Goal: Task Accomplishment & Management: Manage account settings

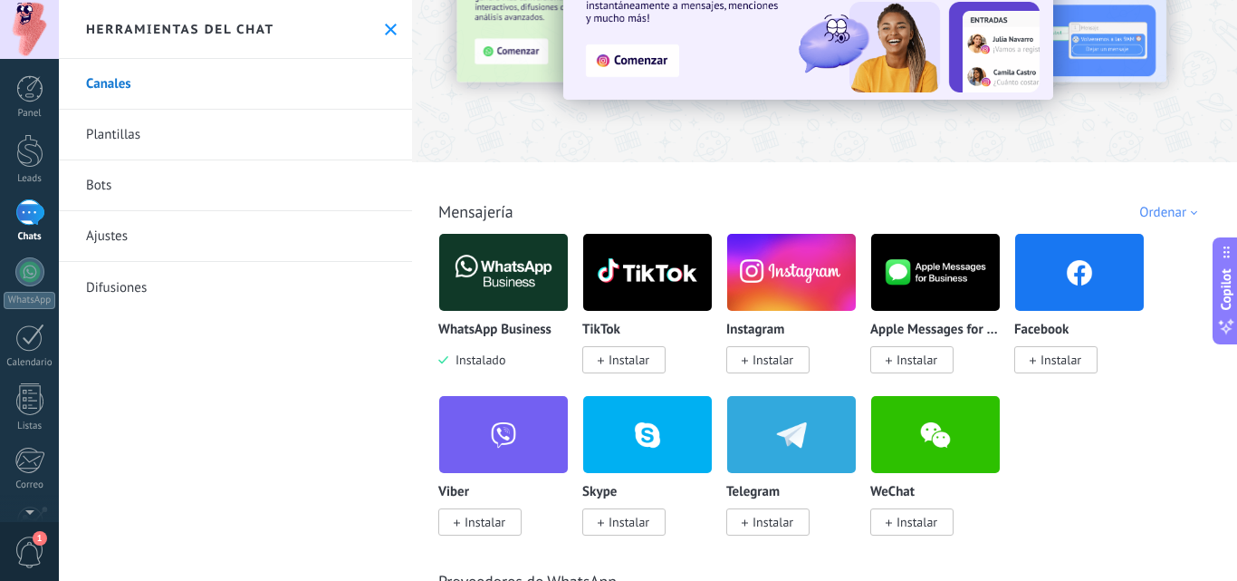
click at [1055, 350] on span "Instalar" at bounding box center [1056, 359] width 83 height 27
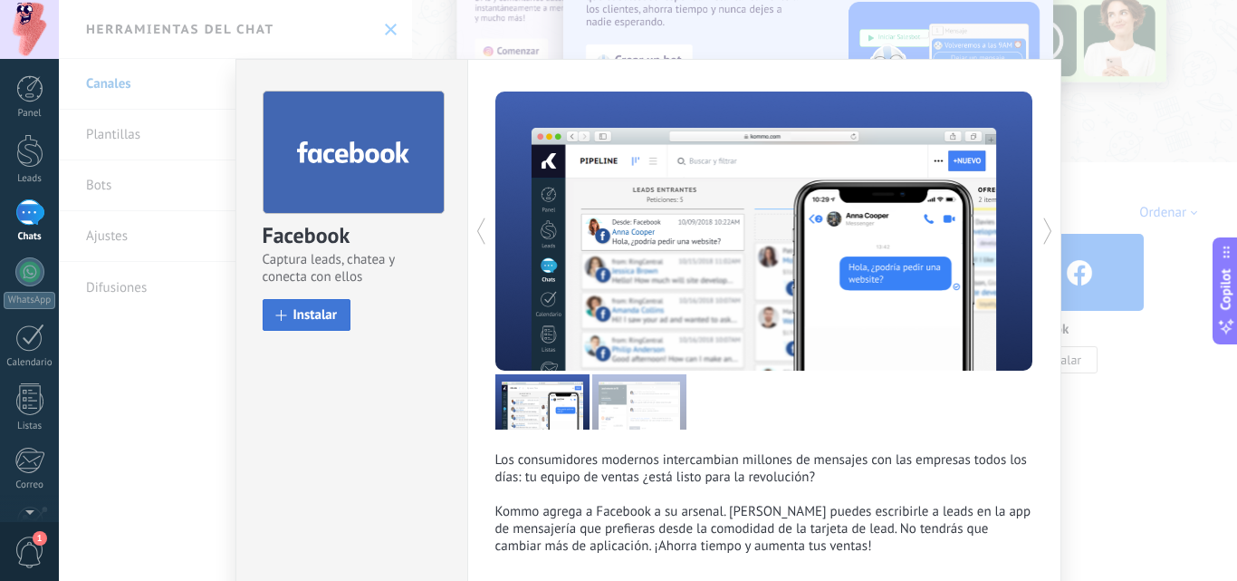
click at [303, 324] on button "Instalar" at bounding box center [307, 315] width 89 height 32
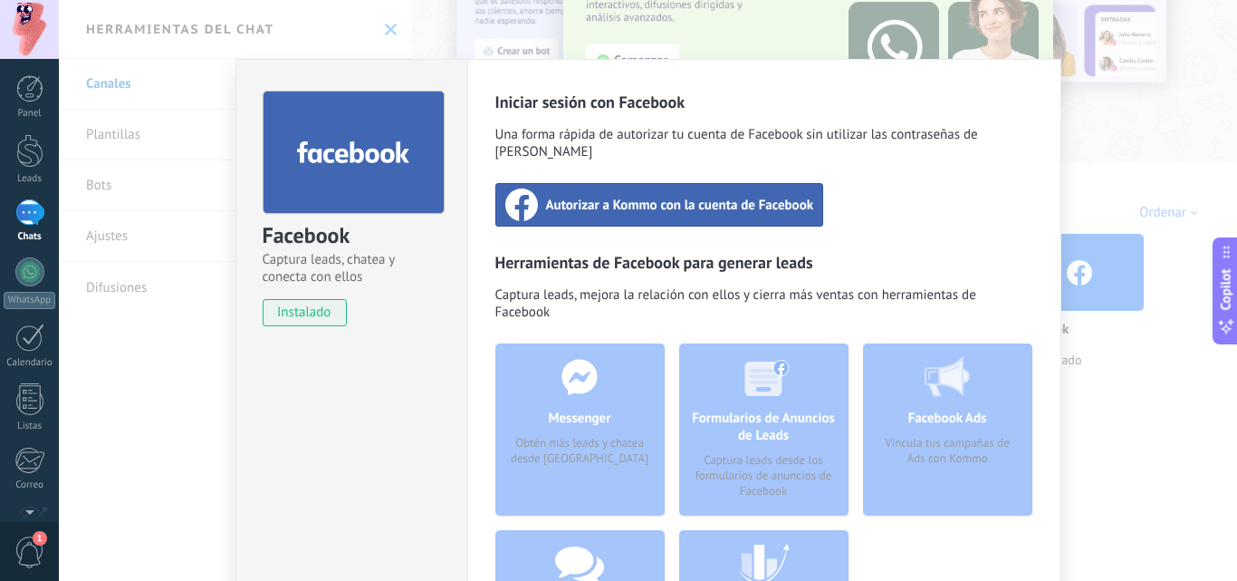
click at [713, 196] on span "Autorizar a Kommo con la cuenta de Facebook" at bounding box center [680, 205] width 268 height 18
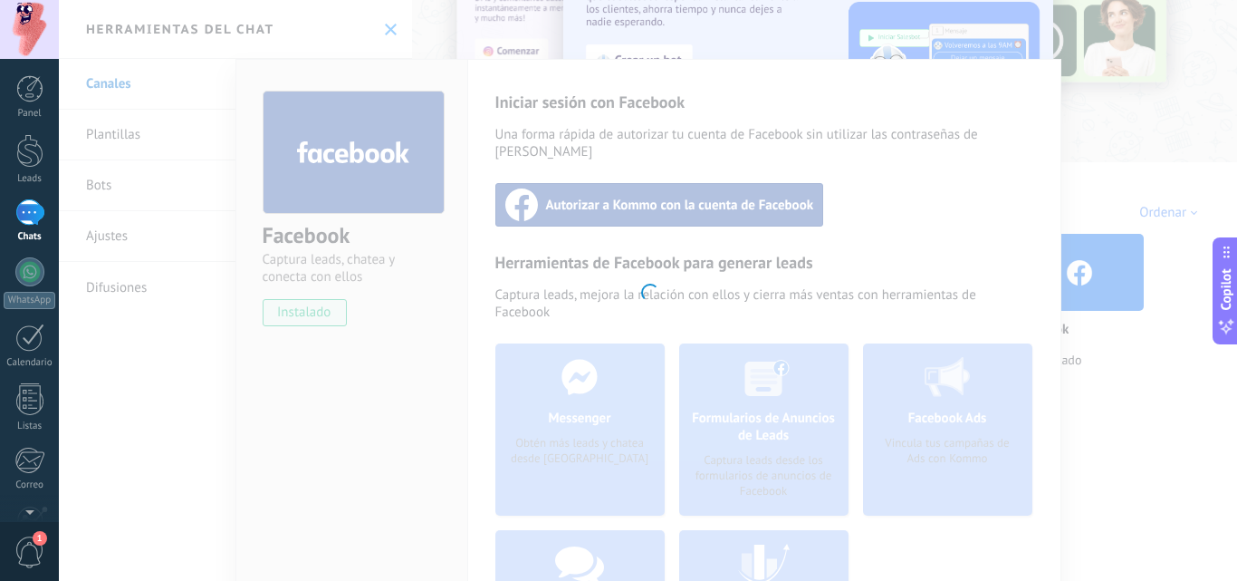
click at [32, 206] on div at bounding box center [29, 212] width 29 height 26
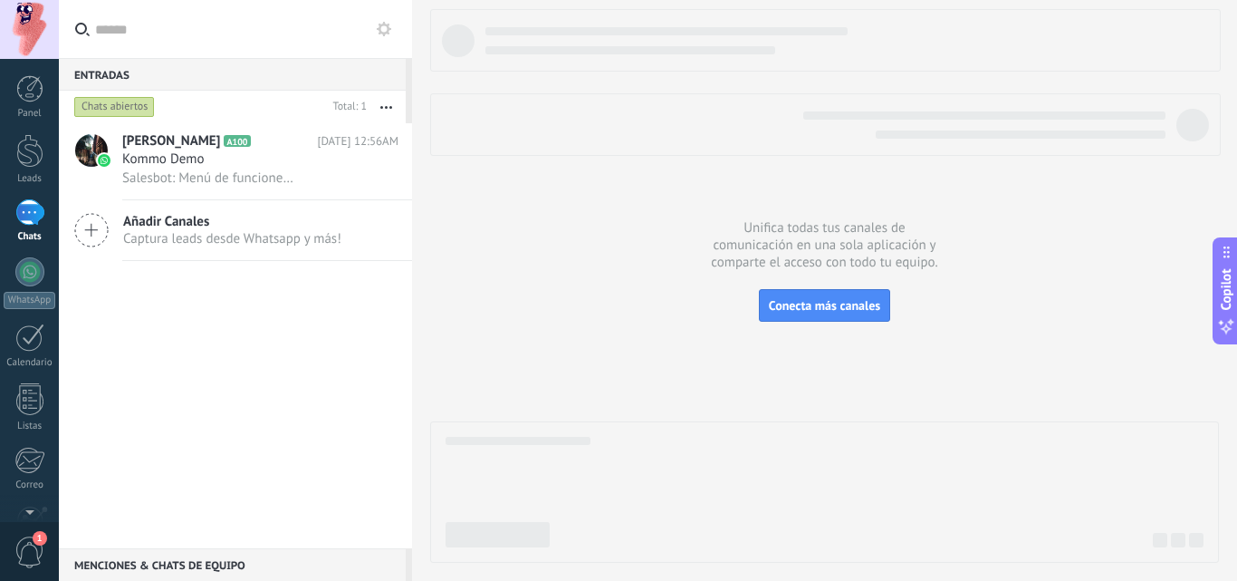
click at [32, 206] on div at bounding box center [29, 212] width 29 height 26
click at [832, 299] on span "Conecta más canales" at bounding box center [824, 305] width 111 height 16
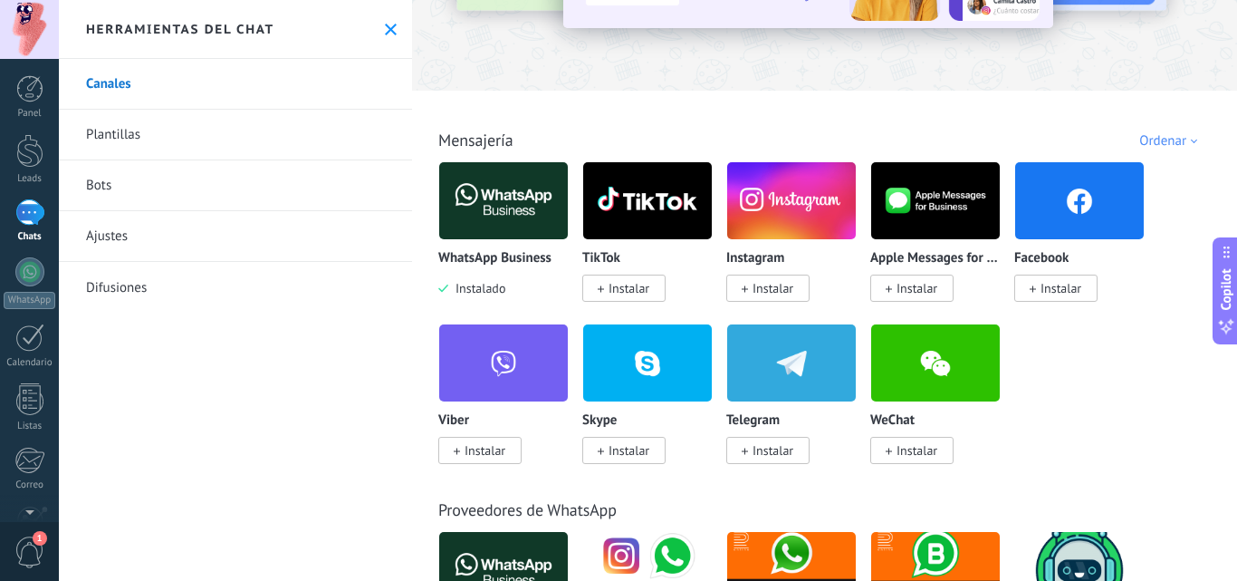
scroll to position [217, 0]
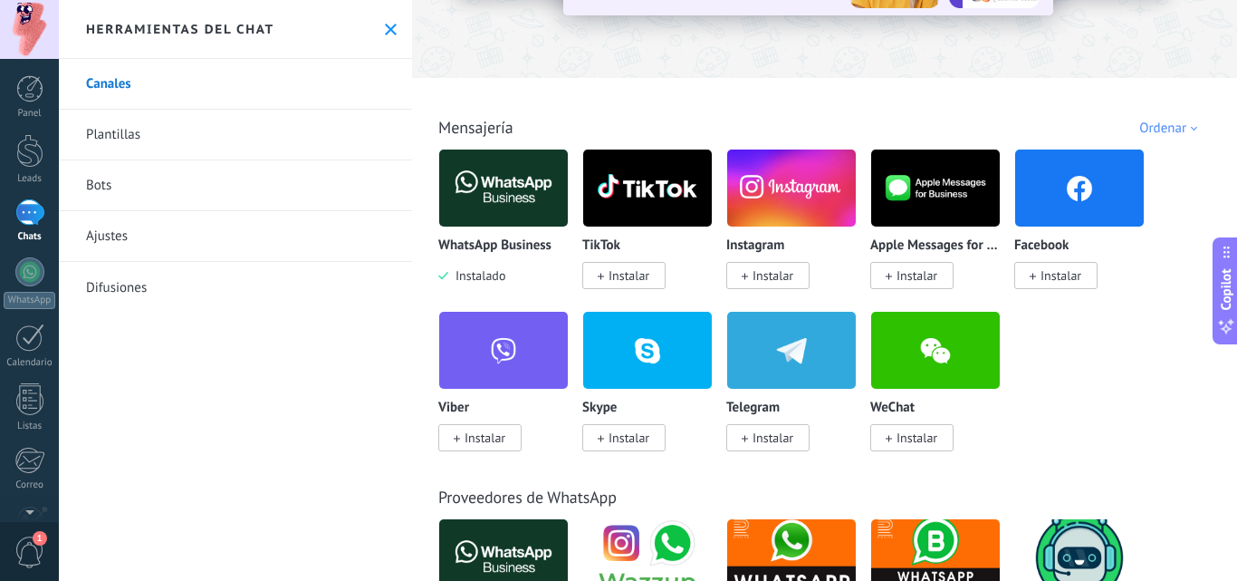
click at [1053, 226] on img at bounding box center [1079, 188] width 129 height 88
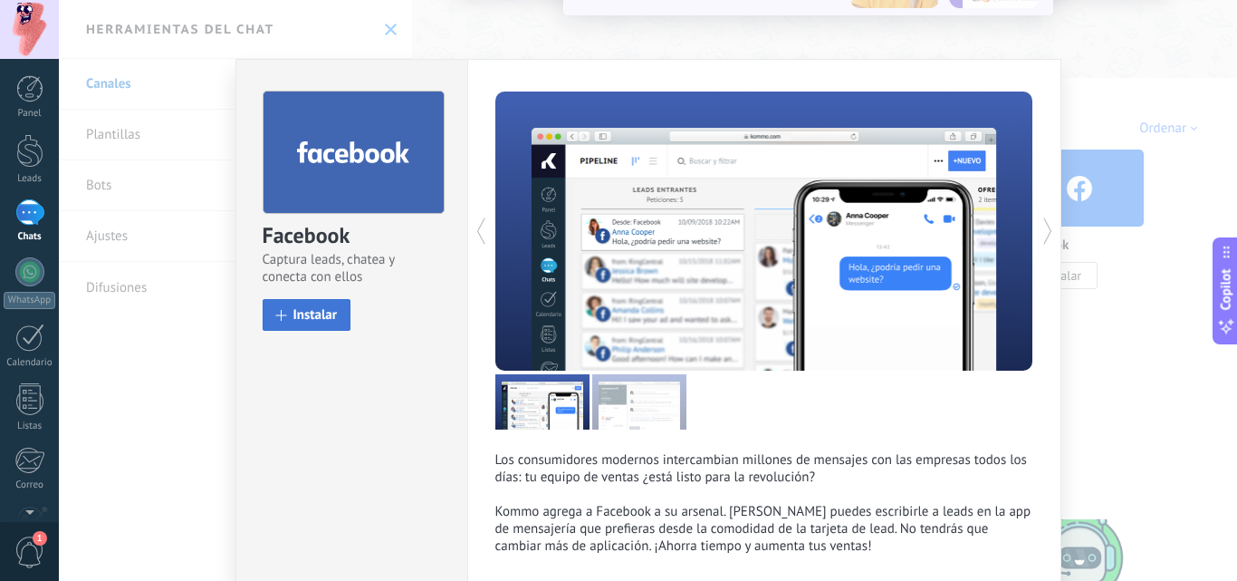
click at [294, 326] on button "Instalar" at bounding box center [307, 315] width 89 height 32
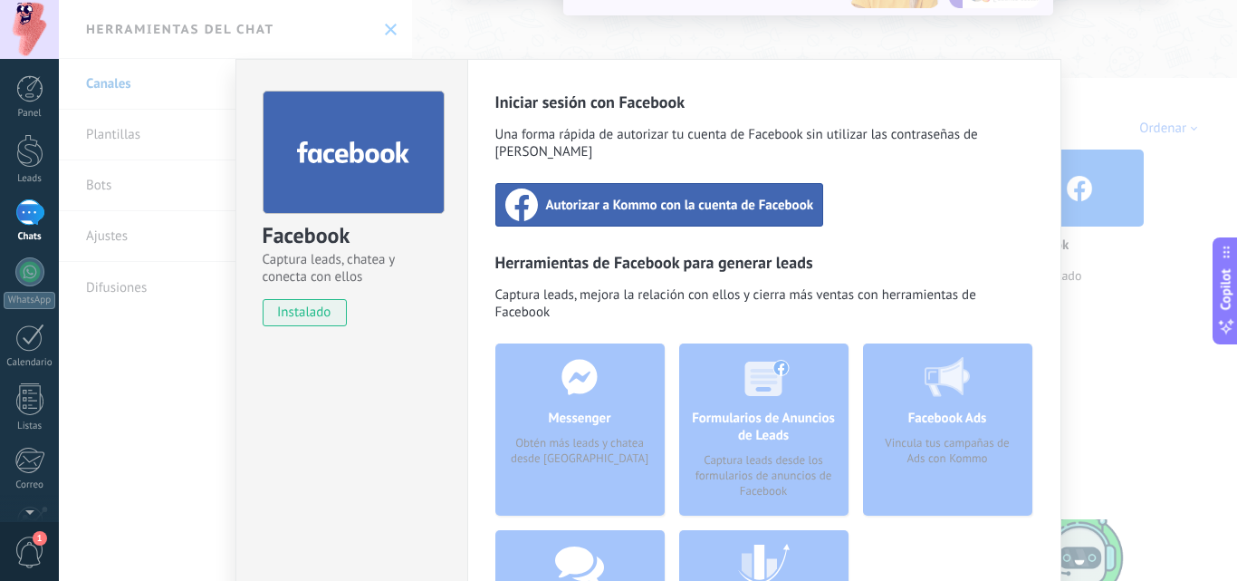
click at [581, 196] on span "Autorizar a Kommo con la cuenta de Facebook" at bounding box center [680, 205] width 268 height 18
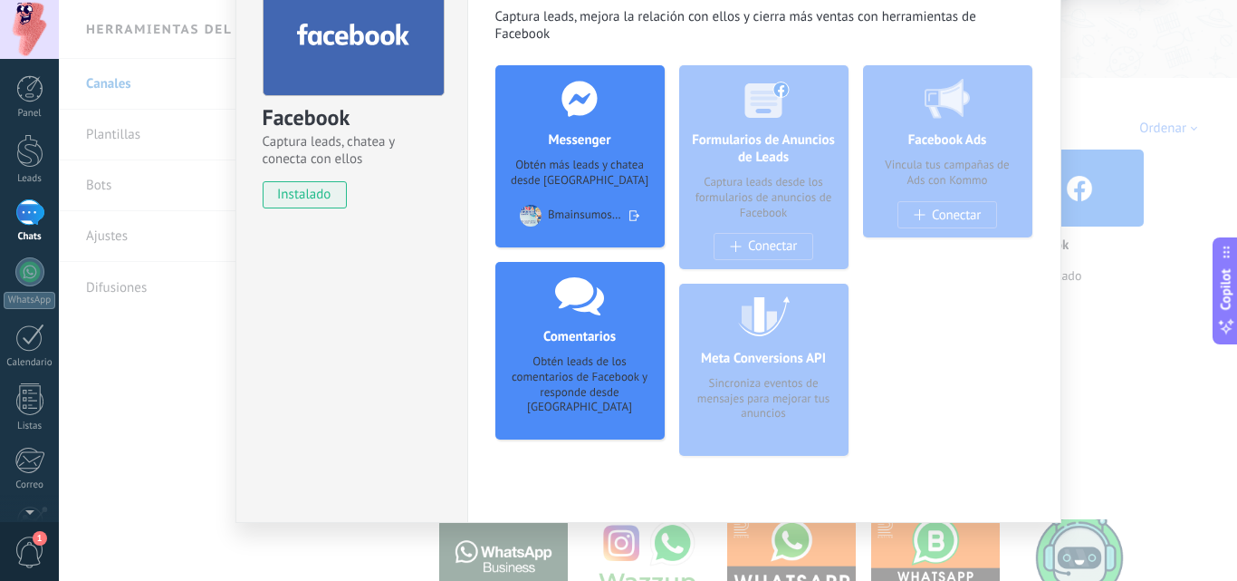
scroll to position [128, 0]
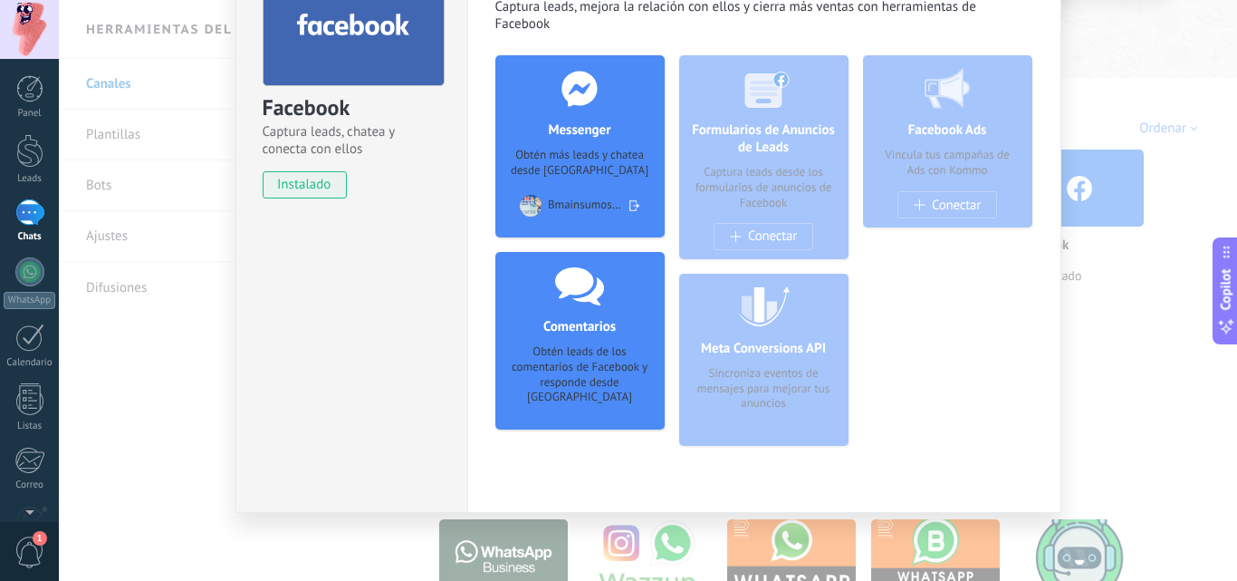
click at [555, 140] on div "Messenger Obtén más leads y chatea desde Kommo Bmainsumosindustriales Bmainsumo…" at bounding box center [580, 146] width 169 height 182
click at [559, 324] on h4 "Comentarios" at bounding box center [580, 326] width 82 height 17
click at [631, 203] on icon at bounding box center [635, 205] width 10 height 27
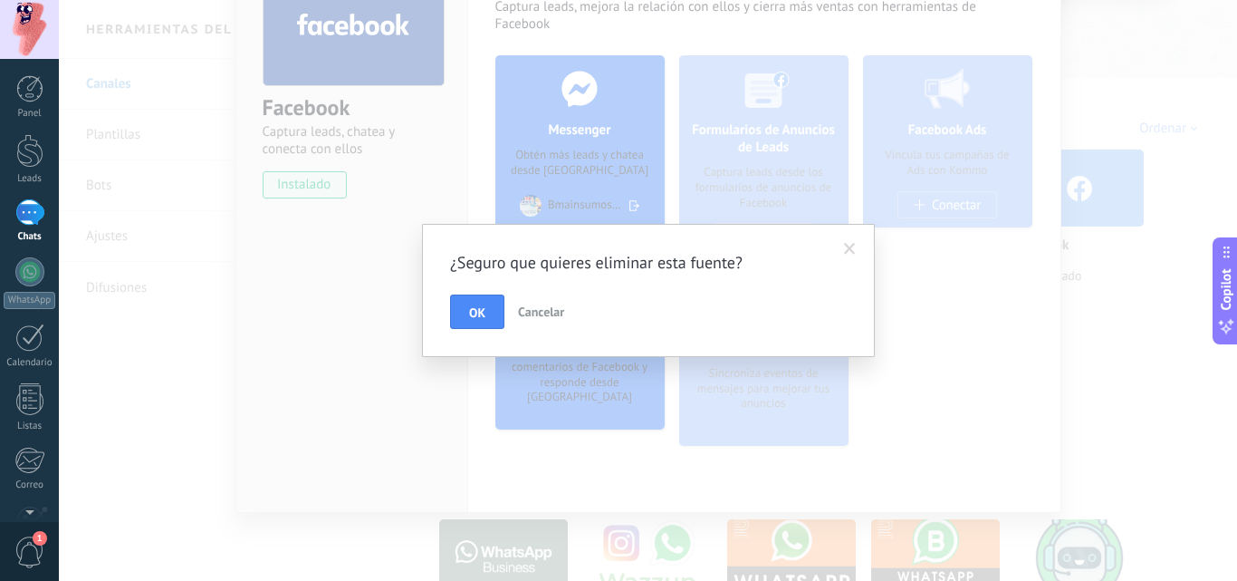
click at [537, 320] on button "Cancelar" at bounding box center [541, 311] width 61 height 34
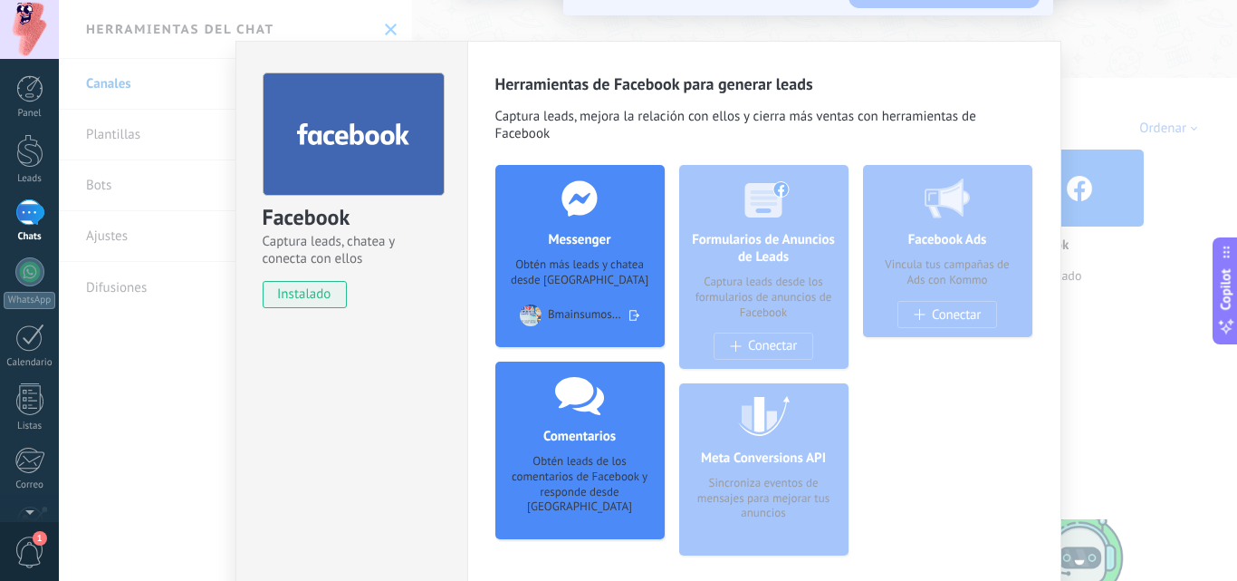
scroll to position [0, 0]
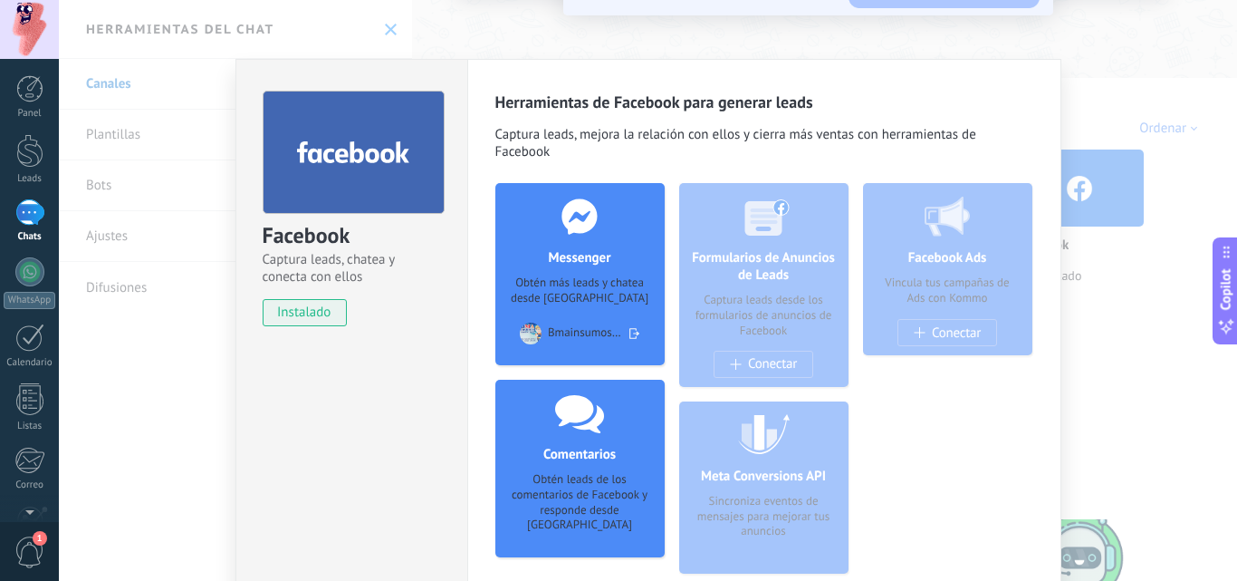
click at [1199, 115] on div "Facebook Captura leads, chatea y conecta con ellos instalado Desinstalar Herram…" at bounding box center [648, 290] width 1179 height 581
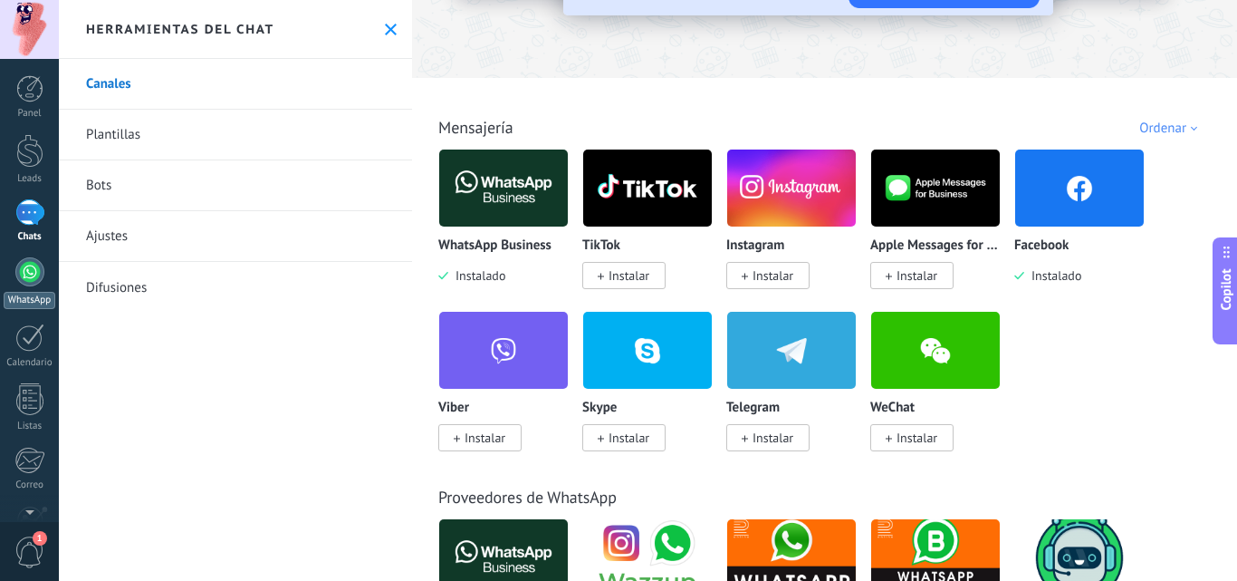
click at [11, 288] on link "WhatsApp" at bounding box center [29, 283] width 59 height 52
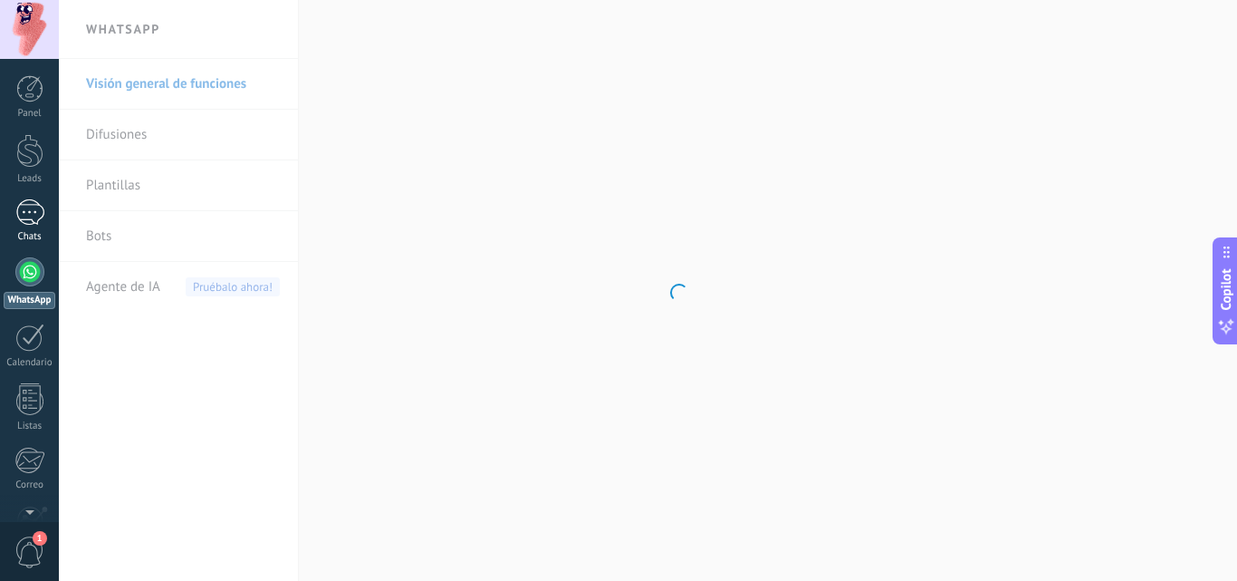
click at [28, 207] on div at bounding box center [29, 212] width 29 height 26
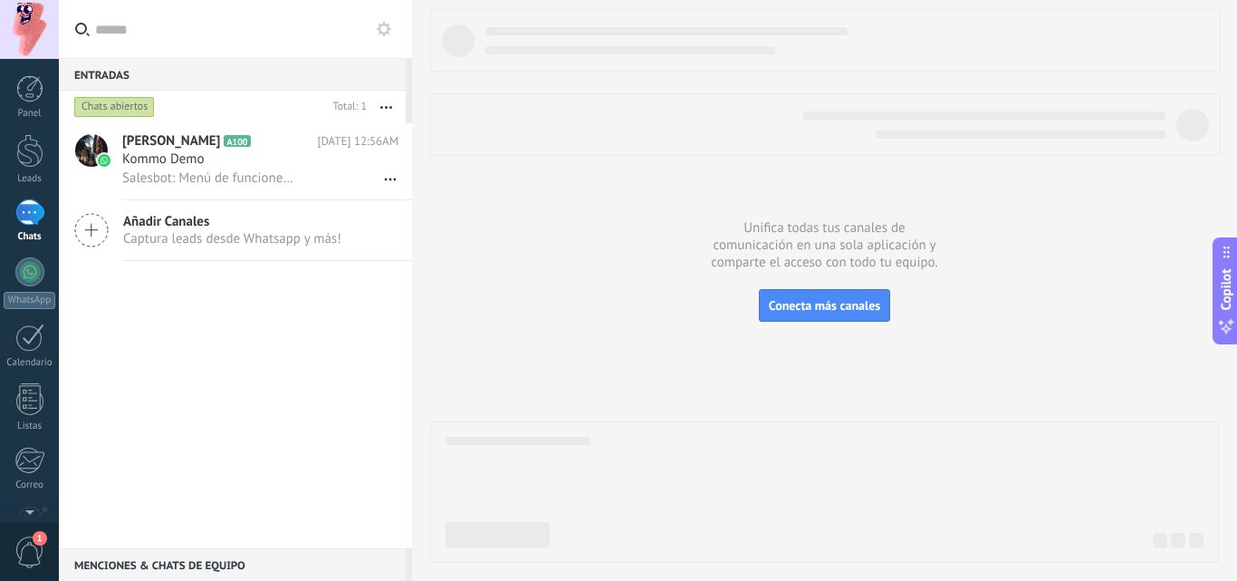
click at [109, 221] on div "Añadir Canales Captura leads desde Whatsapp y más!" at bounding box center [235, 230] width 353 height 61
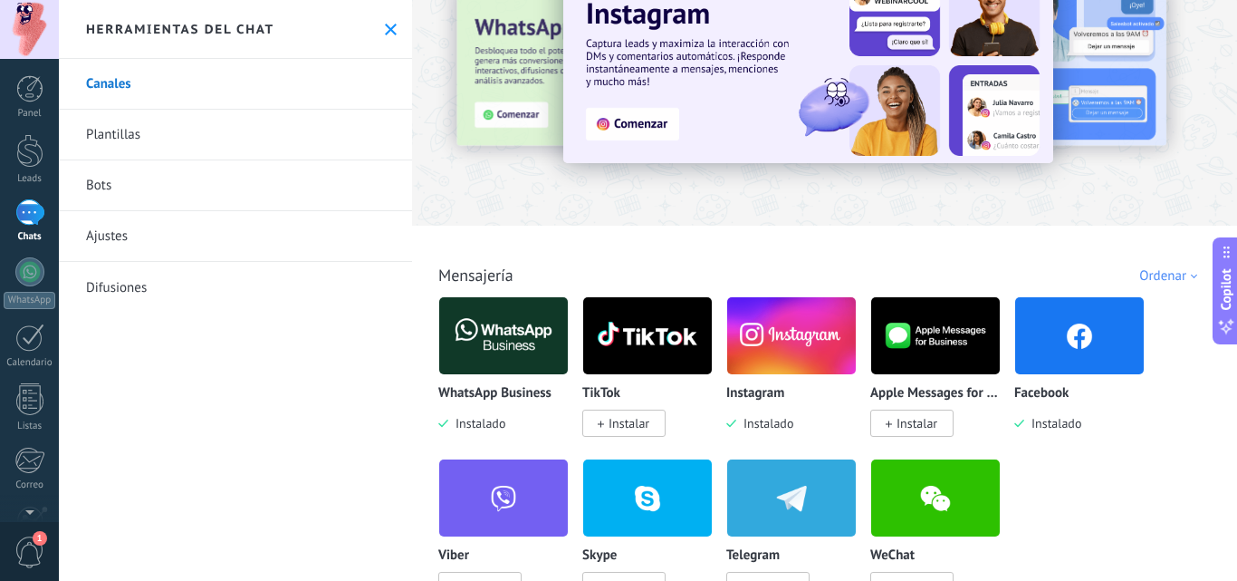
scroll to position [109, 0]
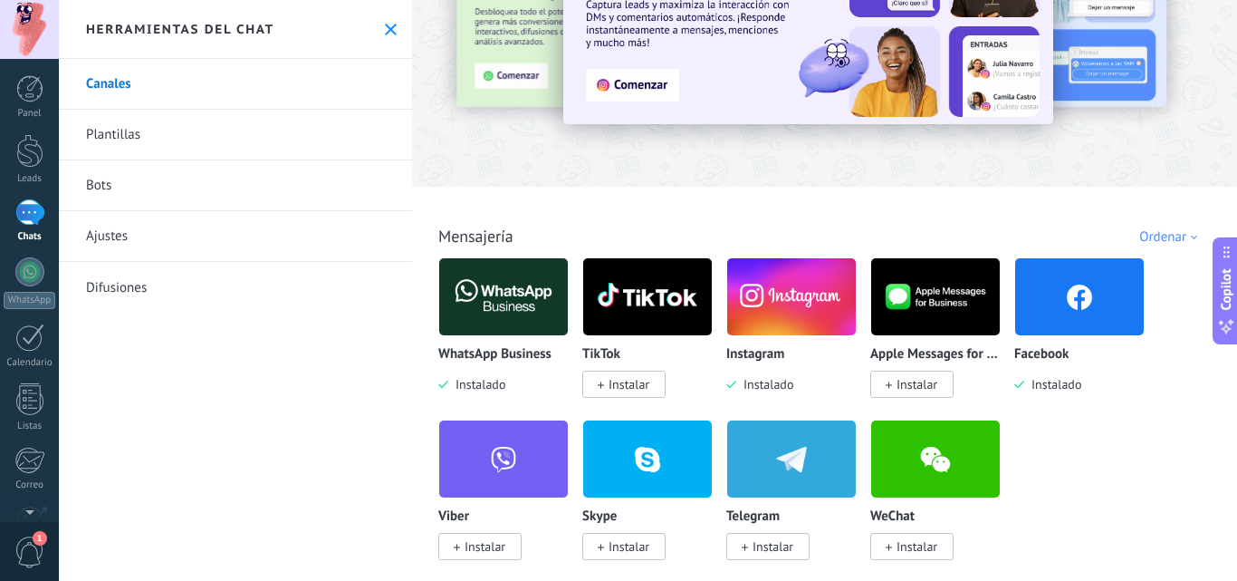
click at [1079, 294] on img at bounding box center [1079, 297] width 129 height 88
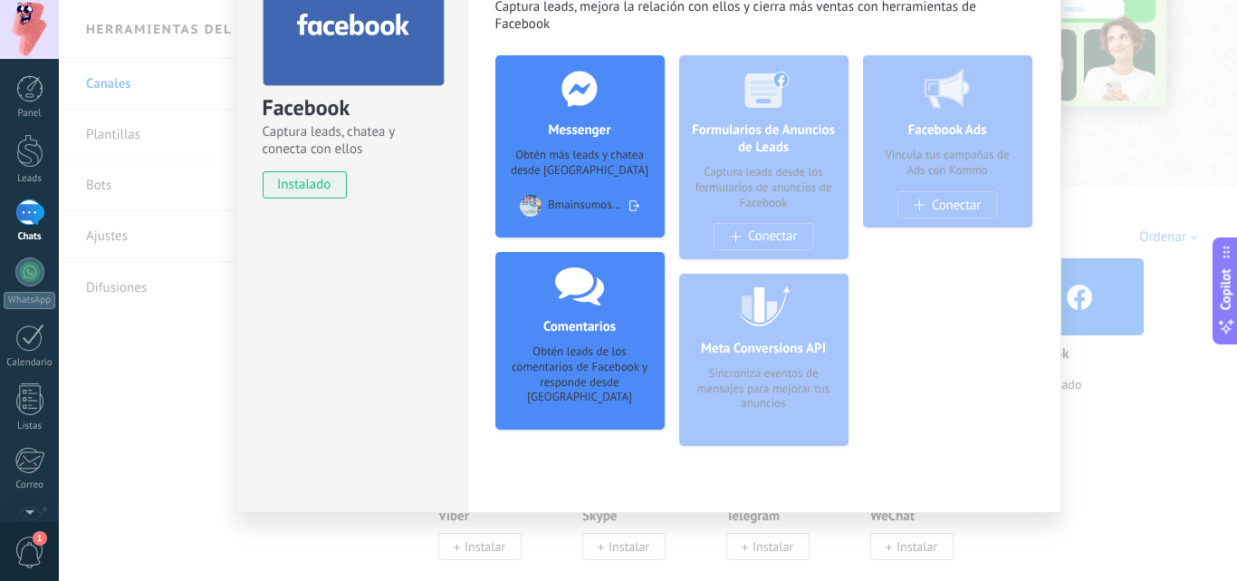
scroll to position [0, 0]
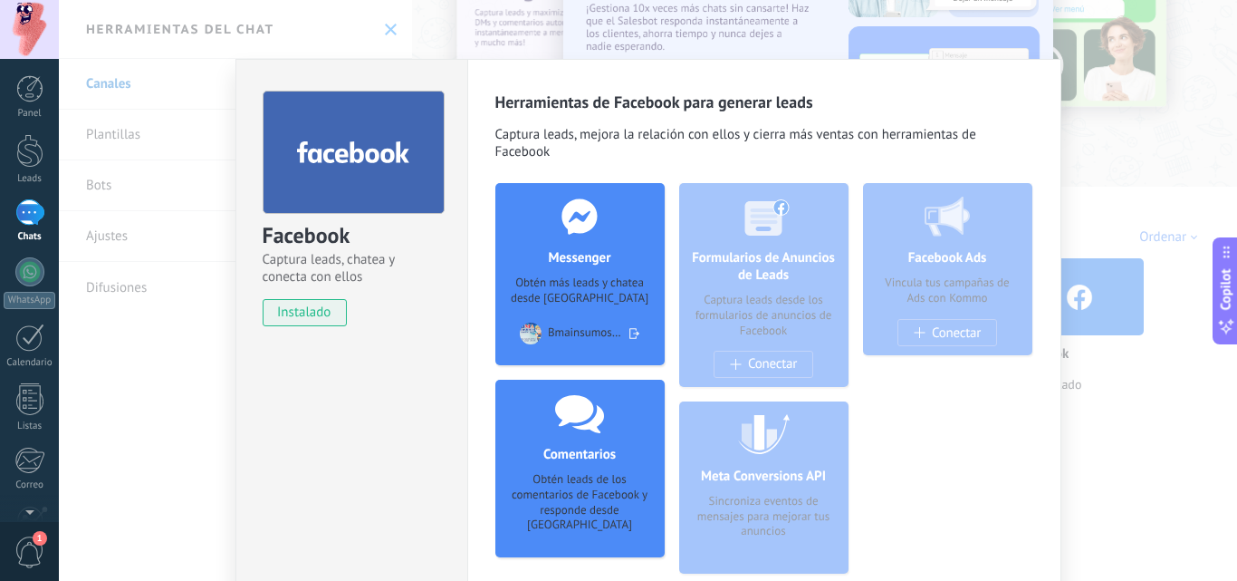
click at [289, 313] on span "instalado" at bounding box center [305, 312] width 82 height 27
click at [580, 205] on use at bounding box center [579, 215] width 35 height 35
click at [579, 239] on div at bounding box center [579, 216] width 179 height 66
click at [568, 286] on div "Obtén más leads y chatea desde [GEOGRAPHIC_DATA]" at bounding box center [580, 290] width 140 height 31
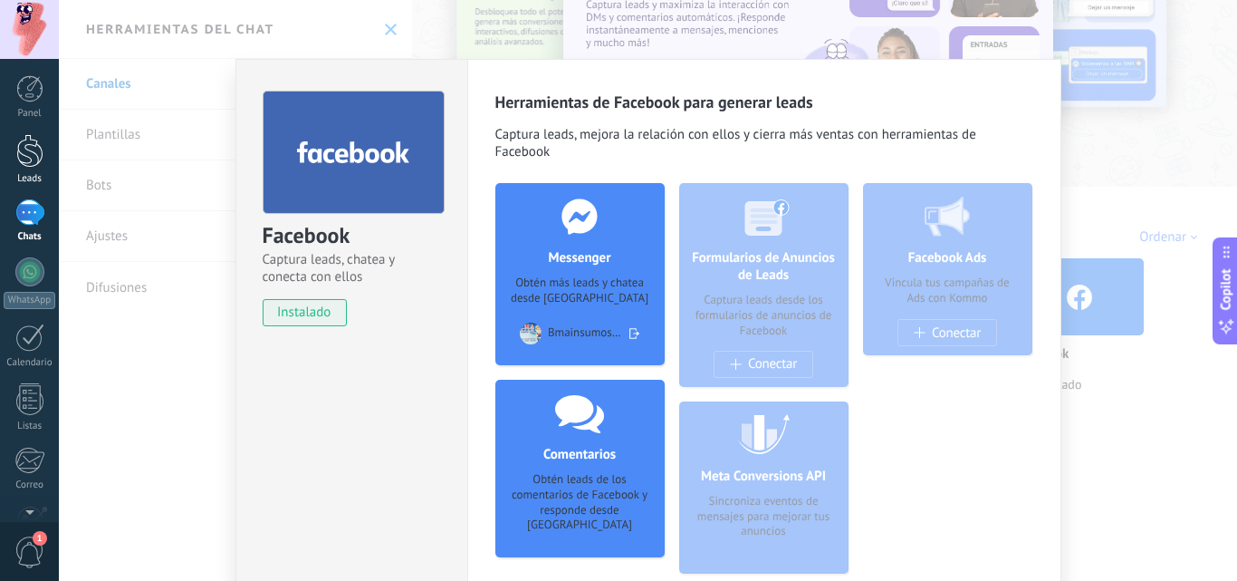
click at [33, 144] on div at bounding box center [29, 151] width 27 height 34
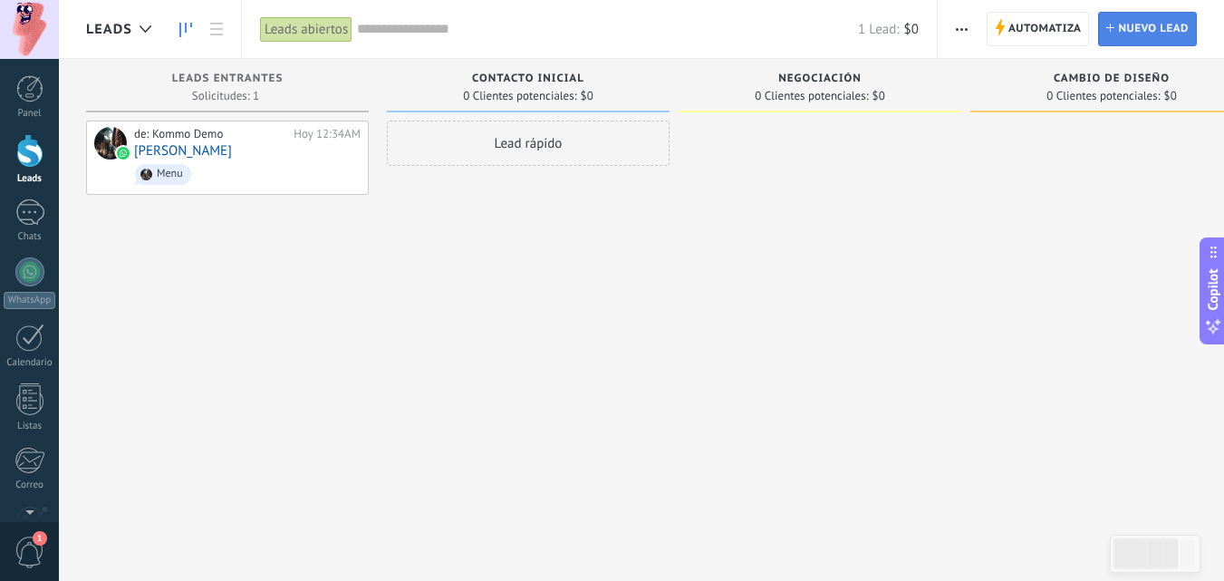
click at [1158, 30] on span "Nuevo lead" at bounding box center [1153, 29] width 71 height 33
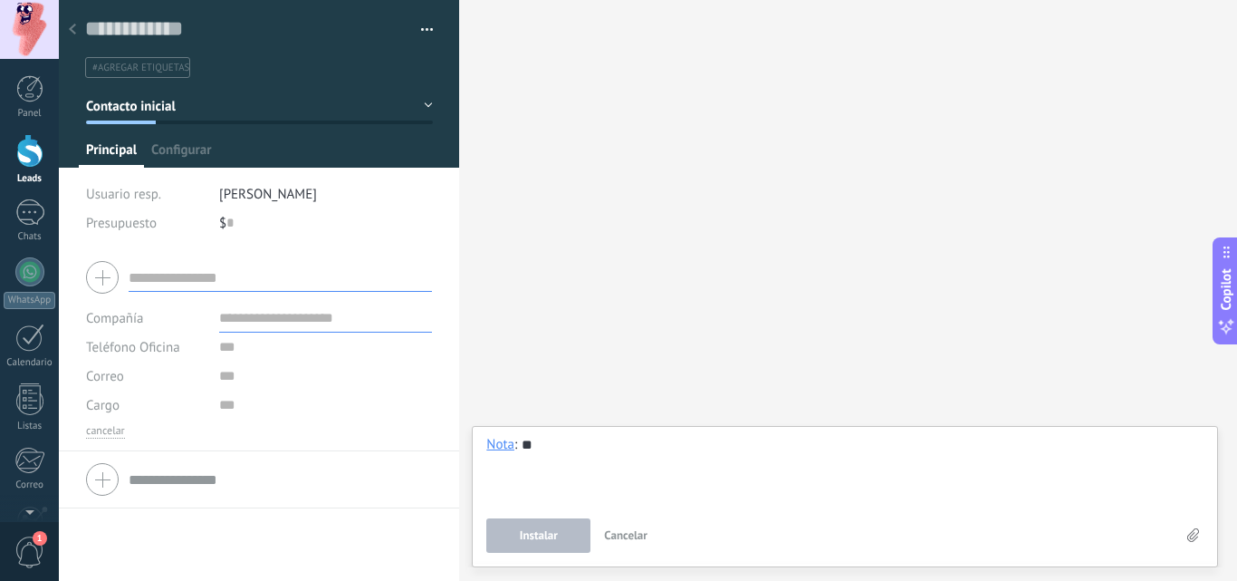
click at [94, 281] on div at bounding box center [259, 277] width 346 height 45
click at [517, 228] on div "Buscar Carga más Participantes: 0 Agregar usuario Bots: 0" at bounding box center [848, 290] width 778 height 581
click at [23, 175] on div "Leads" at bounding box center [30, 179] width 53 height 12
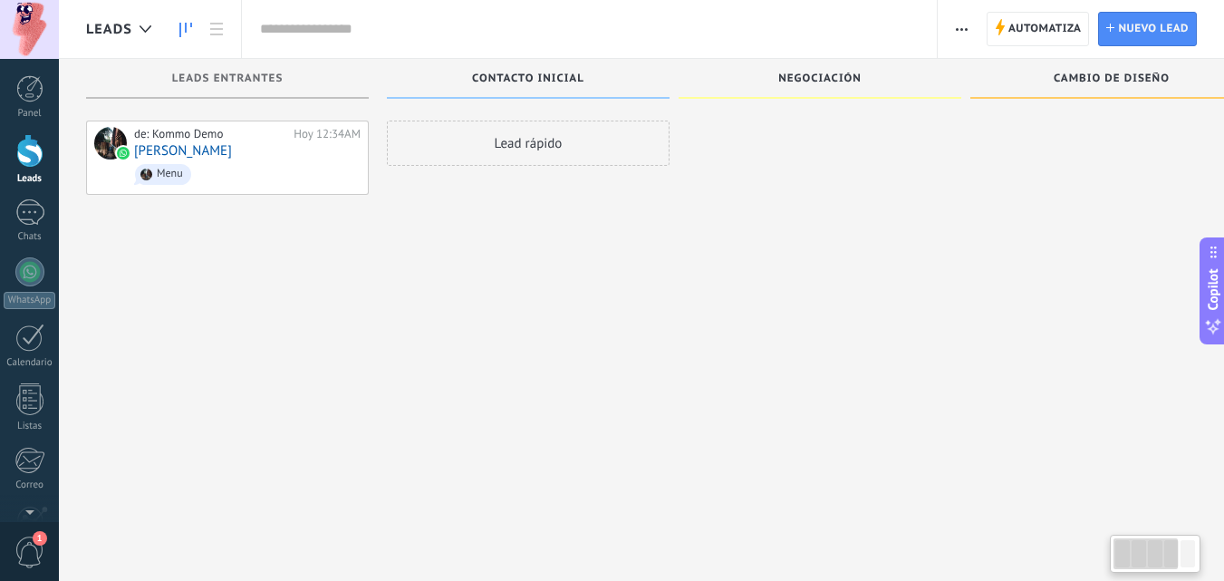
click at [31, 197] on div "Panel Leads Chats WhatsApp Clientes" at bounding box center [29, 385] width 59 height 620
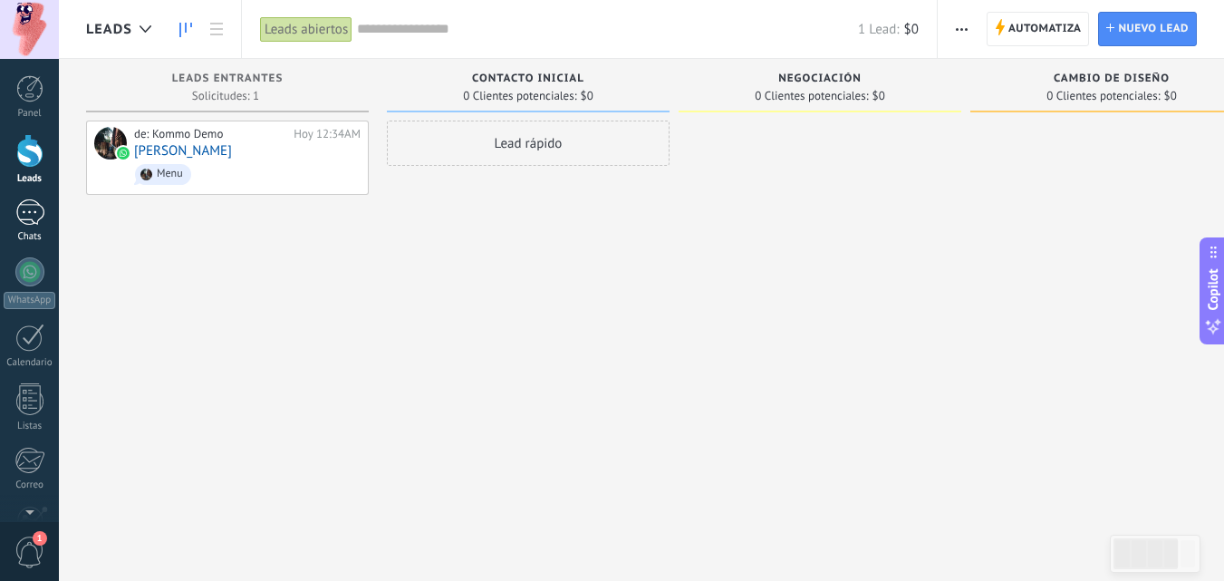
click at [34, 210] on div at bounding box center [29, 212] width 29 height 26
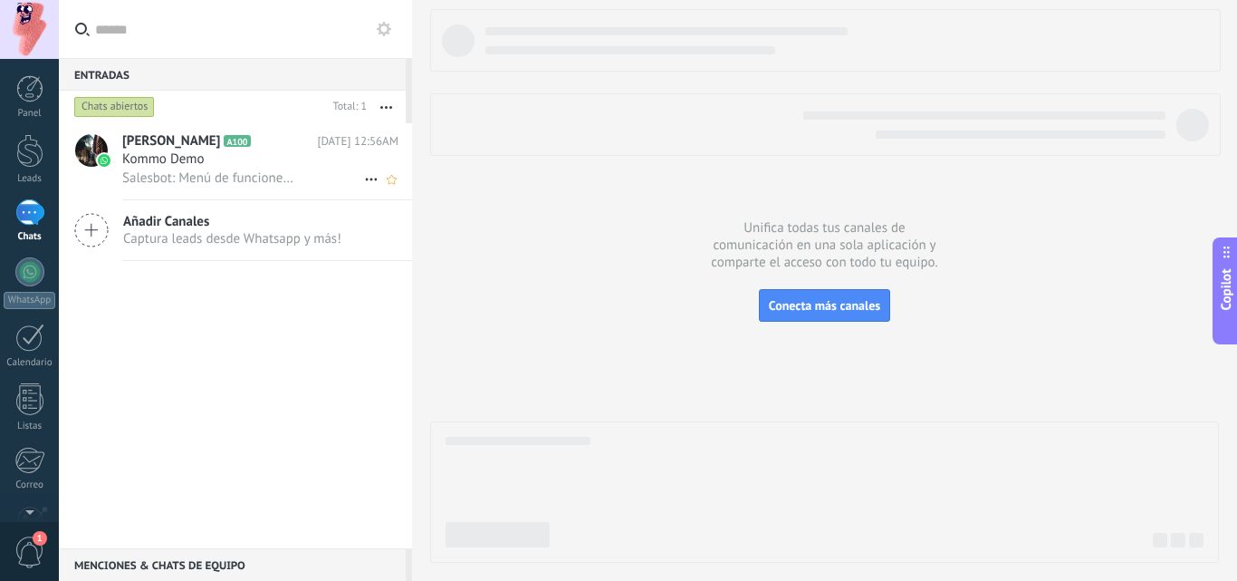
click at [270, 172] on span "Salesbot: Menú de funciones de WhatsApp ¡Desbloquea la mensajería mejorada en W…" at bounding box center [210, 177] width 177 height 17
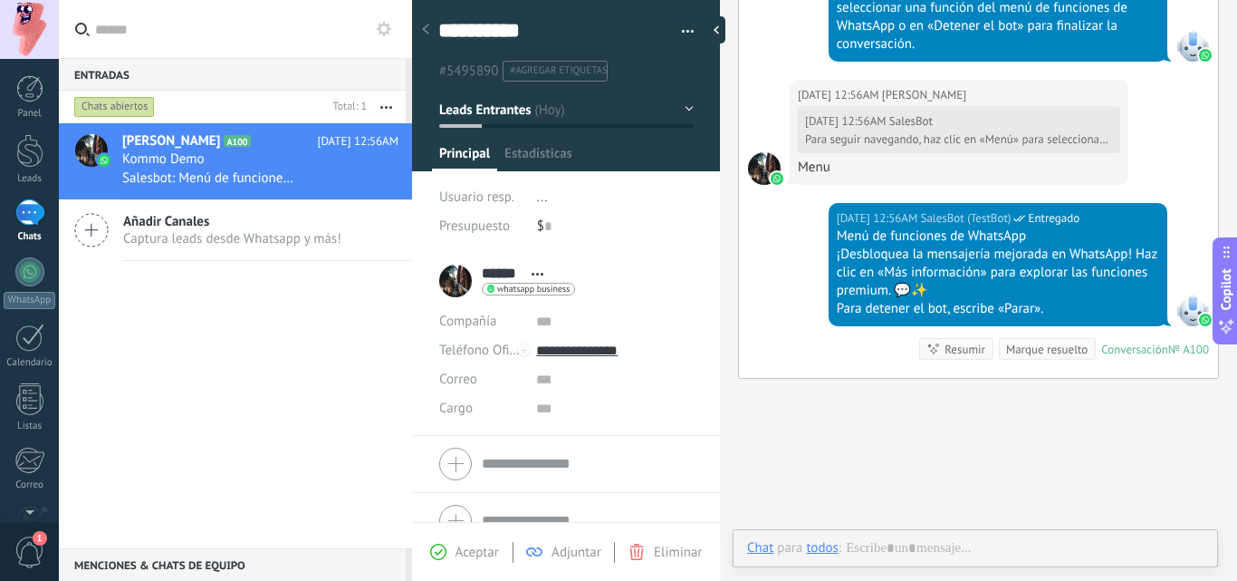
scroll to position [27, 0]
click at [821, 549] on div "[PERSON_NAME]" at bounding box center [855, 547] width 98 height 16
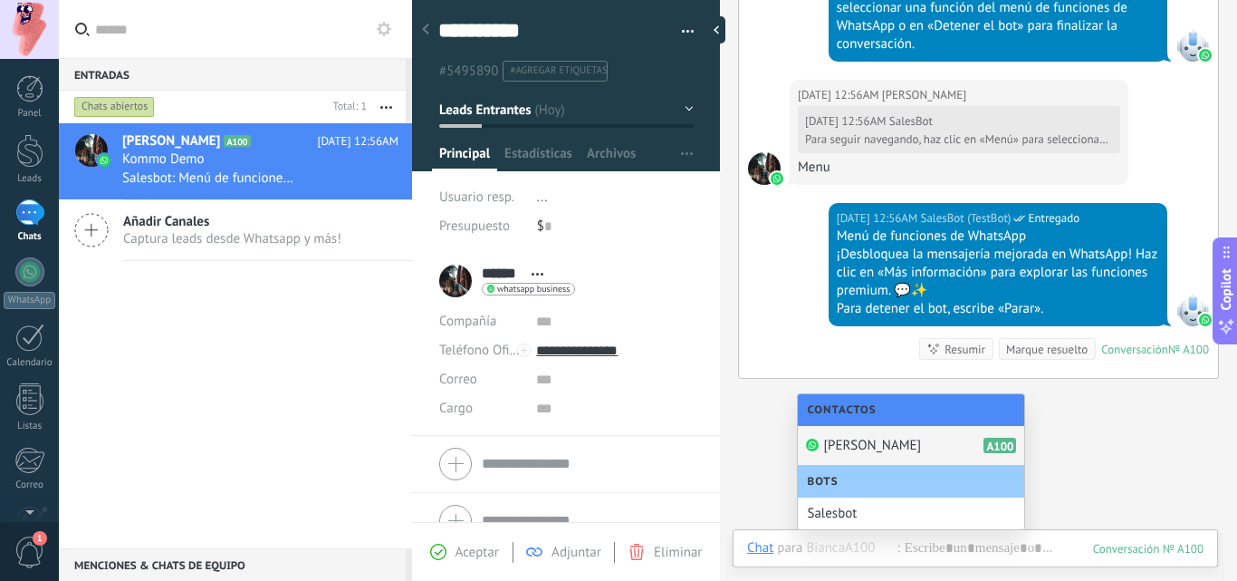
click at [910, 438] on div "[PERSON_NAME] A100" at bounding box center [911, 446] width 226 height 40
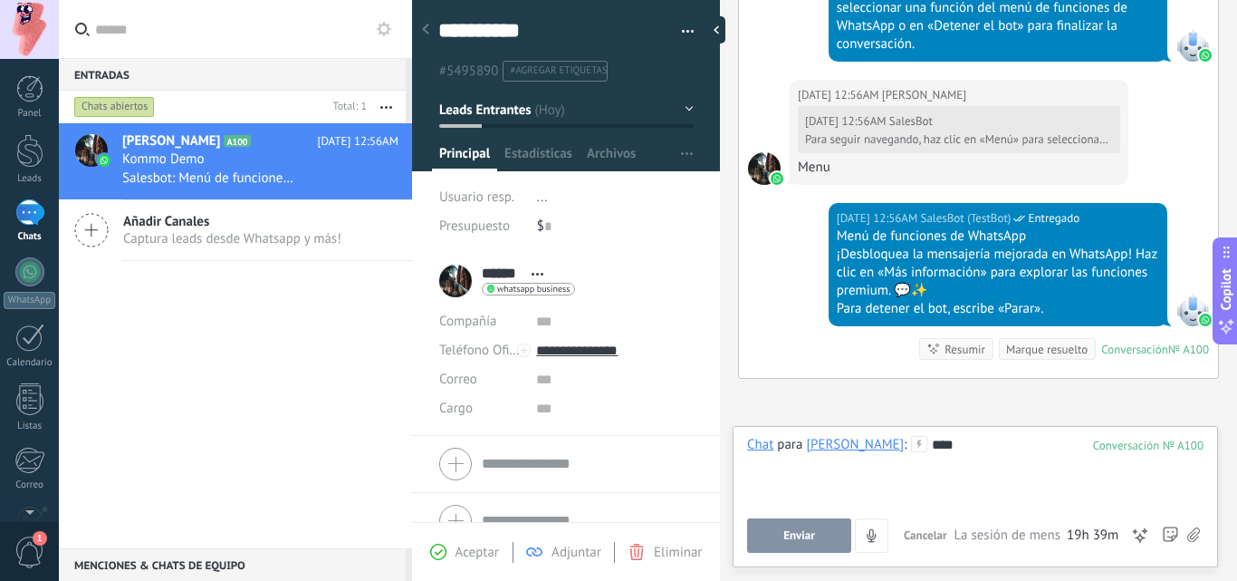
click at [787, 531] on span "Enviar" at bounding box center [800, 535] width 32 height 13
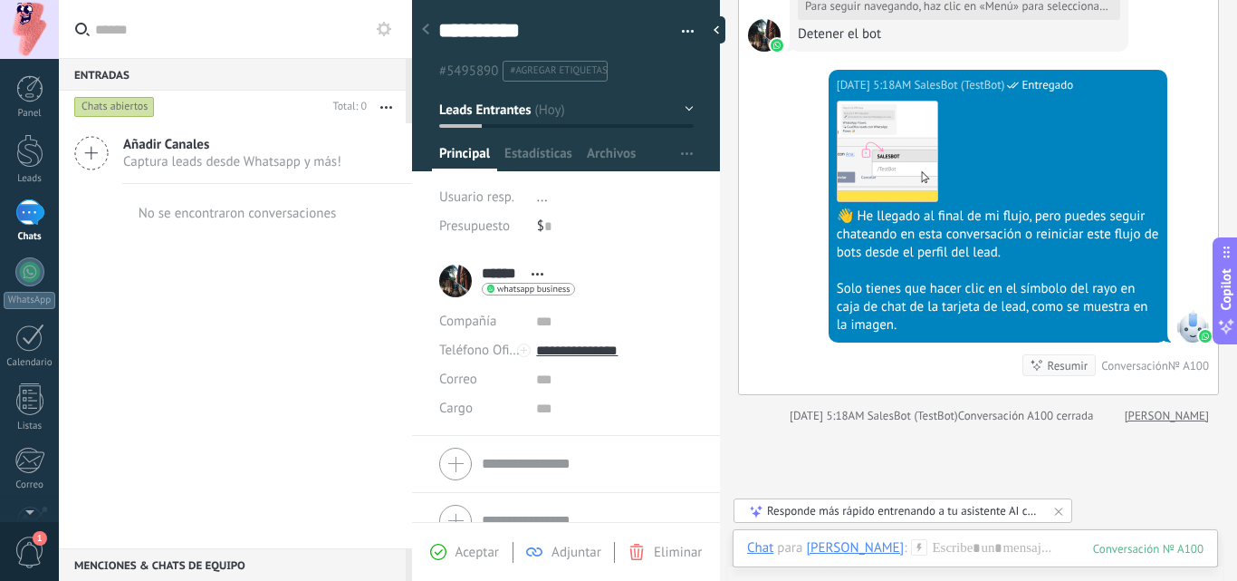
scroll to position [1947, 0]
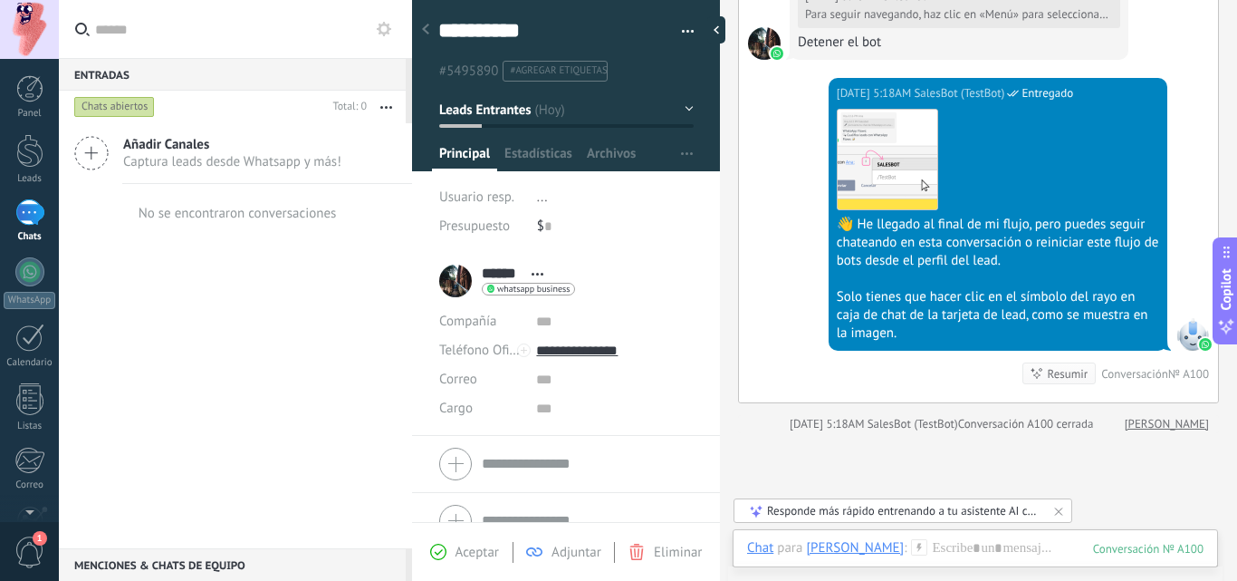
click at [912, 550] on use at bounding box center [919, 546] width 15 height 15
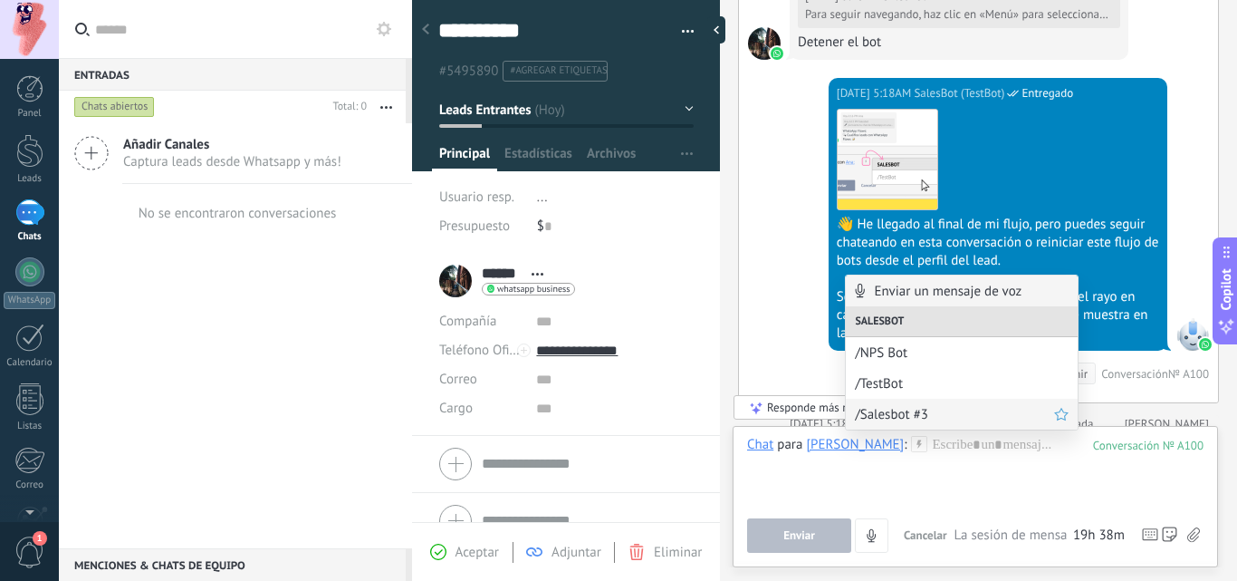
click at [912, 406] on span "/Salesbot #3" at bounding box center [954, 414] width 199 height 17
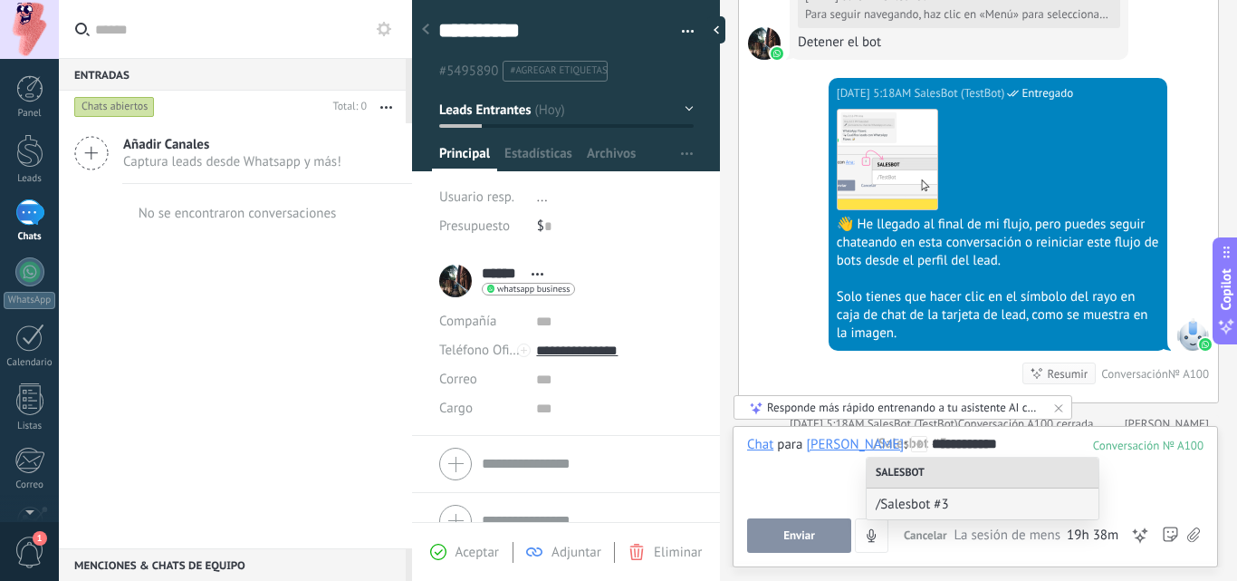
click at [799, 538] on span "Enviar" at bounding box center [800, 535] width 32 height 13
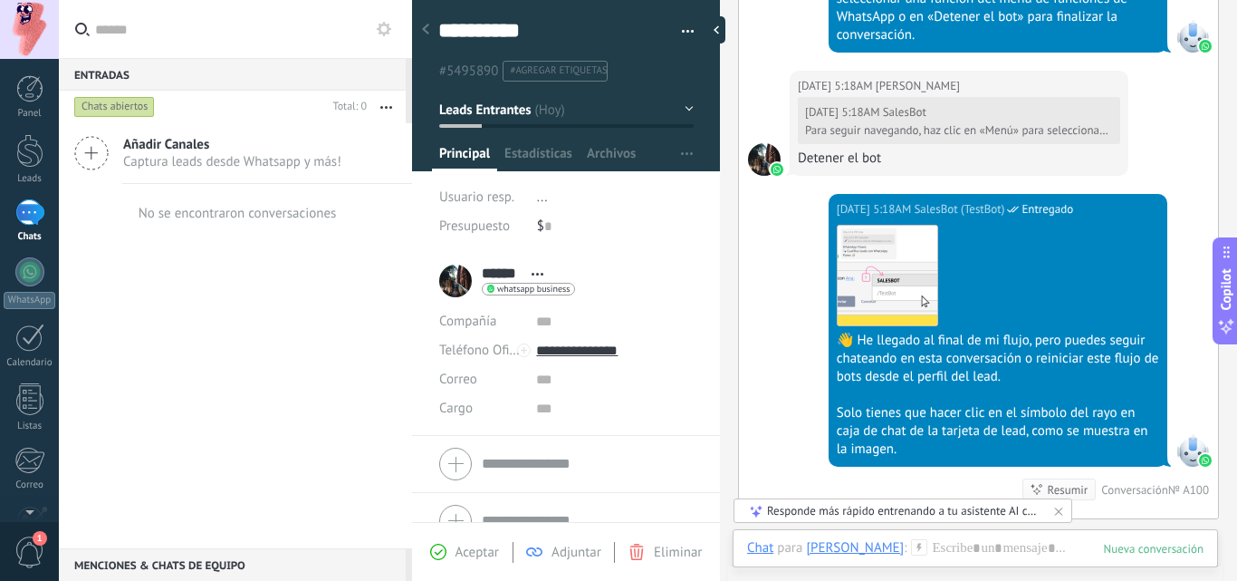
scroll to position [2115, 0]
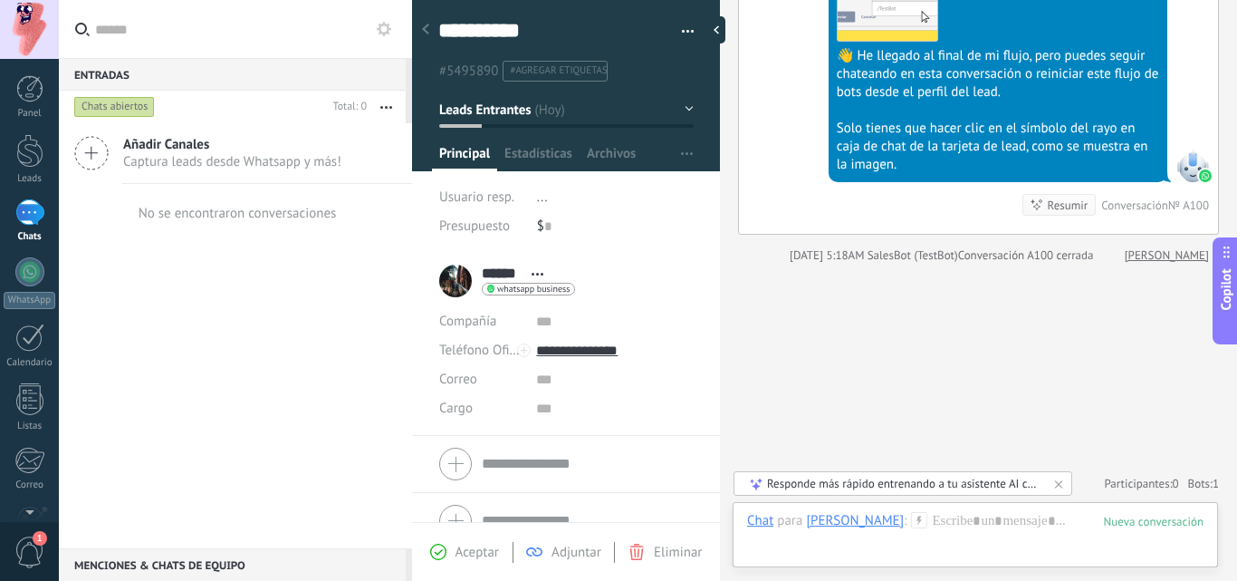
click at [1190, 261] on link "[PERSON_NAME]" at bounding box center [1167, 255] width 84 height 18
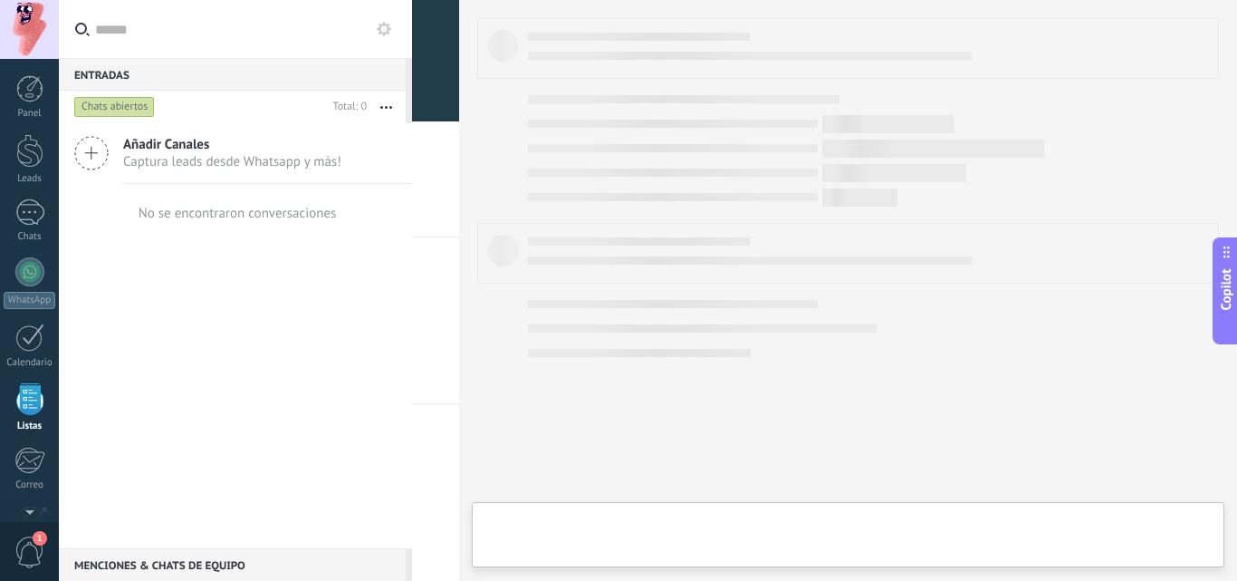
scroll to position [112, 0]
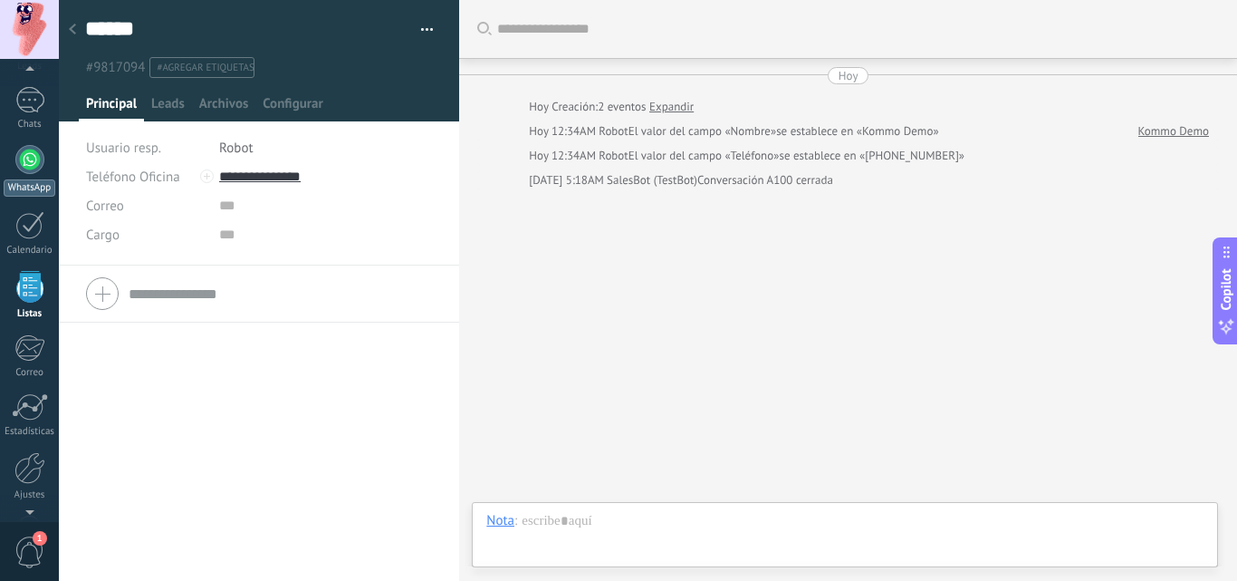
click at [26, 150] on div at bounding box center [29, 159] width 29 height 29
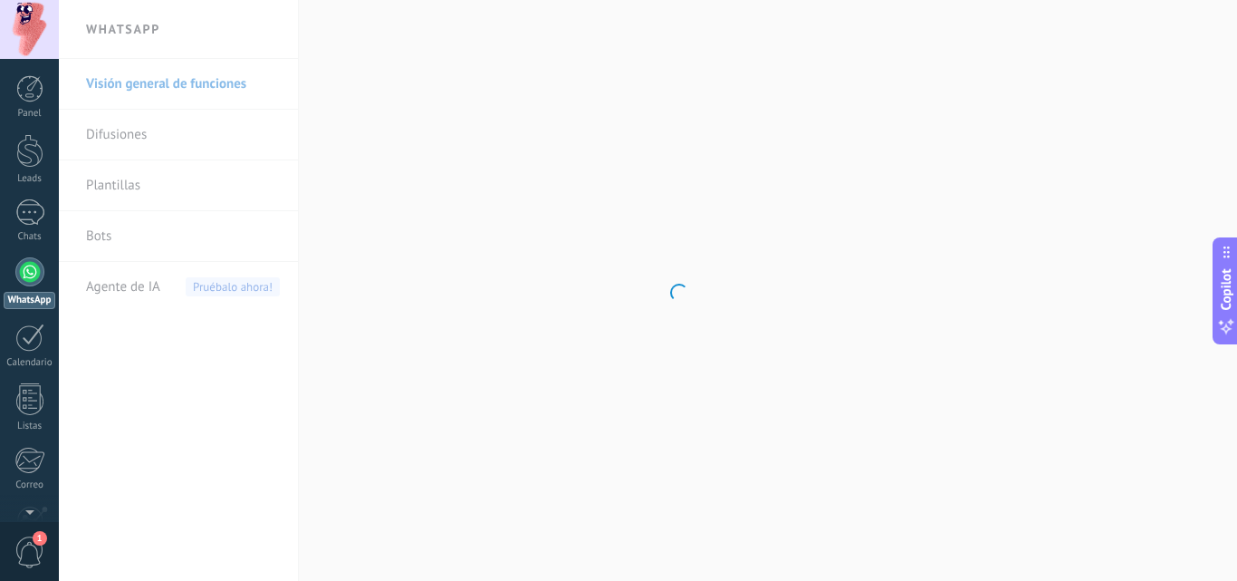
click at [26, 150] on div at bounding box center [29, 151] width 27 height 34
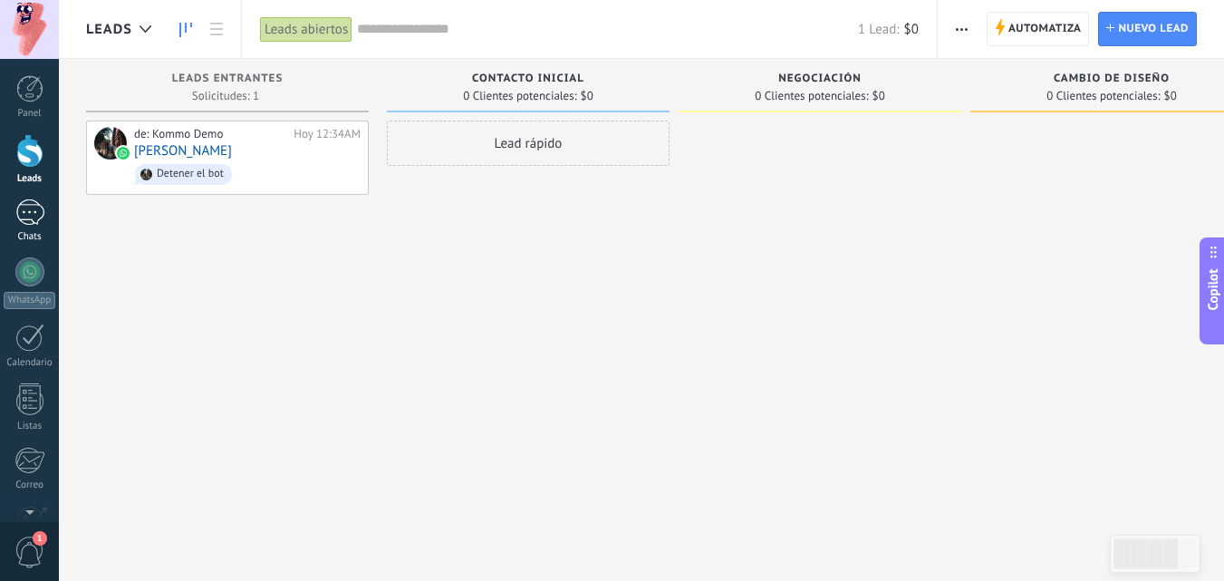
click at [29, 234] on div "Chats" at bounding box center [30, 237] width 53 height 12
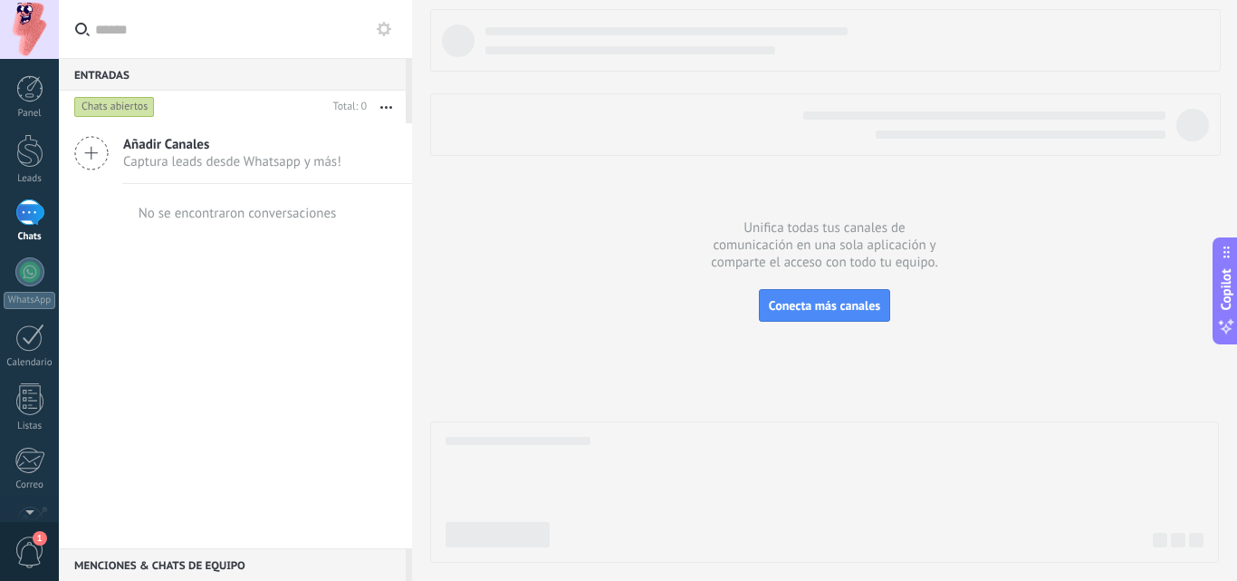
click at [103, 148] on icon at bounding box center [91, 153] width 34 height 34
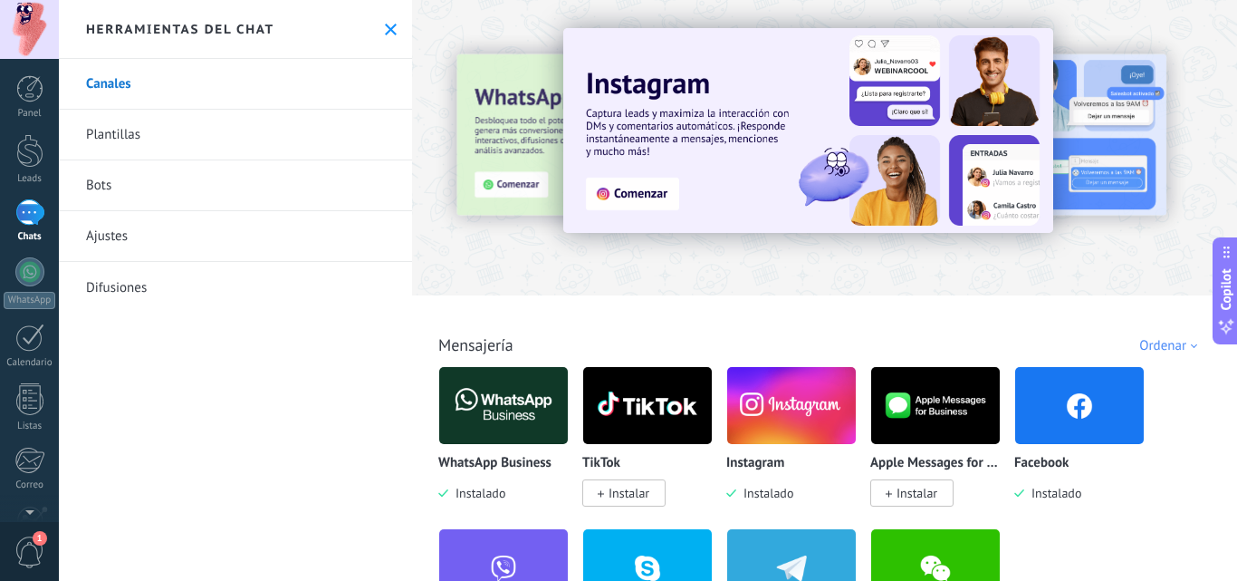
click at [131, 172] on link "Bots" at bounding box center [235, 185] width 353 height 51
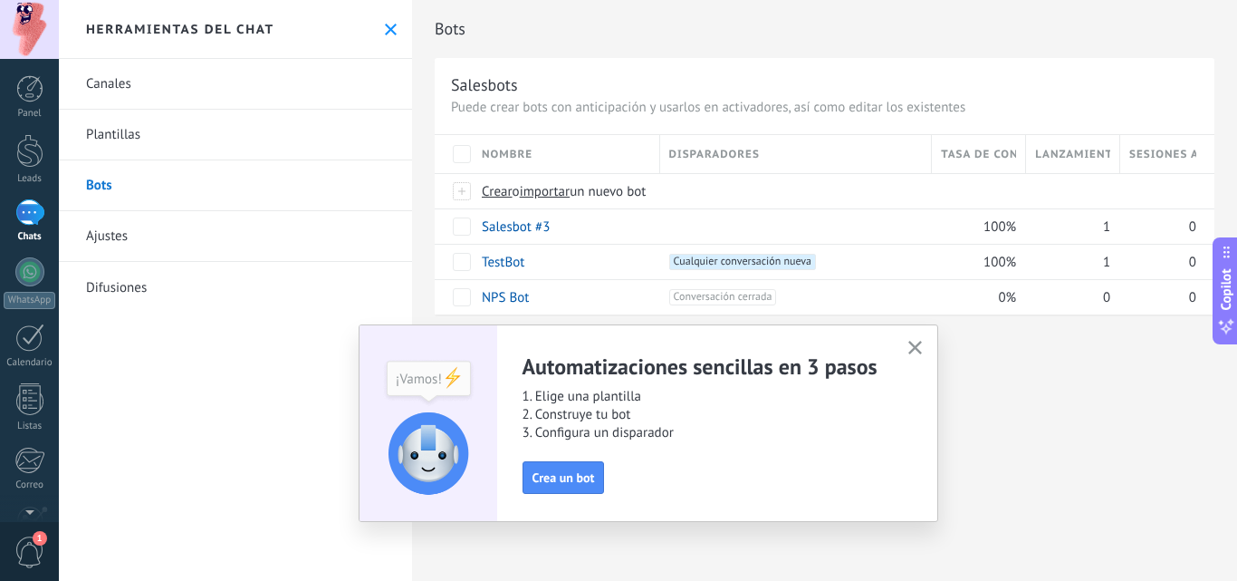
click at [913, 350] on use "button" at bounding box center [916, 348] width 14 height 14
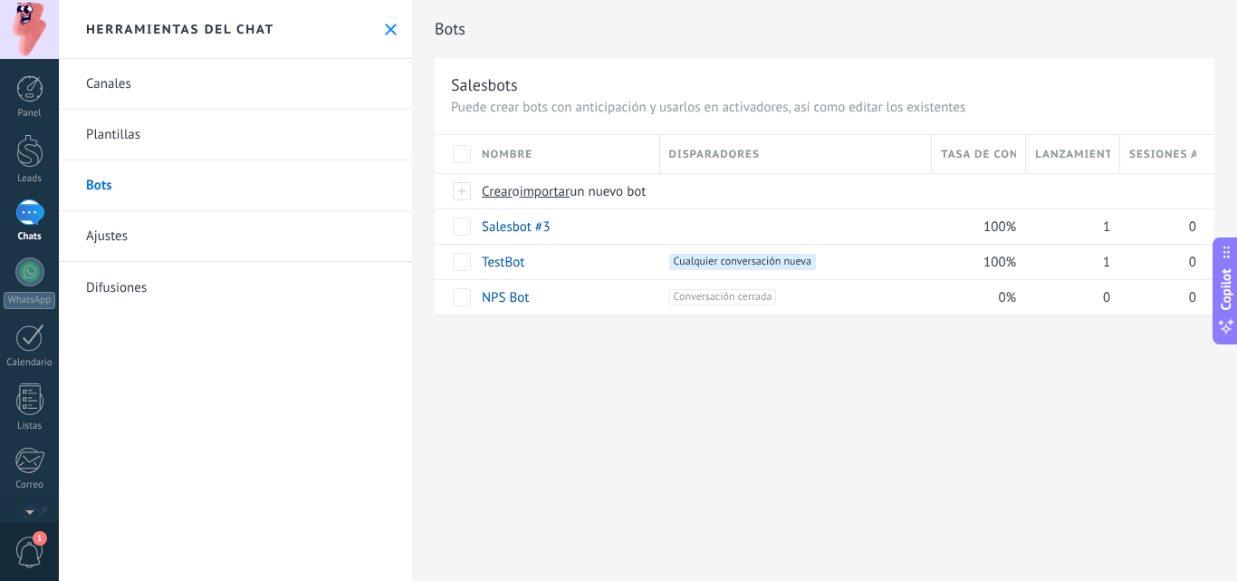
click at [138, 234] on link "Ajustes" at bounding box center [235, 236] width 353 height 51
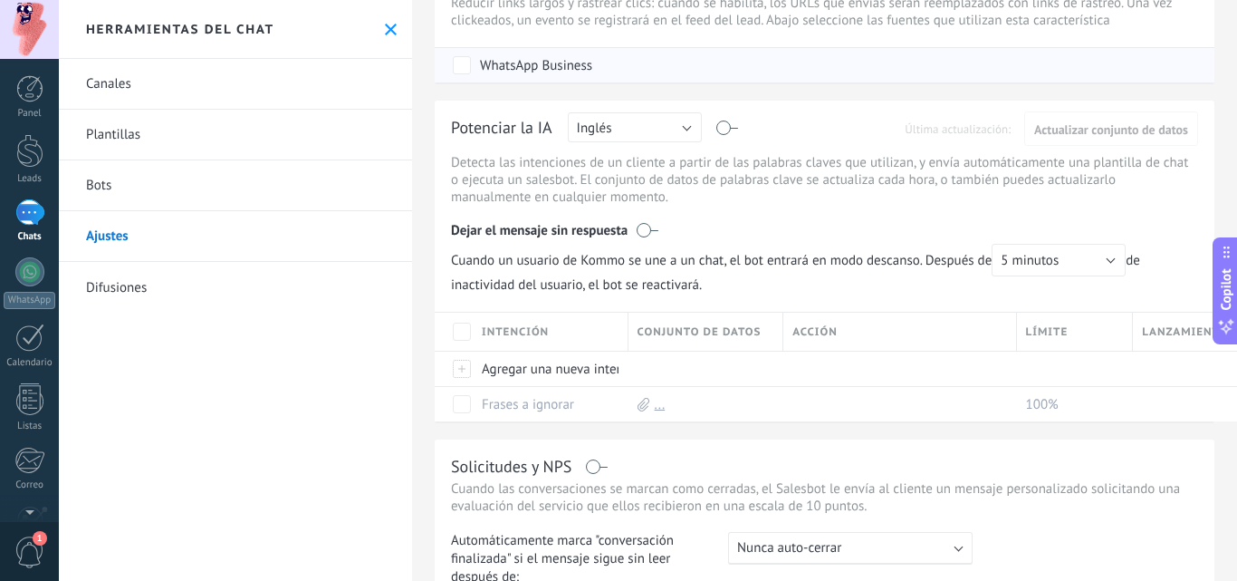
scroll to position [43, 0]
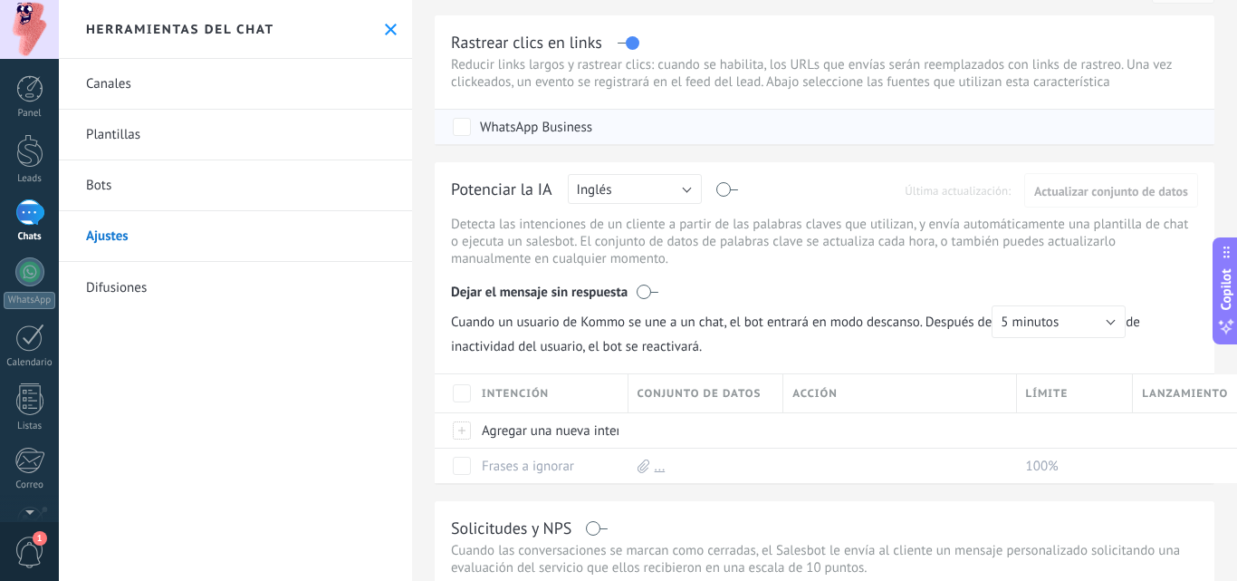
click at [630, 120] on div "WhatsApp Business" at bounding box center [827, 127] width 748 height 34
click at [650, 188] on button "Inglés" at bounding box center [635, 189] width 134 height 30
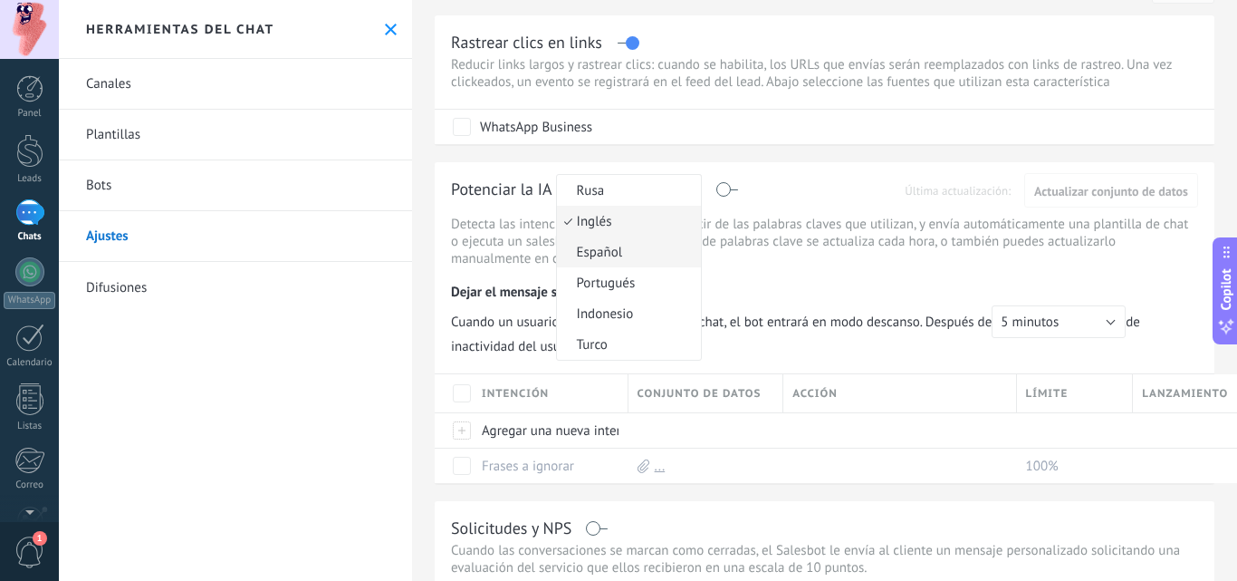
click at [605, 255] on span "Español" at bounding box center [626, 252] width 139 height 17
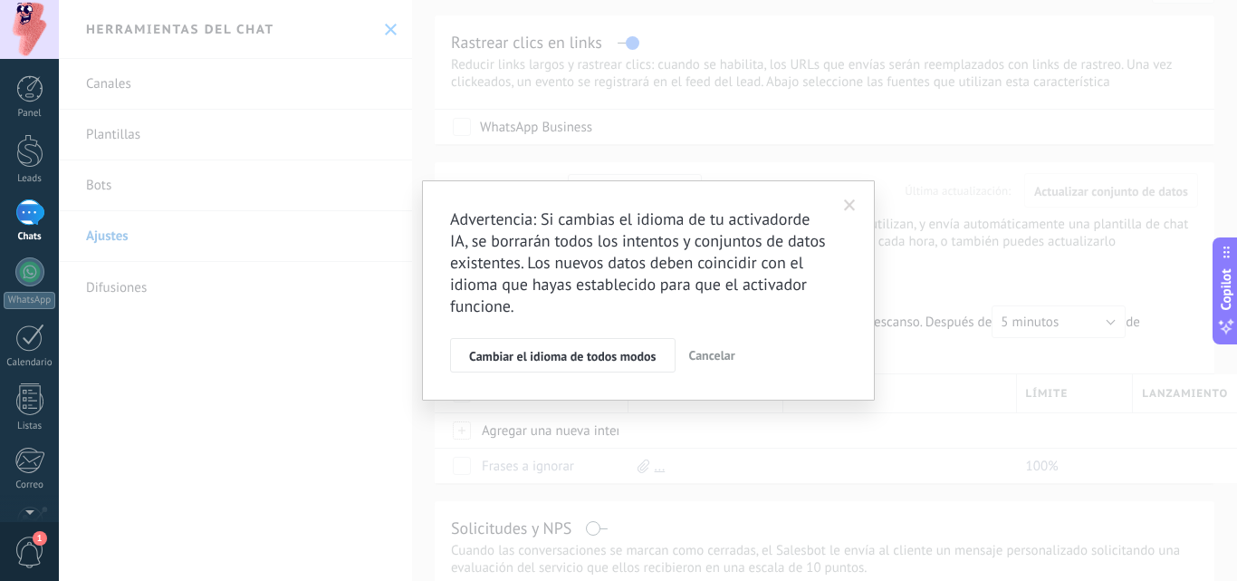
click at [856, 201] on span at bounding box center [850, 205] width 30 height 31
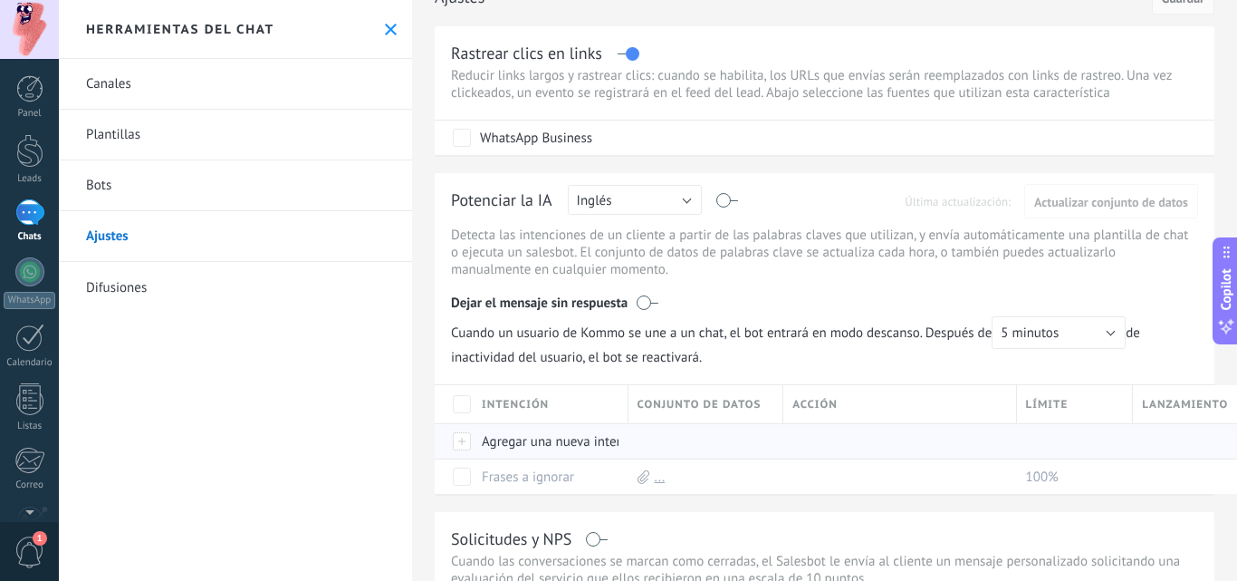
scroll to position [0, 0]
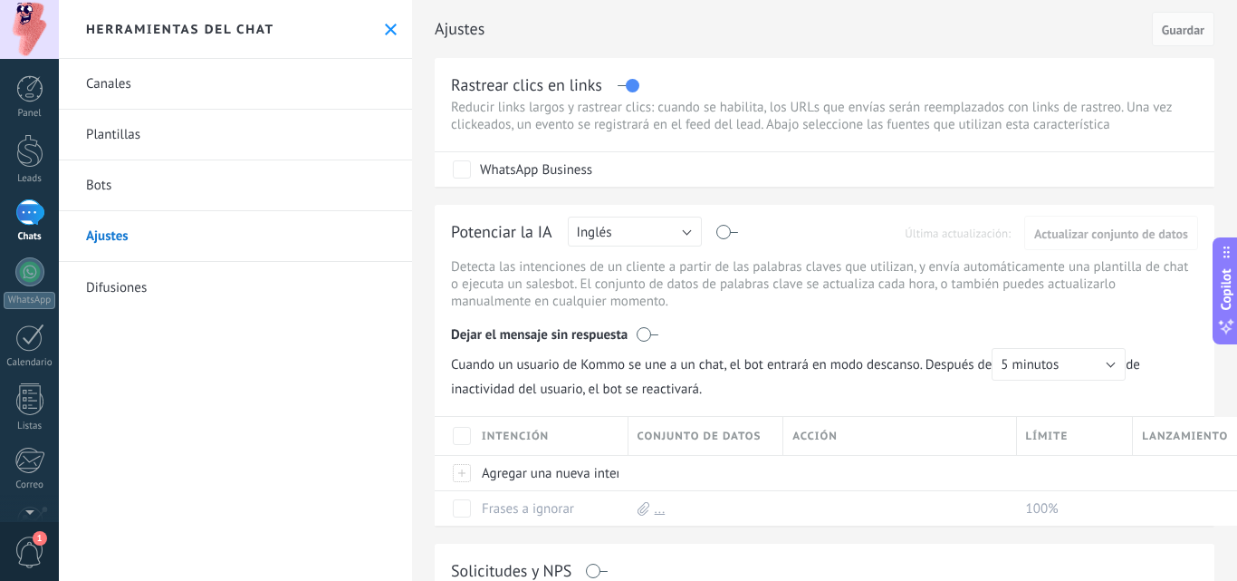
click at [153, 273] on link "Difusiones" at bounding box center [235, 287] width 353 height 51
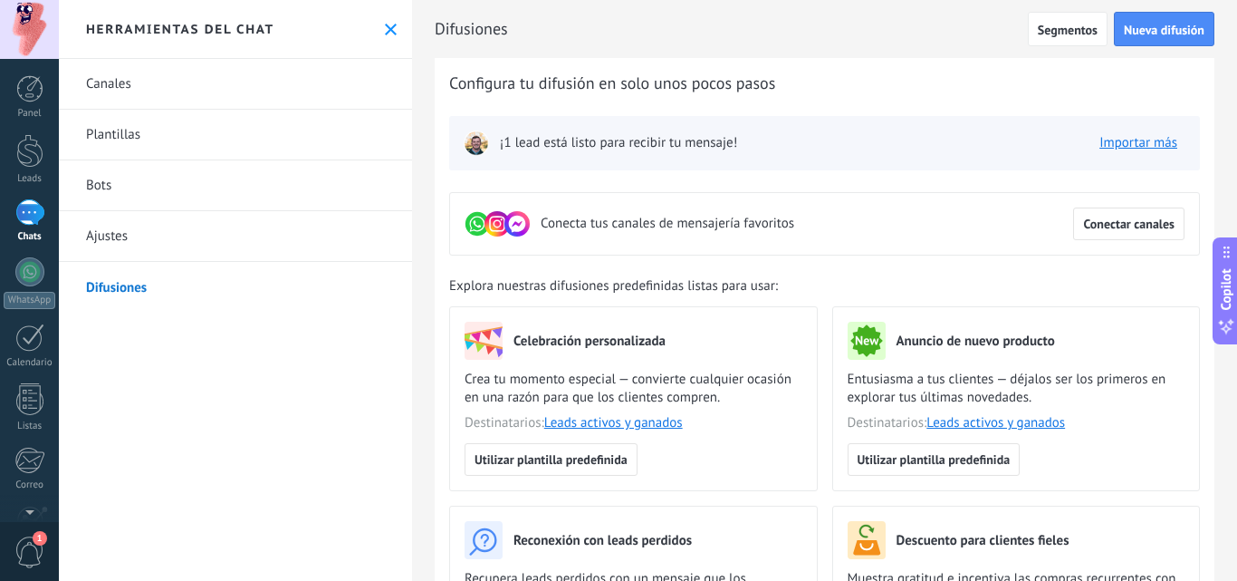
click at [1111, 151] on button "Importar más" at bounding box center [1139, 143] width 94 height 27
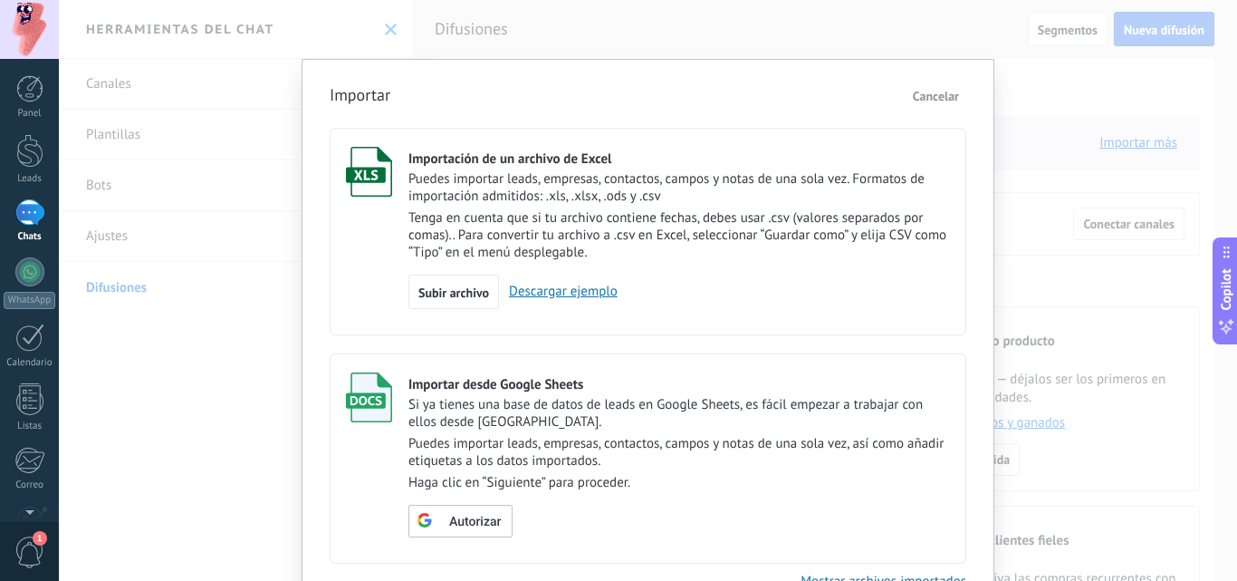
click at [936, 104] on button "Cancelar" at bounding box center [936, 95] width 61 height 27
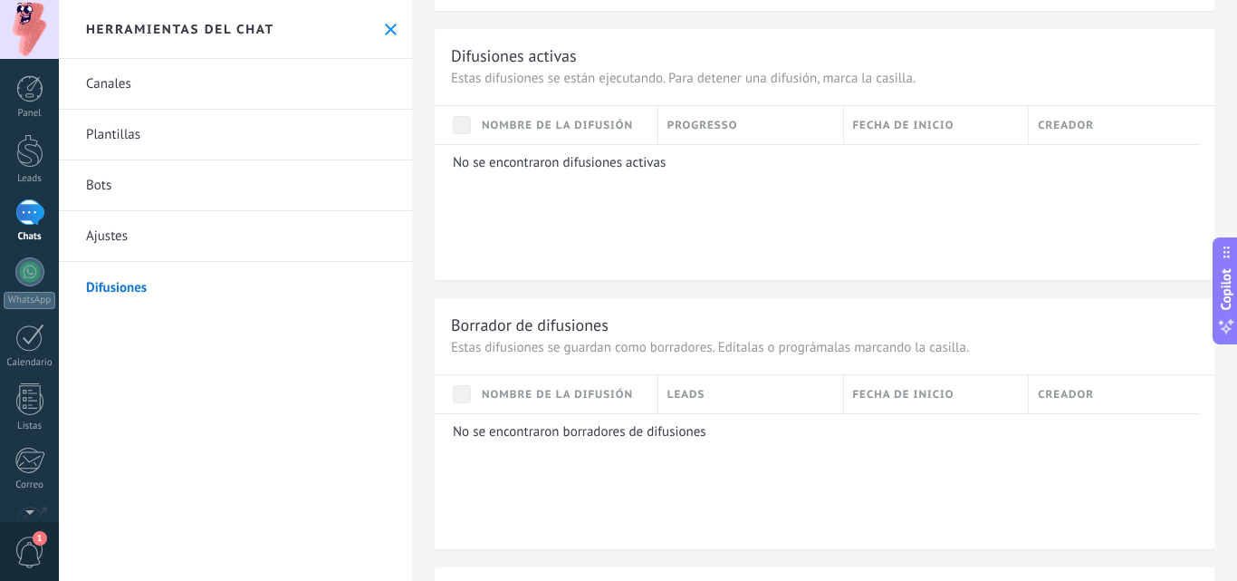
scroll to position [1033, 0]
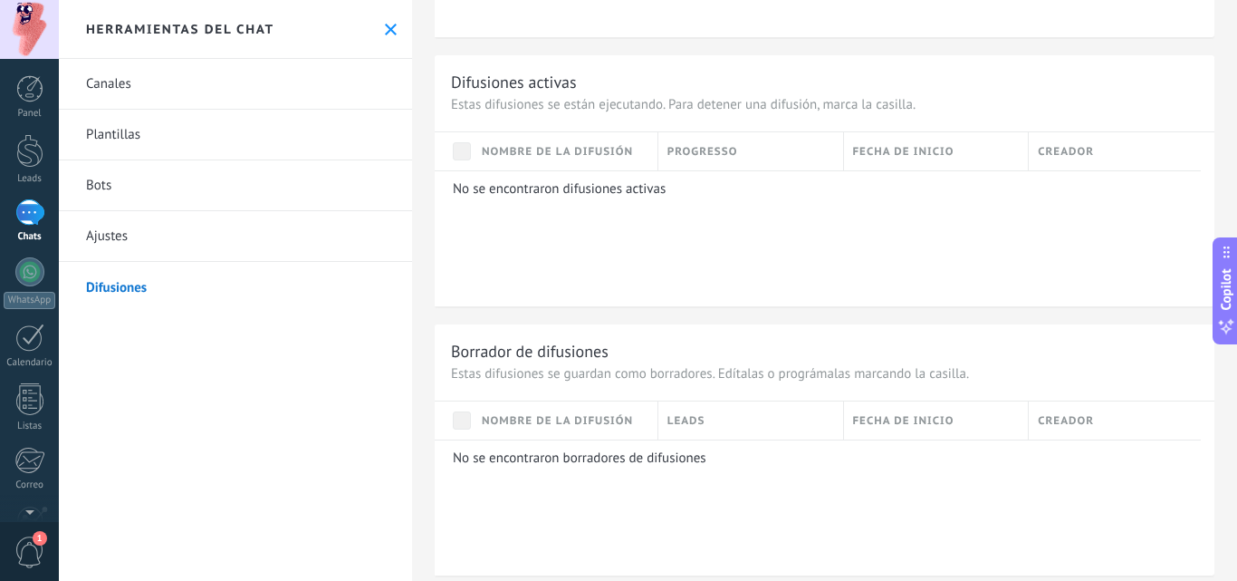
click at [509, 151] on span "Nombre de la difusión" at bounding box center [557, 151] width 151 height 17
click at [506, 149] on span "Nombre de la difusión" at bounding box center [557, 151] width 151 height 17
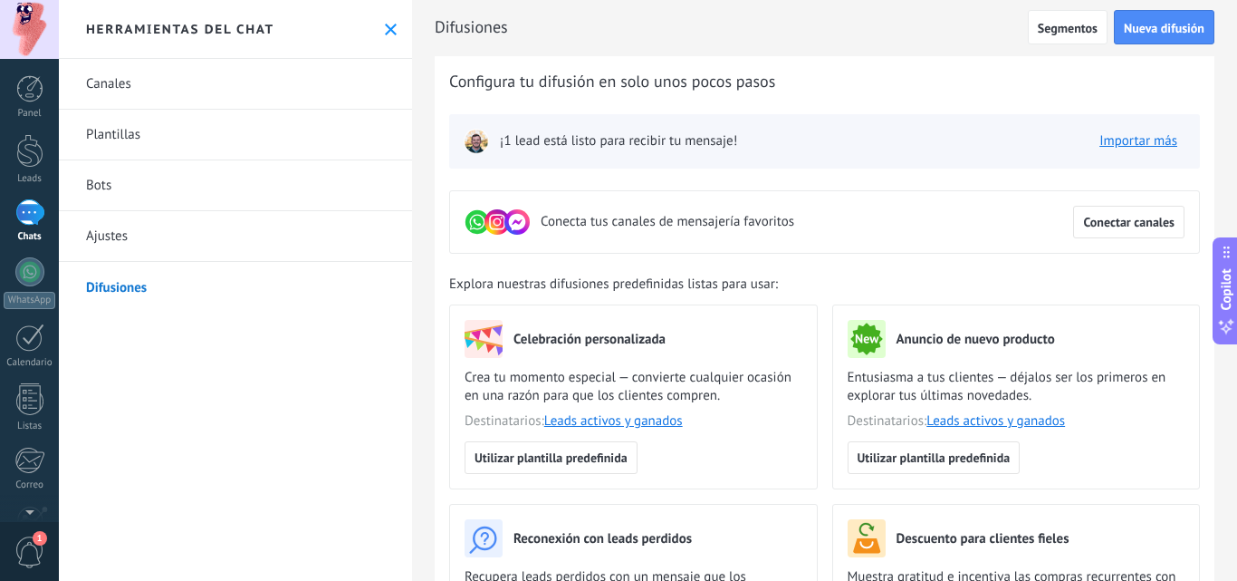
scroll to position [0, 0]
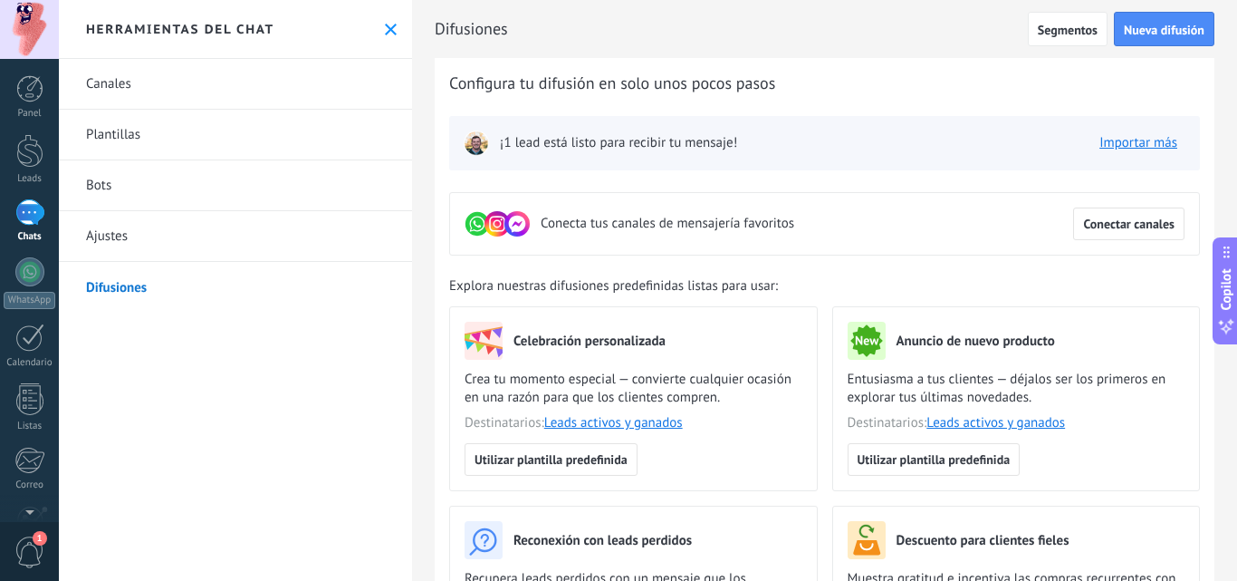
click at [154, 94] on link "Canales" at bounding box center [235, 84] width 353 height 51
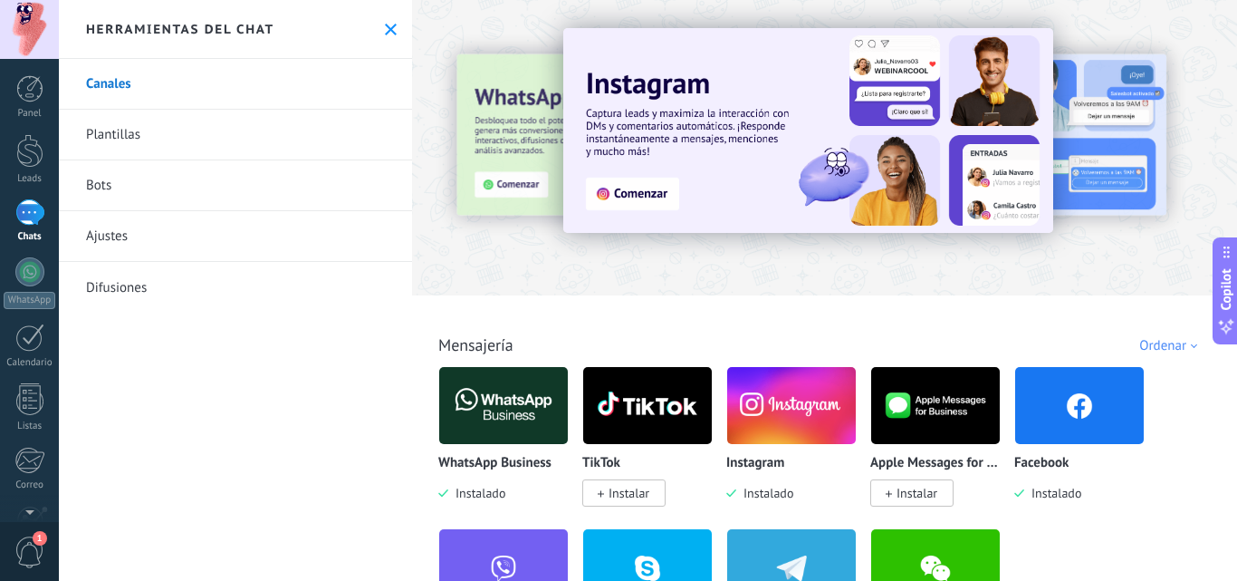
click at [128, 117] on link "Plantillas" at bounding box center [235, 135] width 353 height 51
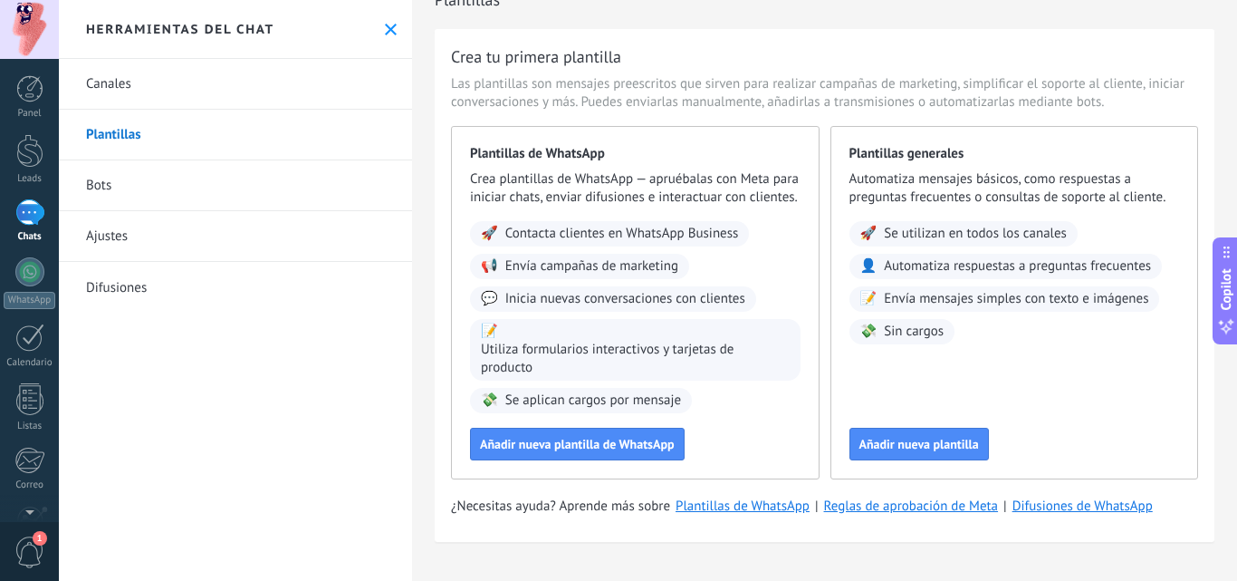
scroll to position [47, 0]
click at [19, 155] on div at bounding box center [29, 151] width 27 height 34
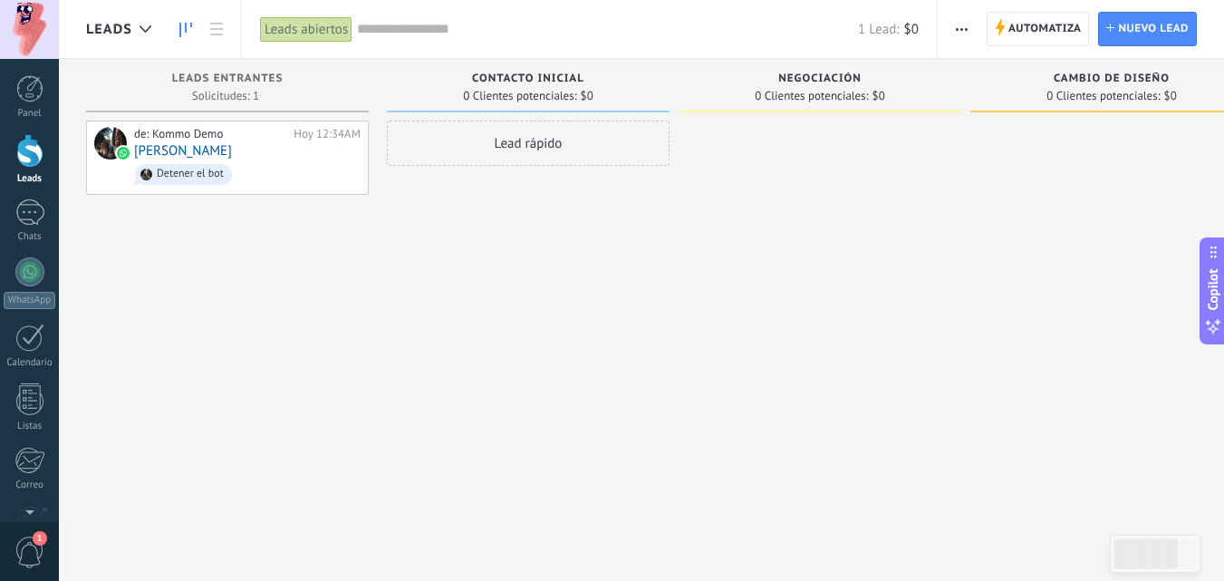
click at [34, 191] on div "Panel Leads 1 Chats WhatsApp Clientes" at bounding box center [29, 385] width 59 height 620
click at [34, 292] on div "WhatsApp" at bounding box center [30, 300] width 52 height 17
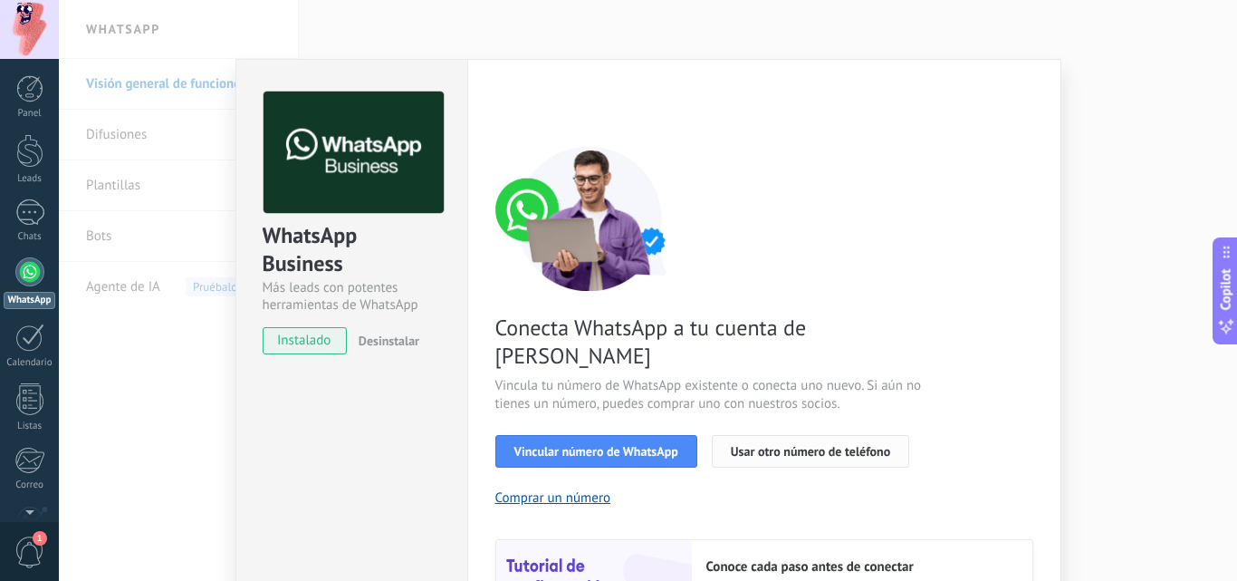
click at [767, 445] on span "Usar otro número de teléfono" at bounding box center [810, 451] width 159 height 13
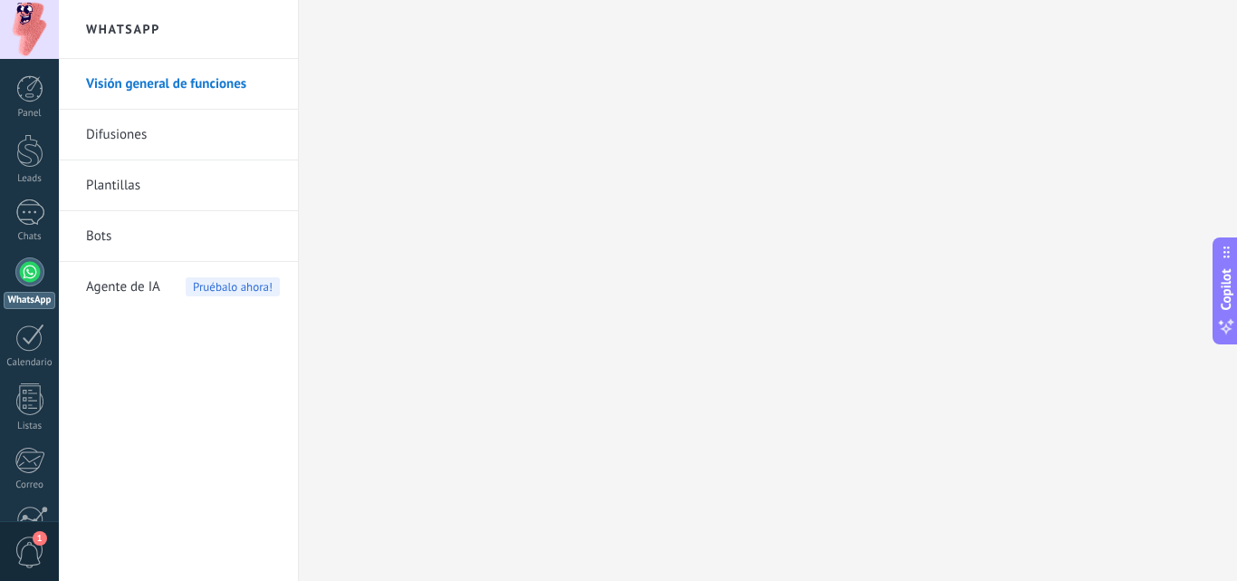
click at [134, 76] on link "Visión general de funciones" at bounding box center [183, 84] width 194 height 51
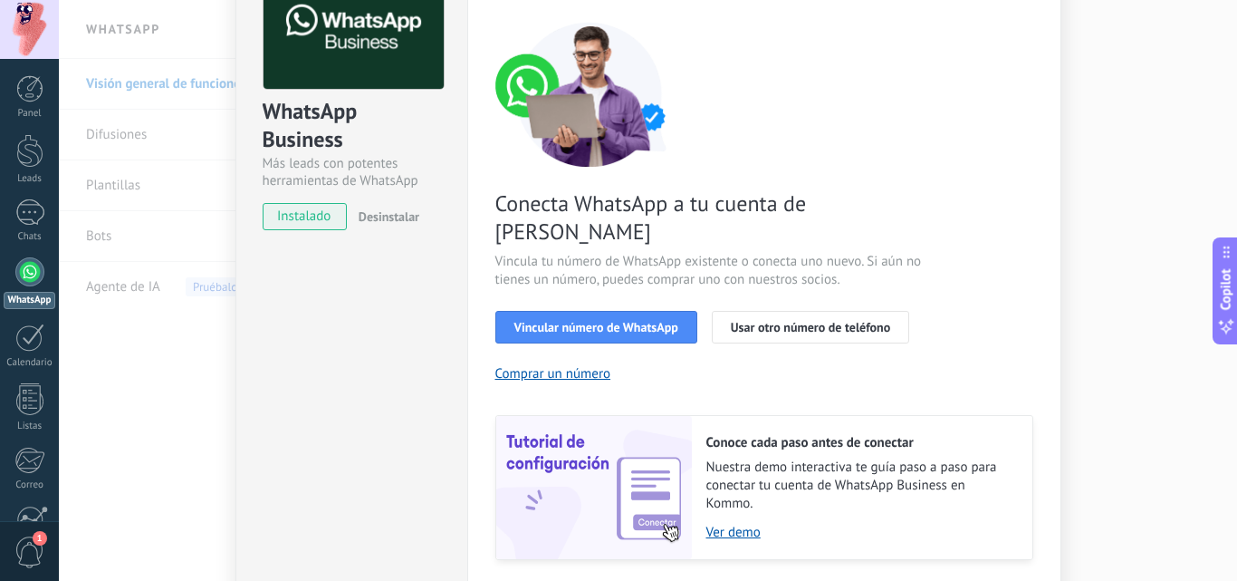
scroll to position [133, 0]
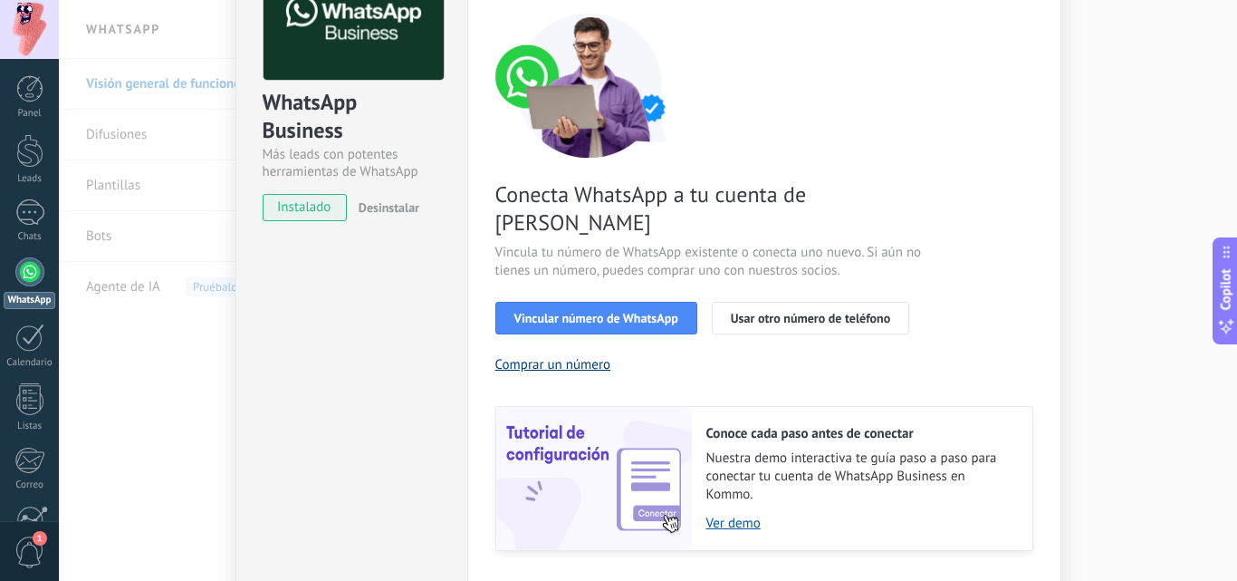
click at [571, 356] on button "Comprar un número" at bounding box center [554, 364] width 116 height 17
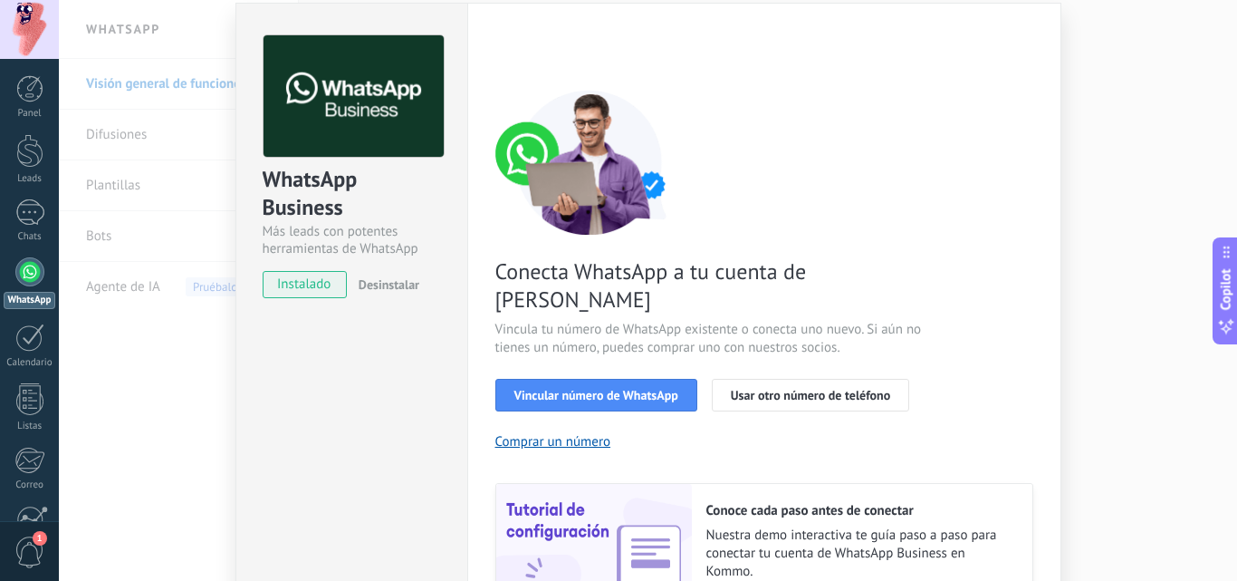
scroll to position [0, 0]
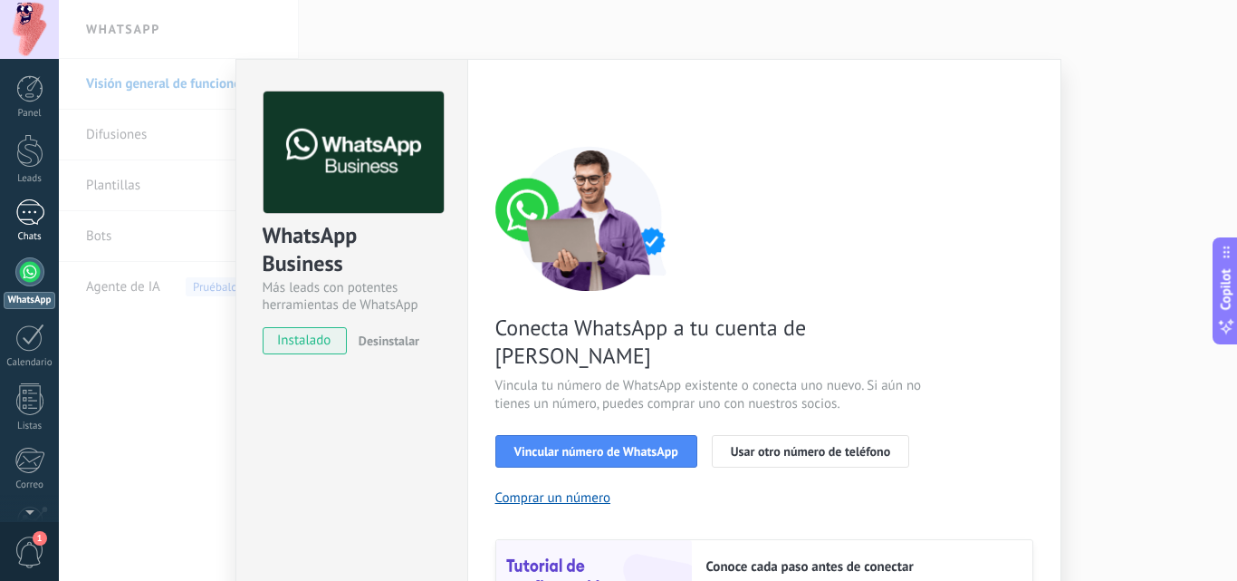
click at [26, 202] on div at bounding box center [29, 212] width 29 height 26
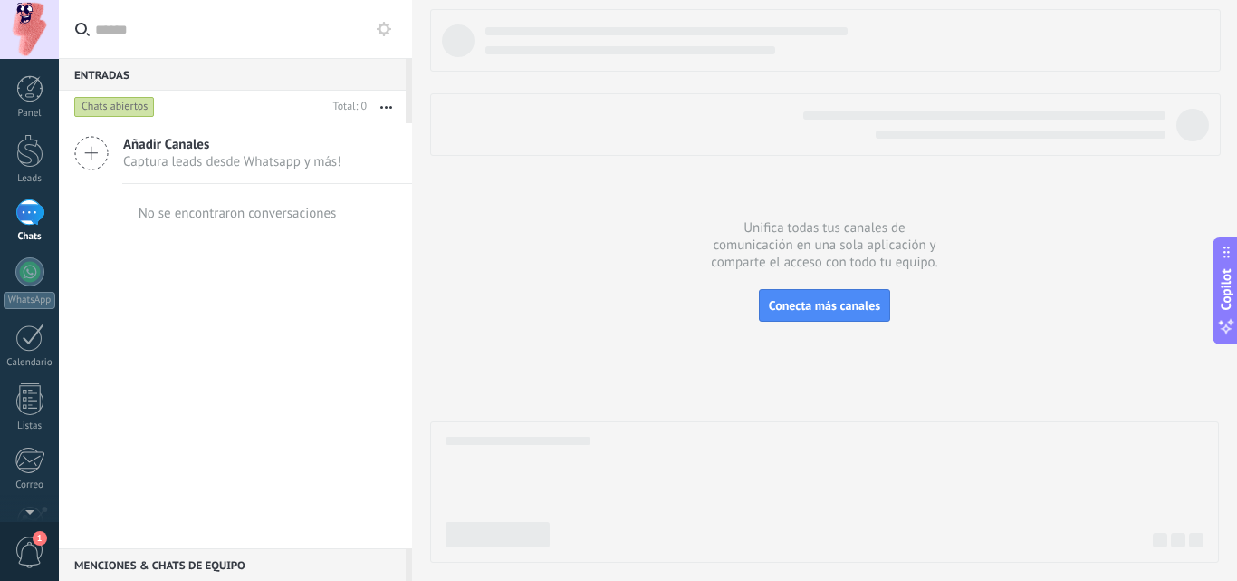
click at [98, 159] on icon at bounding box center [91, 153] width 34 height 34
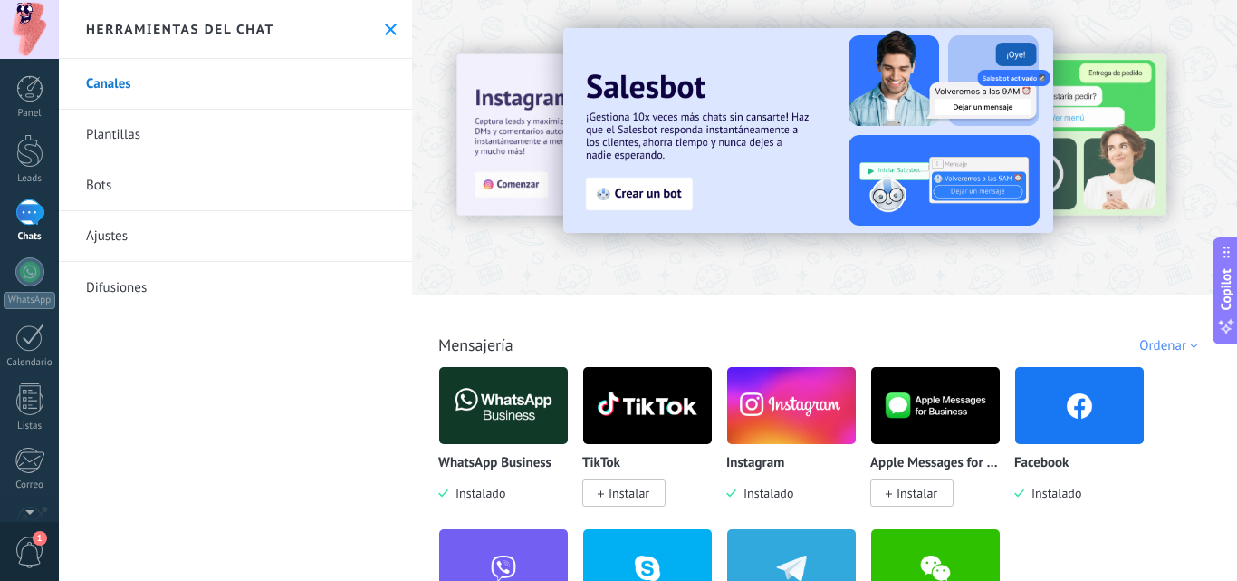
click at [385, 34] on icon at bounding box center [391, 30] width 12 height 12
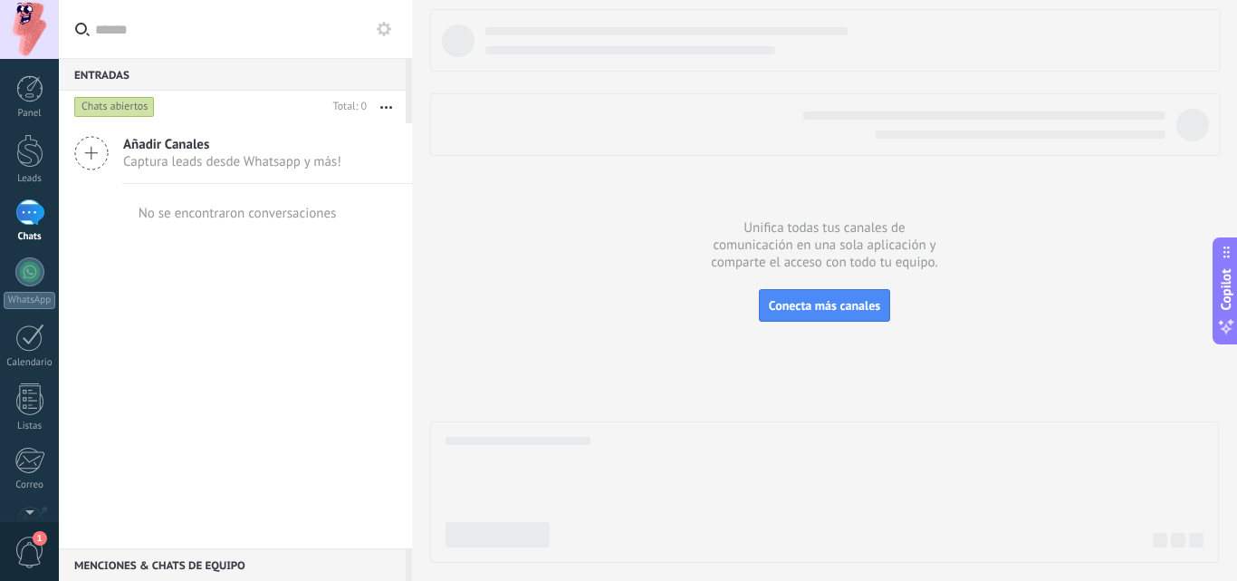
click at [180, 41] on input "text" at bounding box center [246, 29] width 303 height 58
click at [103, 101] on div "Chats abiertos" at bounding box center [114, 107] width 81 height 22
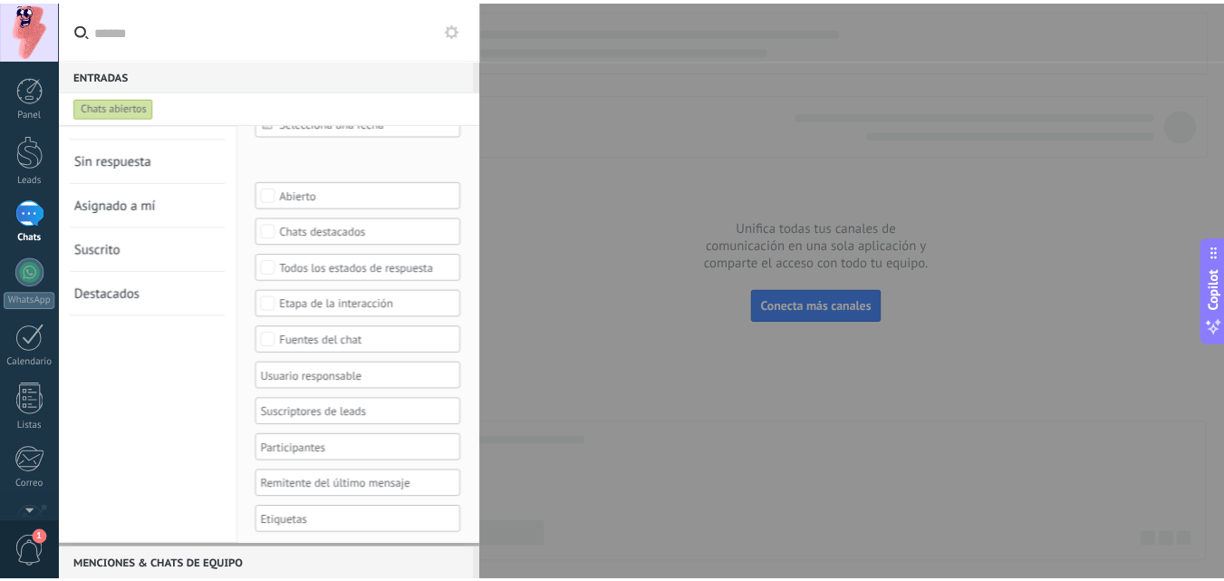
scroll to position [38, 0]
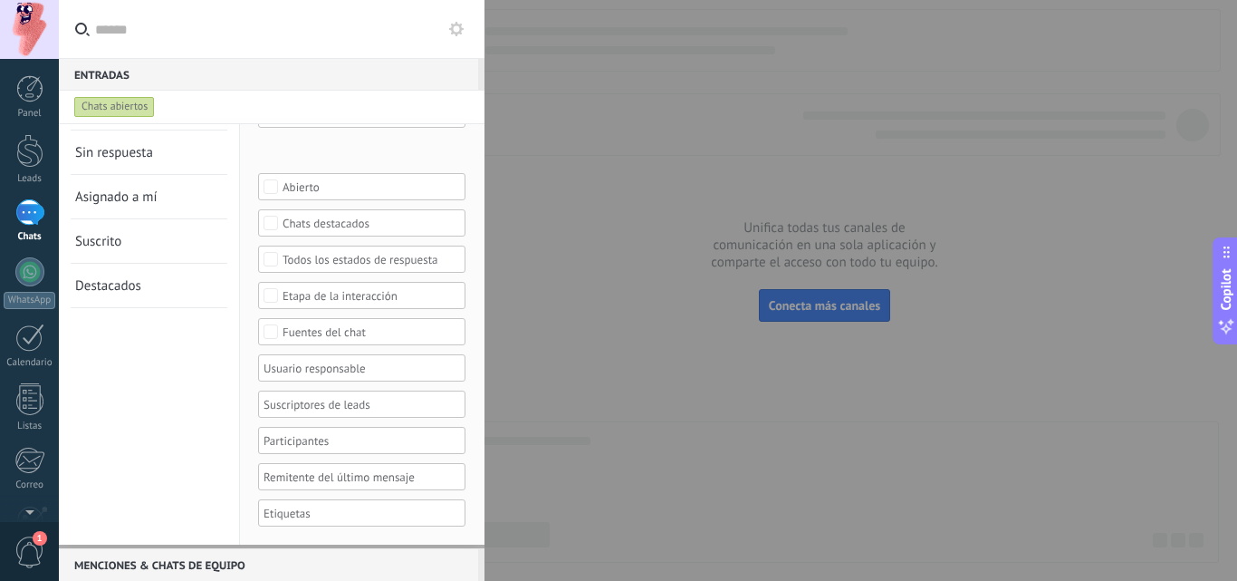
click at [581, 192] on div at bounding box center [618, 290] width 1237 height 581
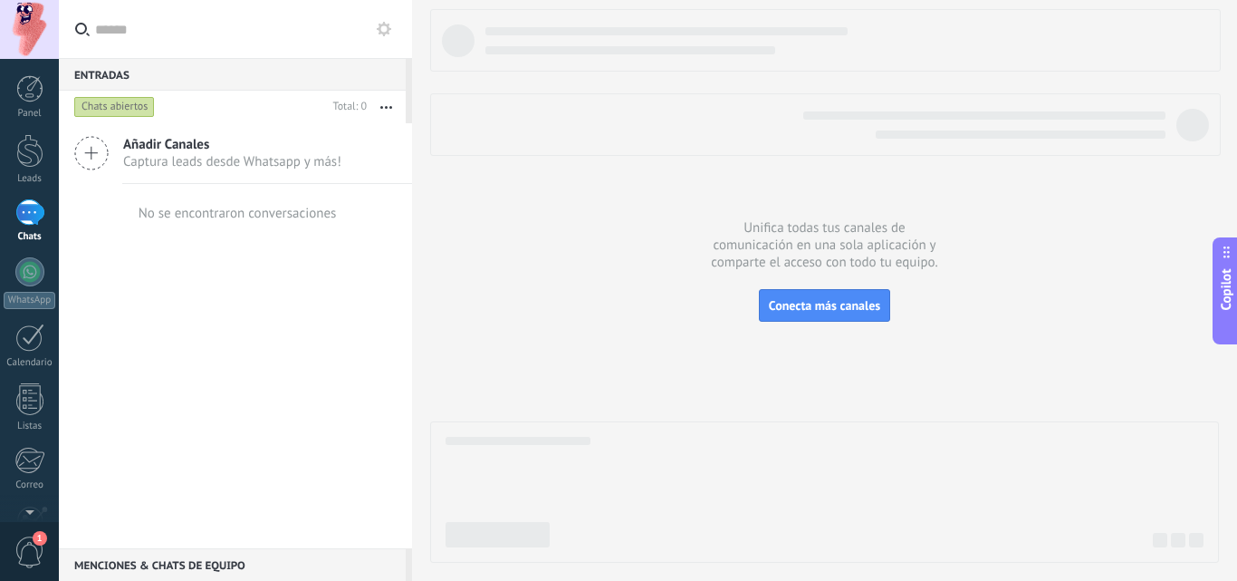
click at [391, 109] on button "button" at bounding box center [386, 107] width 39 height 33
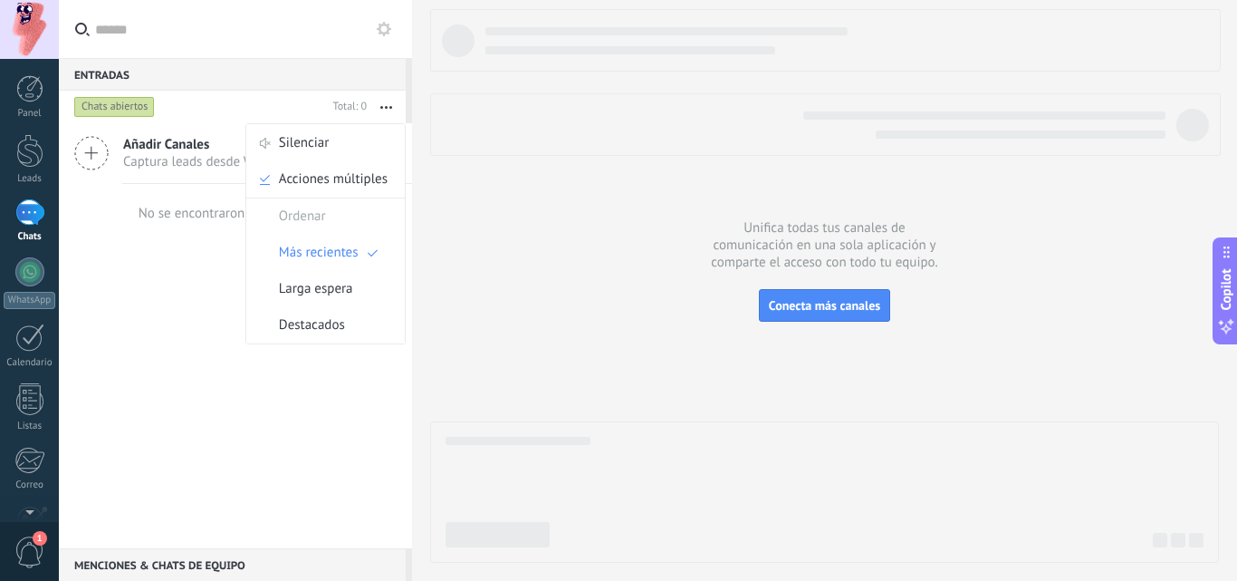
click at [197, 317] on div "Añadir Canales Captura leads desde Whatsapp y más! No se encontraron conversaci…" at bounding box center [235, 335] width 353 height 425
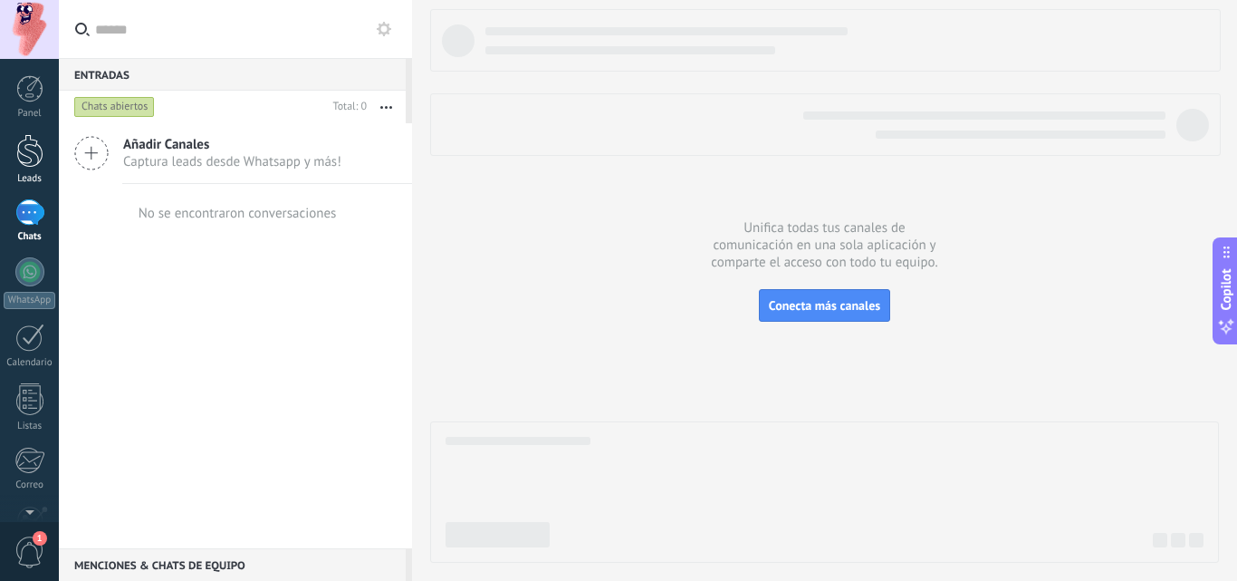
click at [29, 165] on div at bounding box center [29, 151] width 27 height 34
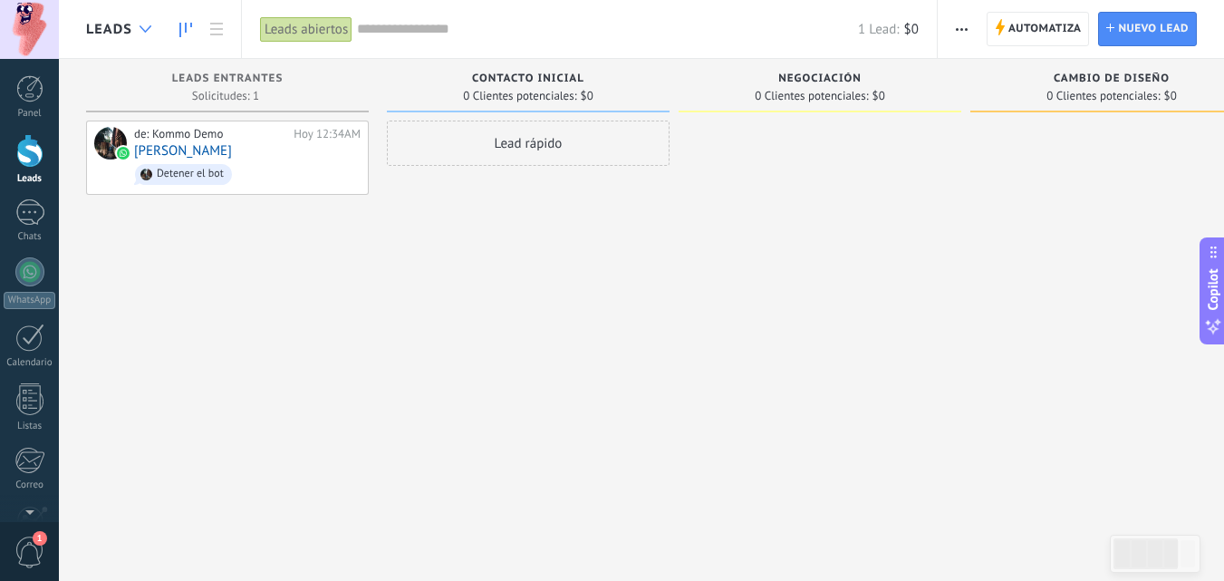
click at [135, 17] on div at bounding box center [145, 29] width 30 height 35
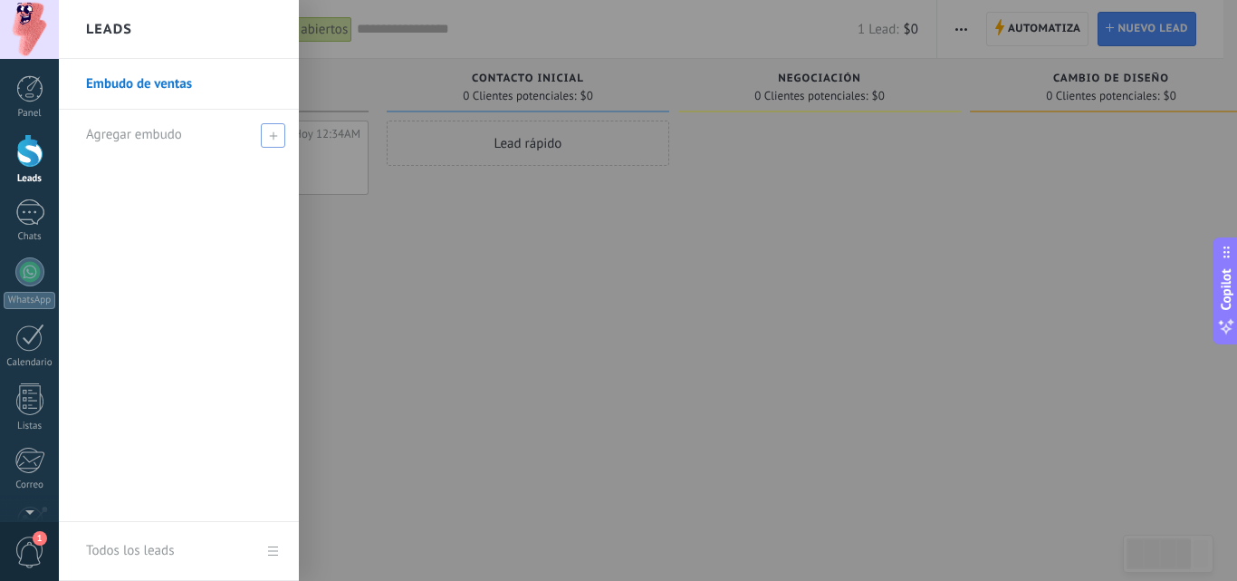
click at [194, 139] on div "Agregar embudo" at bounding box center [183, 135] width 195 height 50
click at [391, 273] on div at bounding box center [677, 290] width 1237 height 581
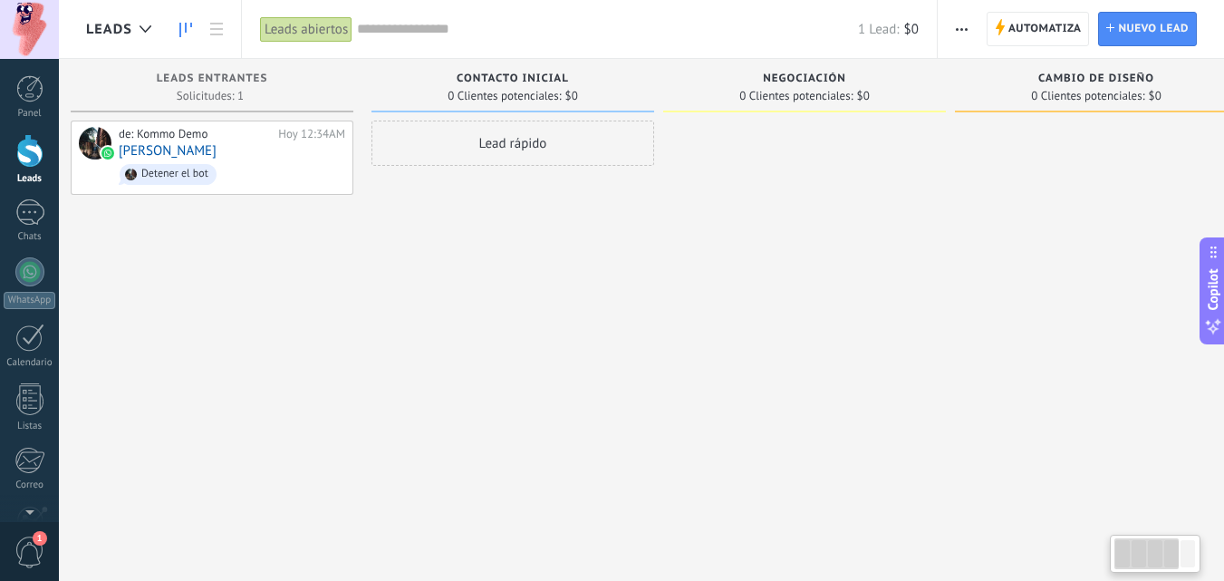
drag, startPoint x: 477, startPoint y: 190, endPoint x: 461, endPoint y: 148, distance: 45.6
click at [461, 148] on div "Lead rápido" at bounding box center [512, 292] width 283 height 344
click at [461, 148] on div "Lead rápido" at bounding box center [511, 142] width 283 height 45
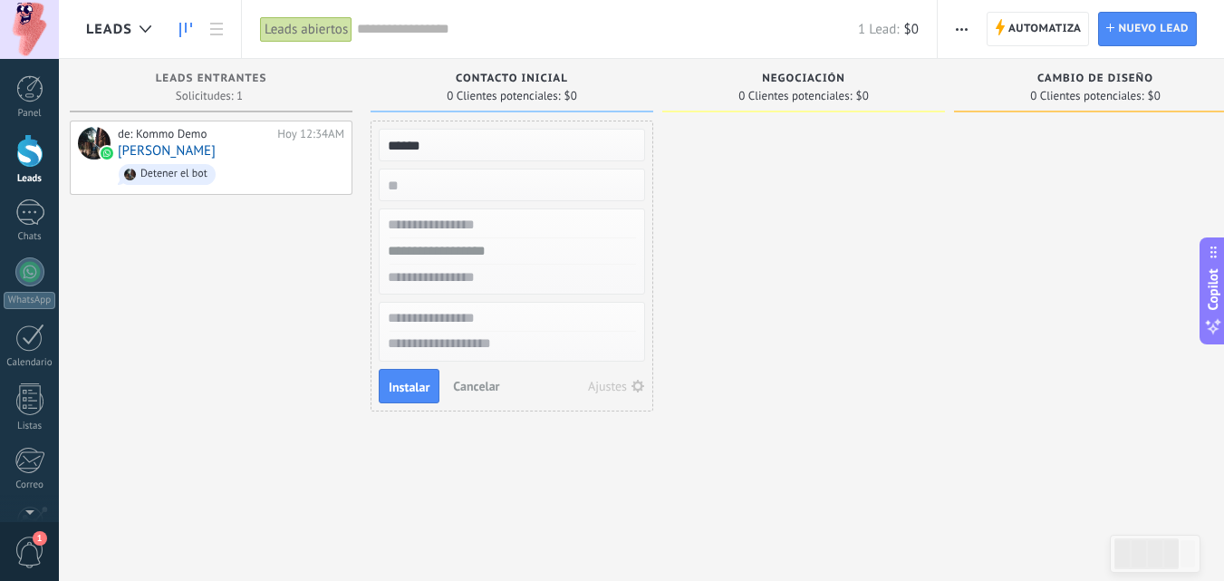
type input "******"
click at [476, 223] on input "text" at bounding box center [510, 225] width 265 height 26
type input "**********"
click at [486, 248] on input "text" at bounding box center [510, 251] width 265 height 26
click at [482, 284] on input "text" at bounding box center [510, 278] width 265 height 26
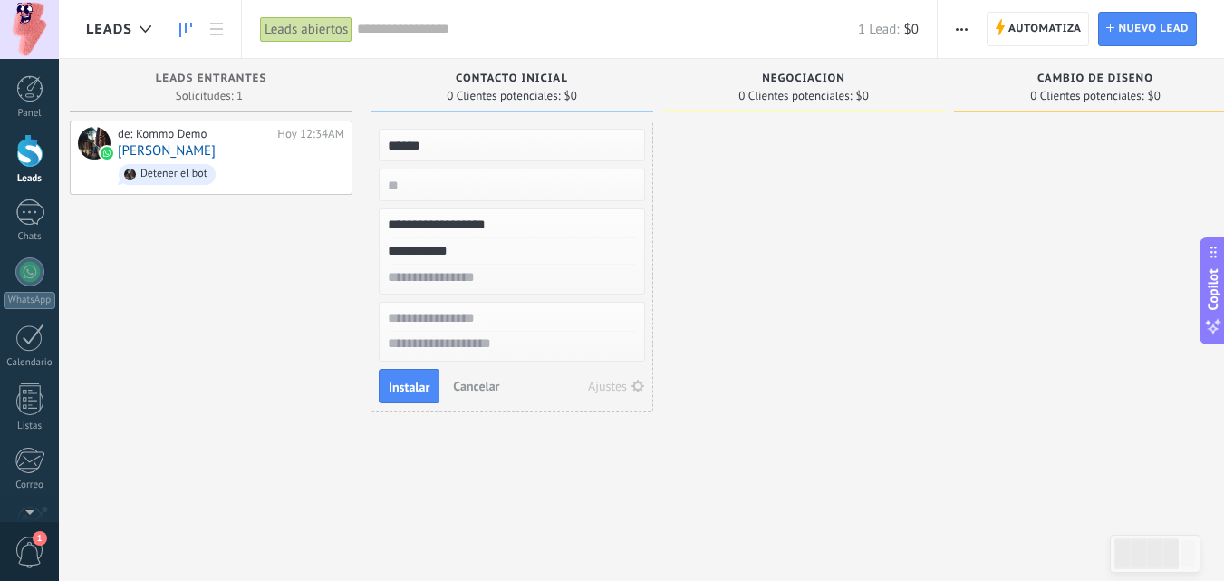
type input "**********"
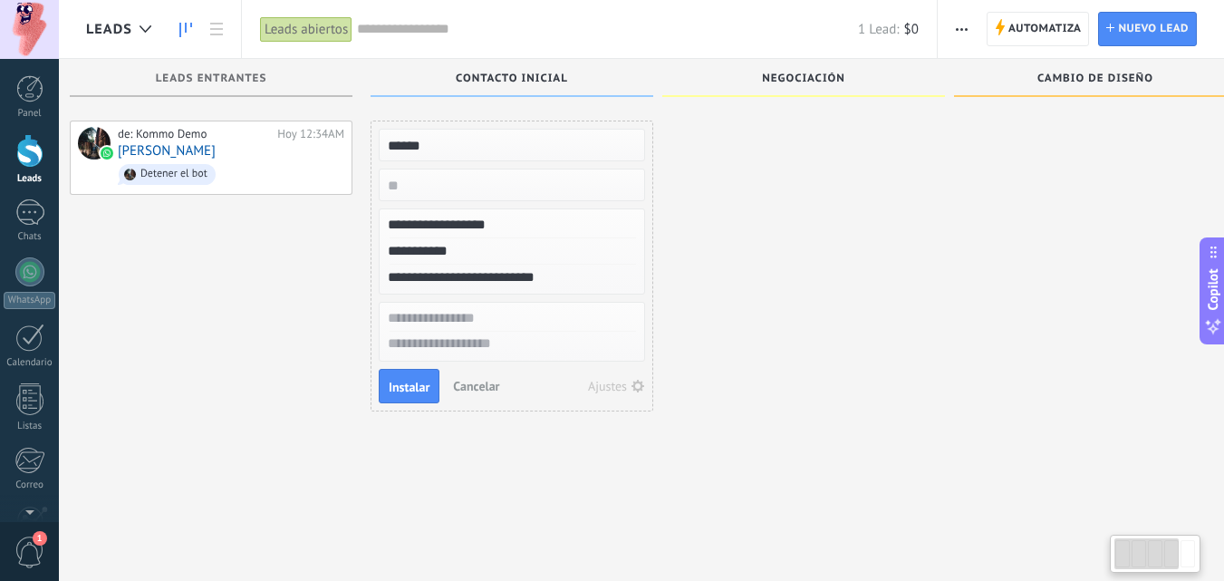
scroll to position [31, 0]
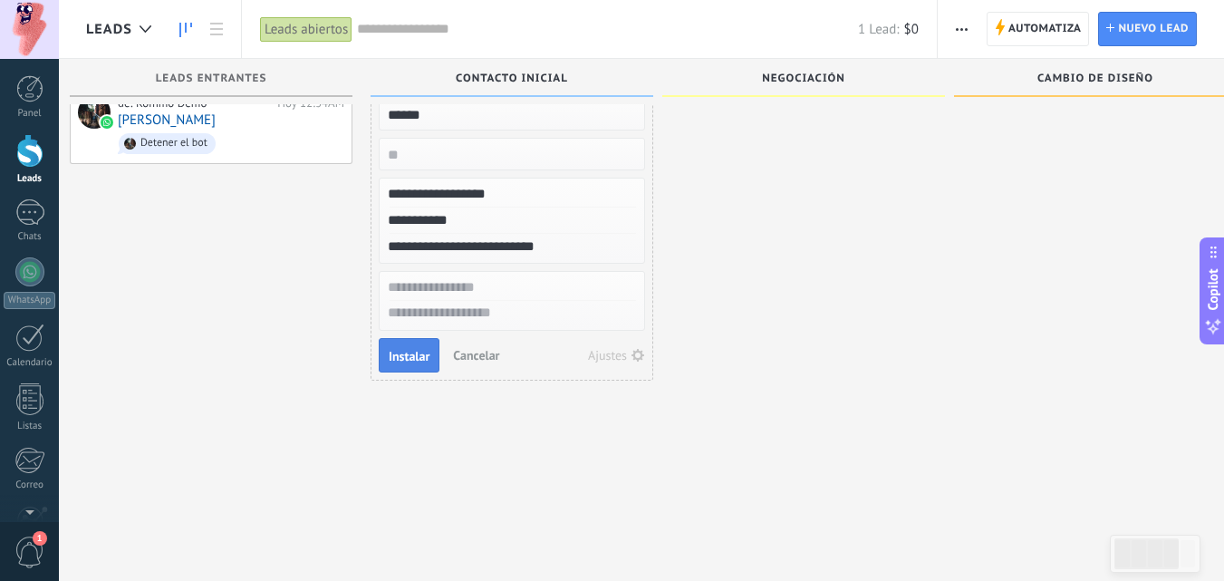
type input "**********"
click at [403, 352] on span "Instalar" at bounding box center [409, 356] width 41 height 13
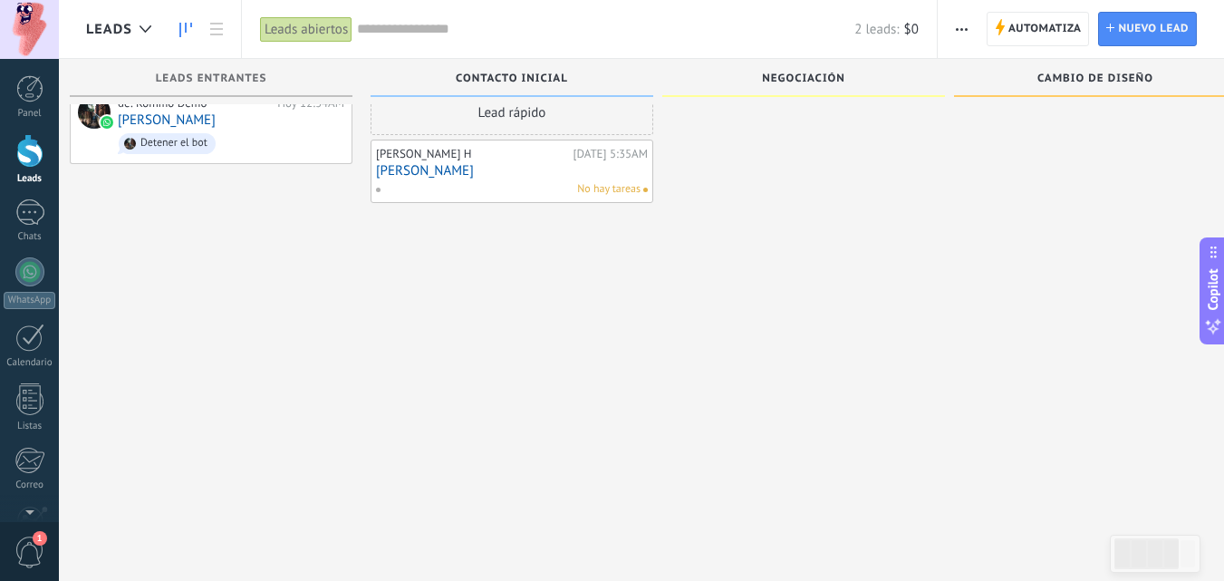
click at [451, 178] on link "[PERSON_NAME]" at bounding box center [512, 170] width 272 height 15
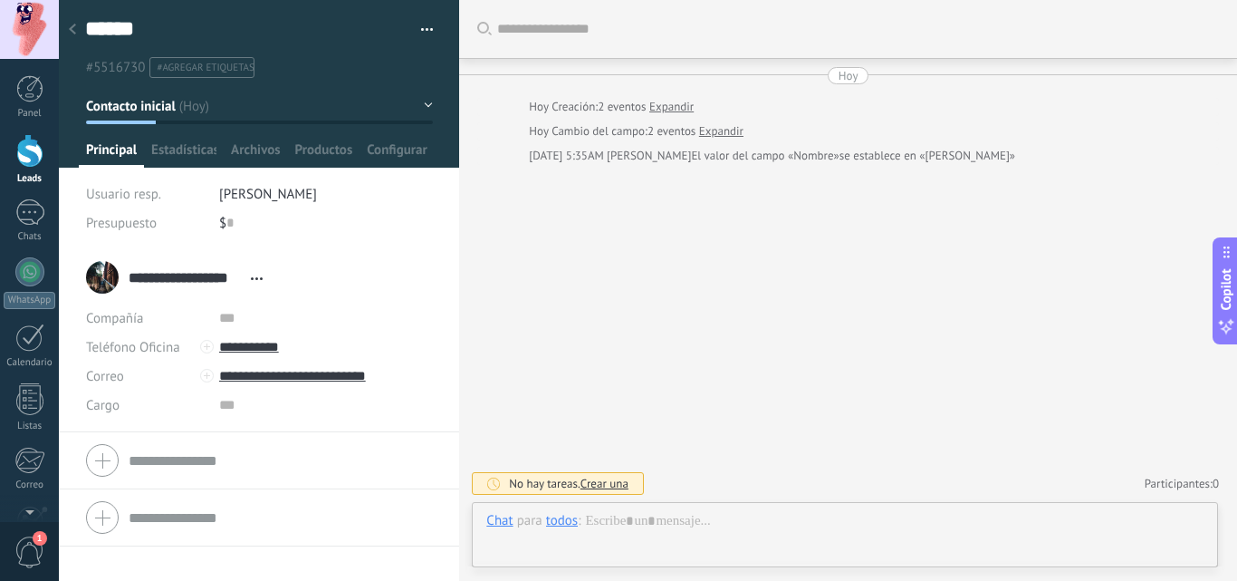
scroll to position [27, 0]
click at [667, 521] on div at bounding box center [844, 539] width 717 height 54
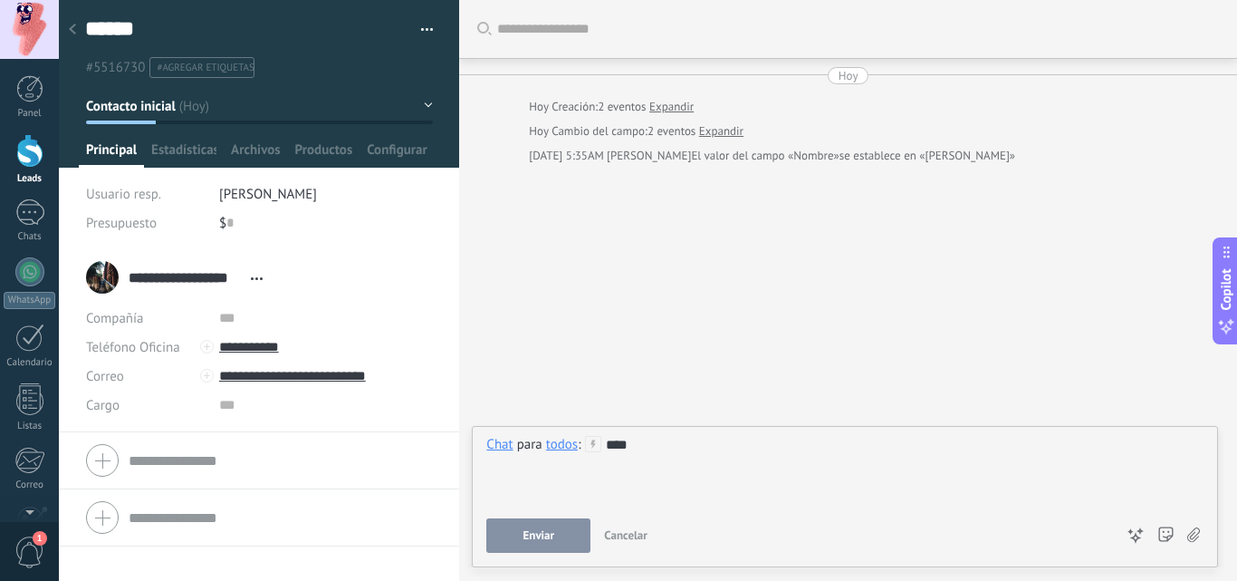
click at [566, 451] on div "todos" at bounding box center [562, 444] width 32 height 16
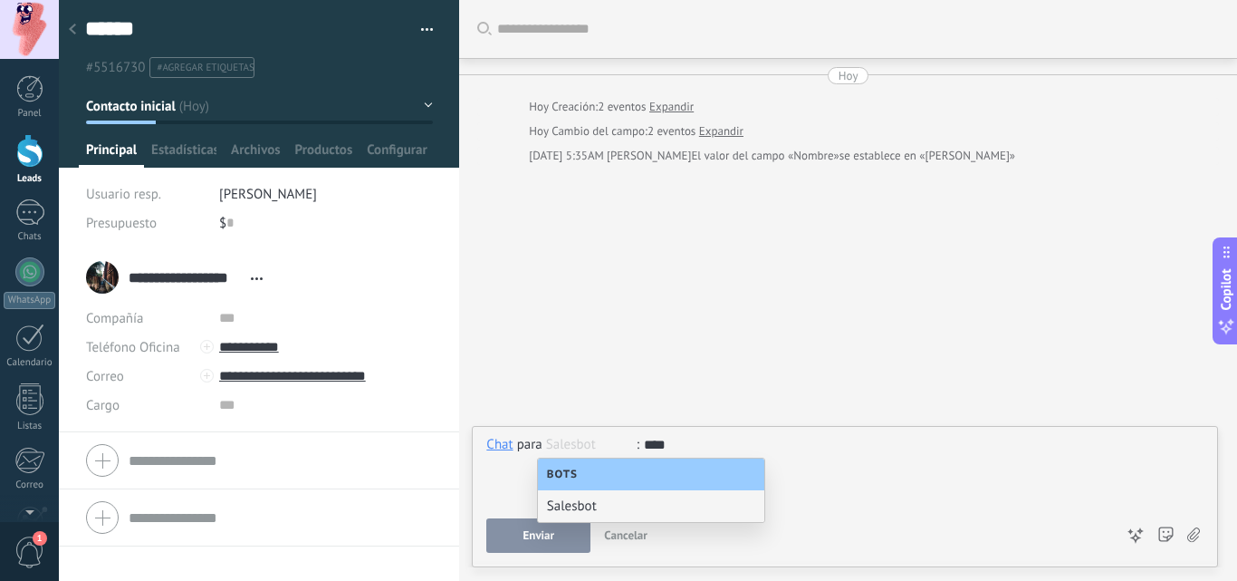
click at [562, 500] on div "Salesbot" at bounding box center [651, 506] width 226 height 32
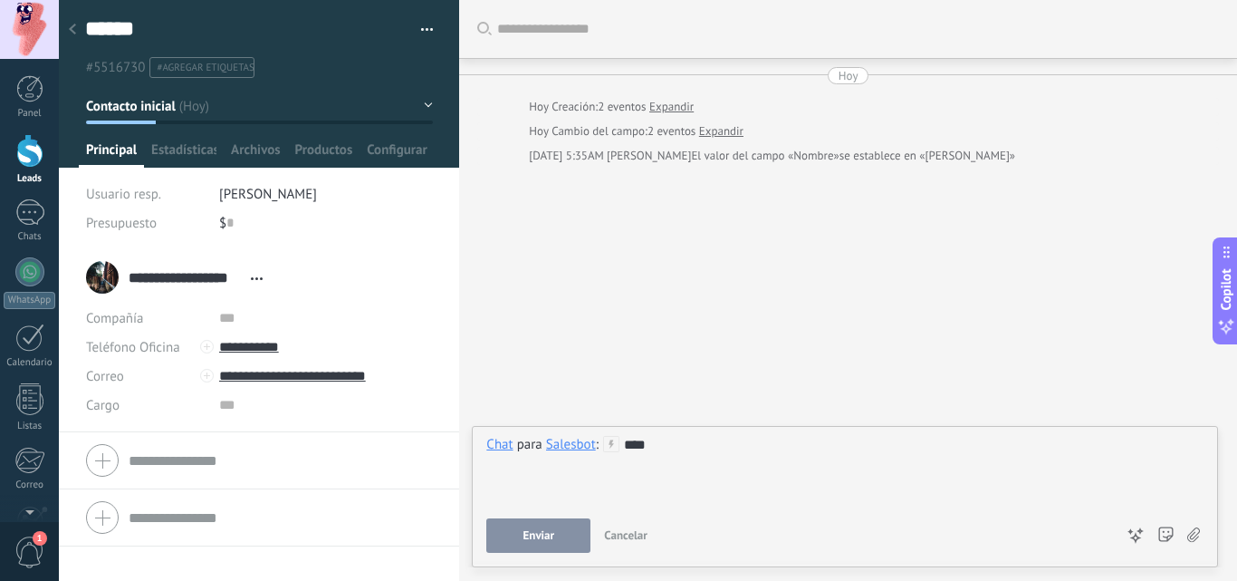
click at [542, 526] on button "Enviar" at bounding box center [538, 535] width 104 height 34
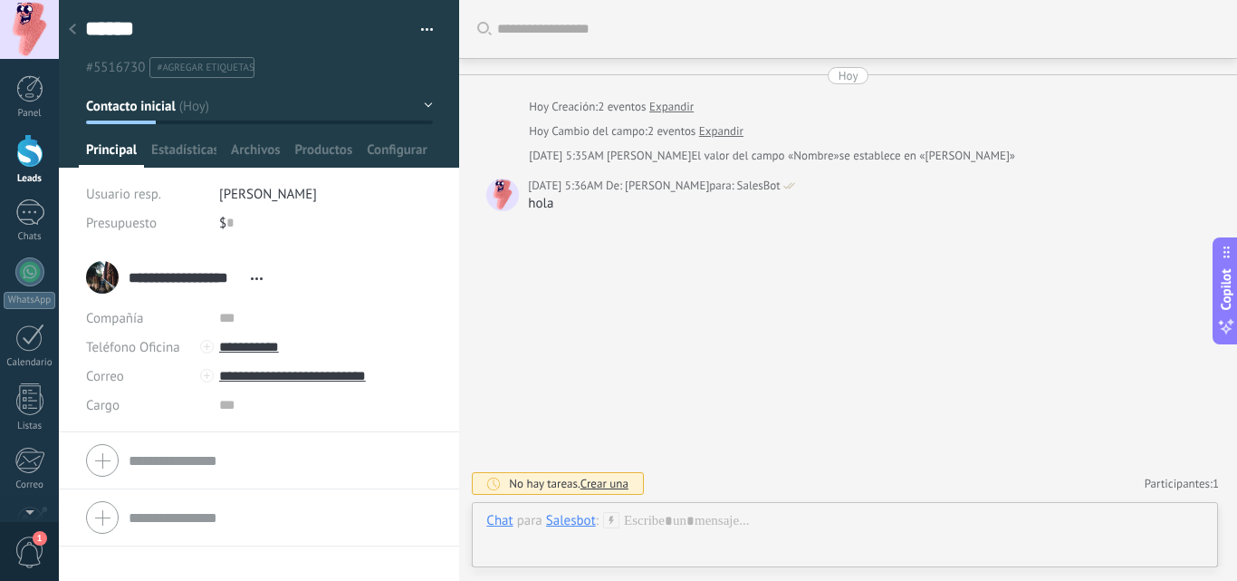
click at [620, 482] on span "Crear una" at bounding box center [605, 483] width 48 height 15
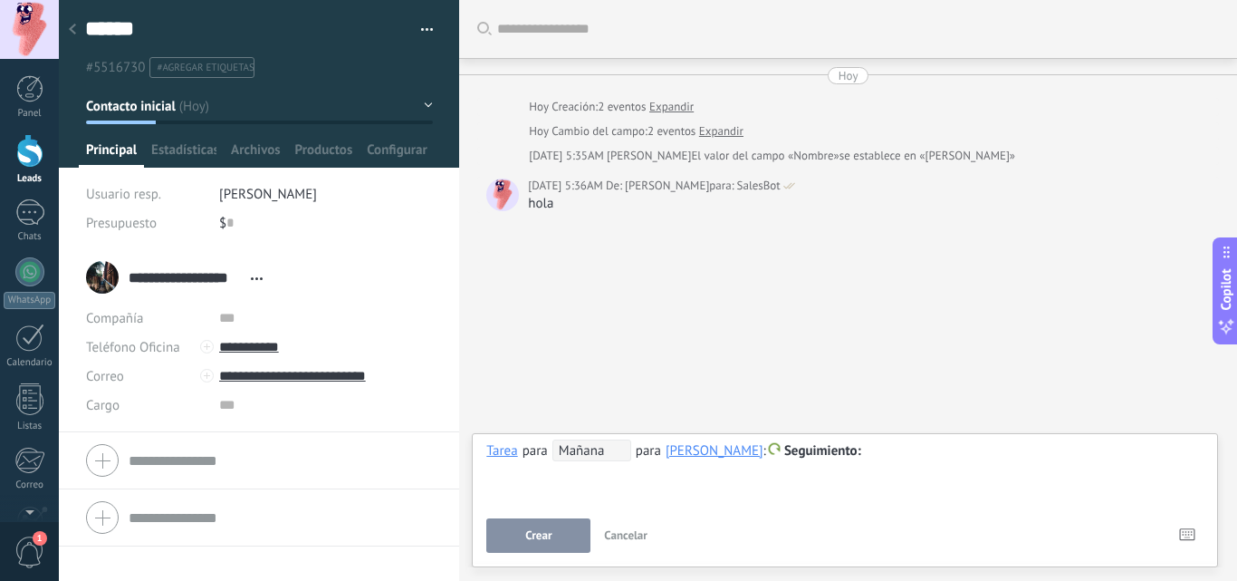
click at [861, 454] on span "Seguimiento" at bounding box center [822, 450] width 77 height 17
click at [538, 544] on button "Crear" at bounding box center [538, 535] width 104 height 34
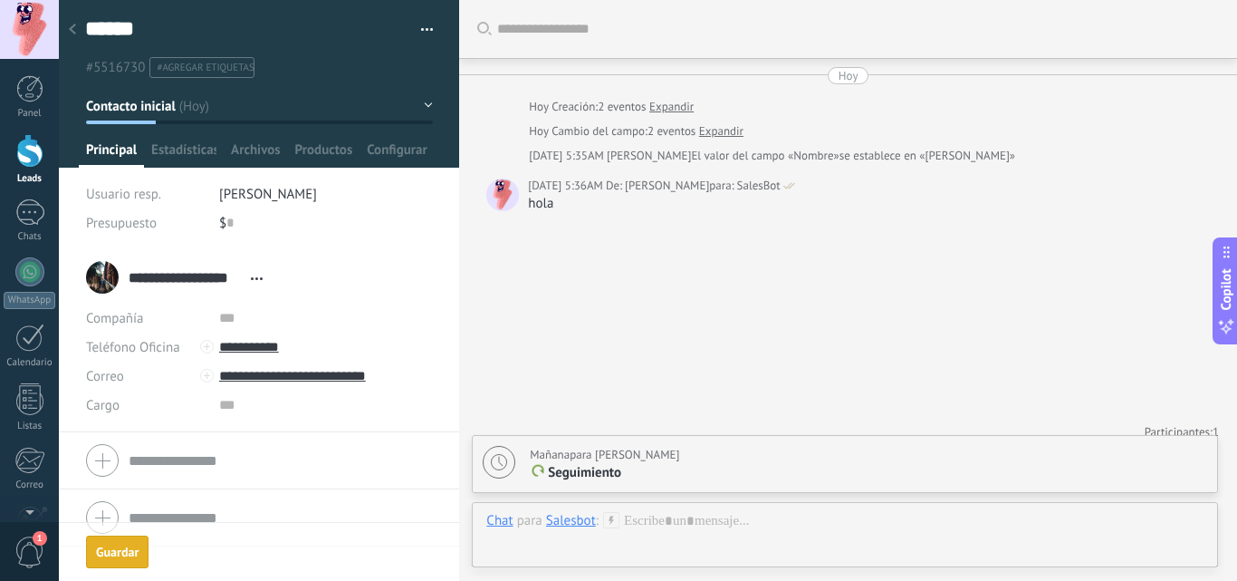
scroll to position [12, 0]
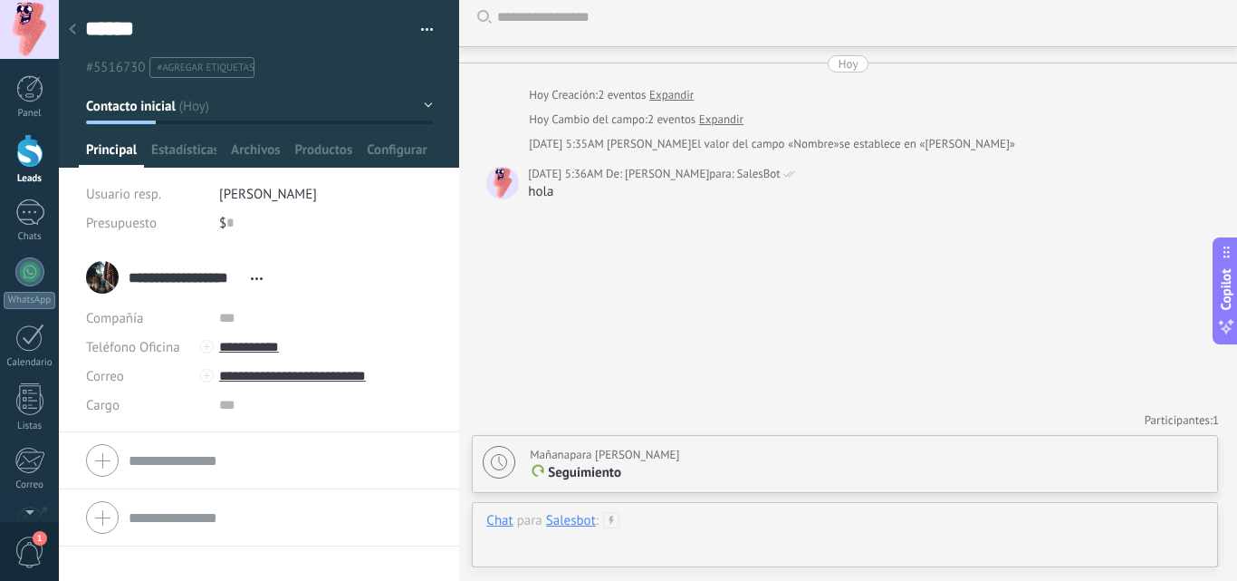
click at [655, 518] on div at bounding box center [844, 539] width 717 height 54
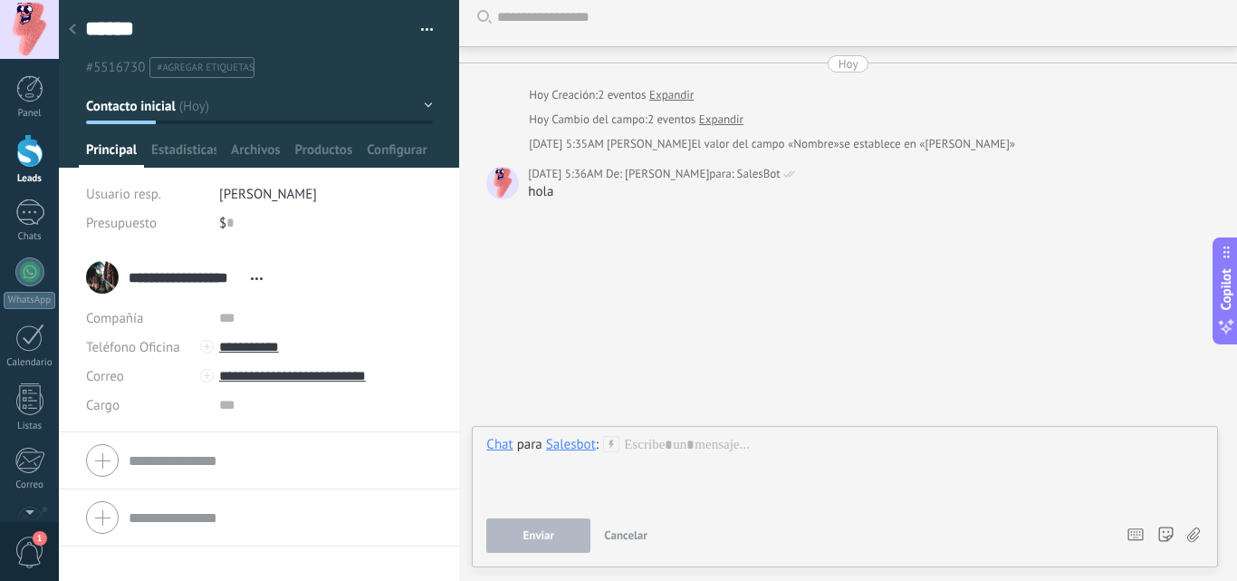
click at [236, 467] on form "Compañía Teléfono Oficina Ofic. directo Celular Fax Casa Otro Teléfono Oficina …" at bounding box center [259, 460] width 346 height 45
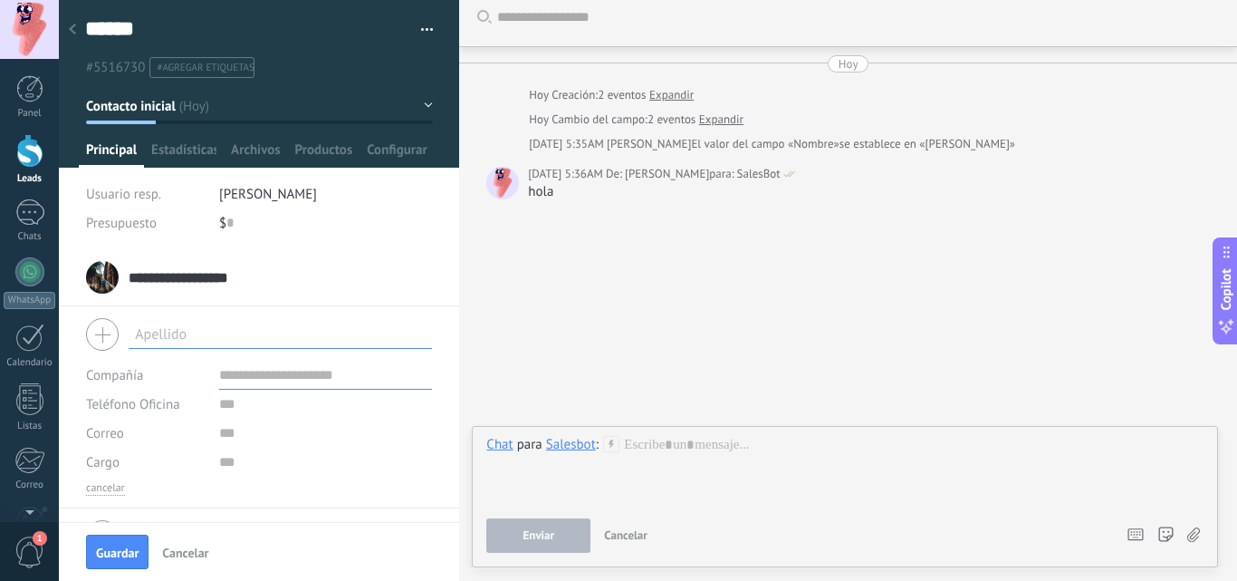
type input "*"
type input "******"
click at [177, 544] on button "Cancelar" at bounding box center [185, 551] width 61 height 29
click at [498, 313] on div "Buscar Carga más Hoy Hoy Creación: 2 eventos Expandir Hoy Cambio del campo: 2 e…" at bounding box center [848, 284] width 778 height 592
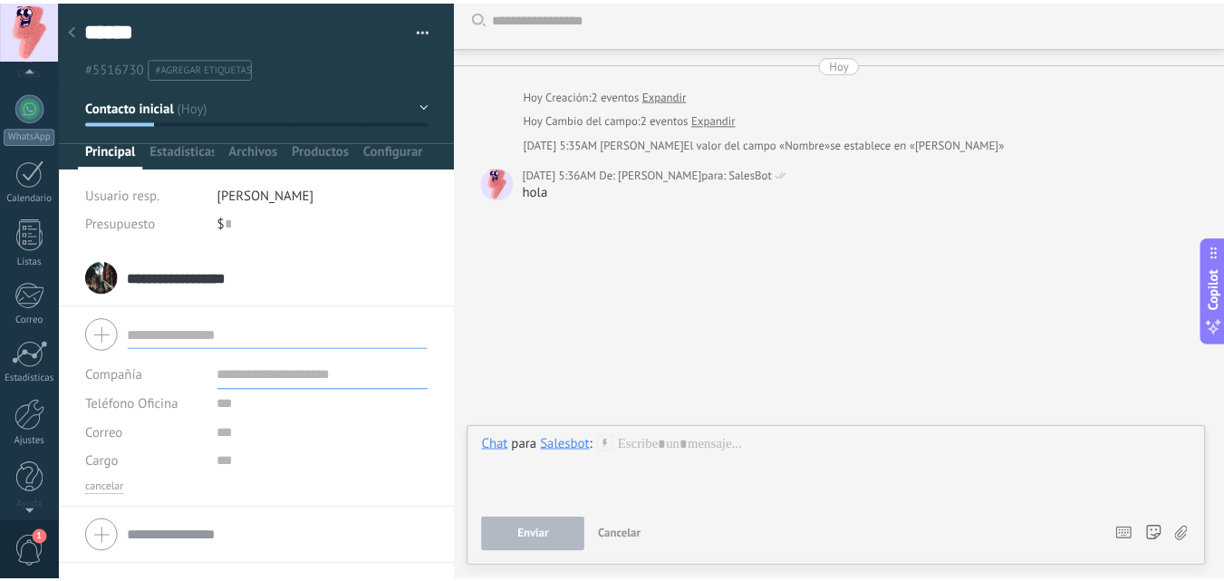
scroll to position [173, 0]
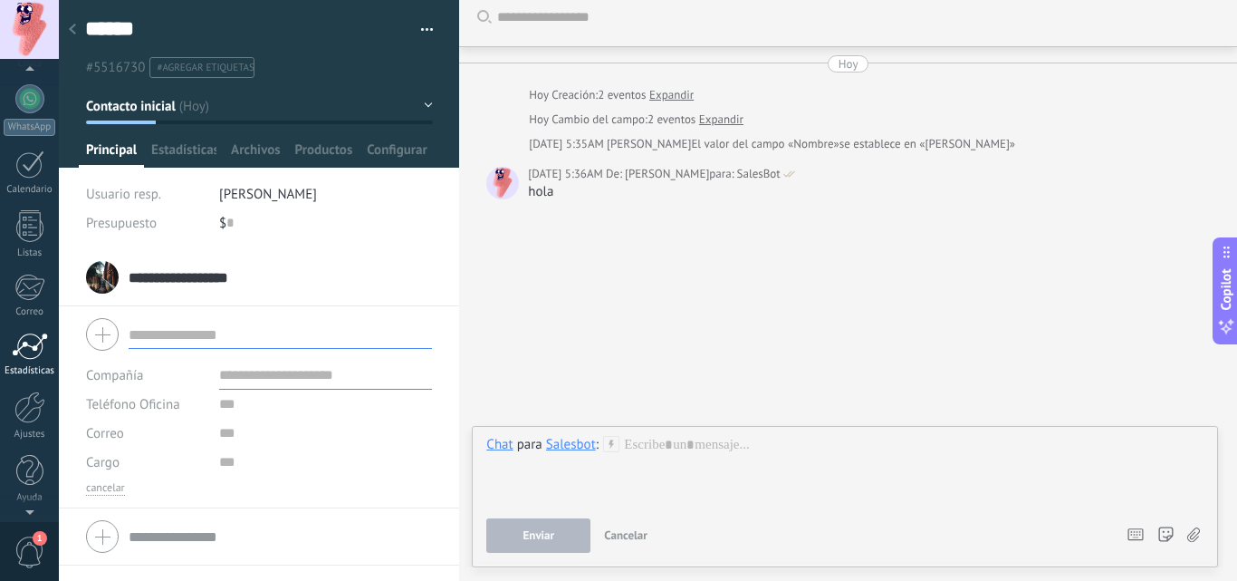
click at [33, 342] on div at bounding box center [30, 345] width 36 height 27
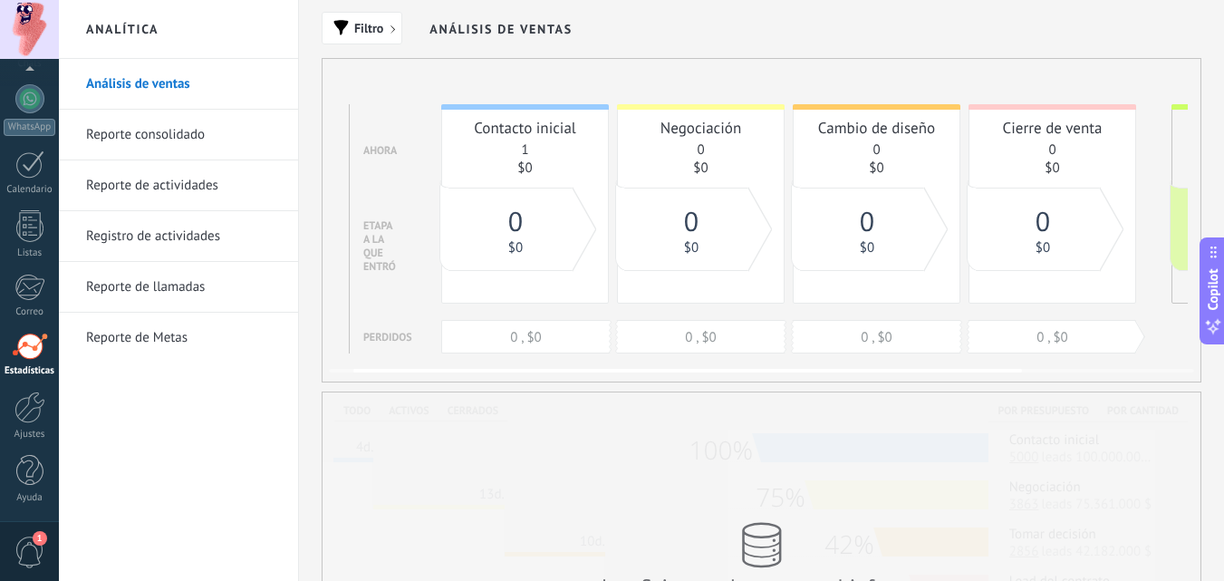
scroll to position [0, 254]
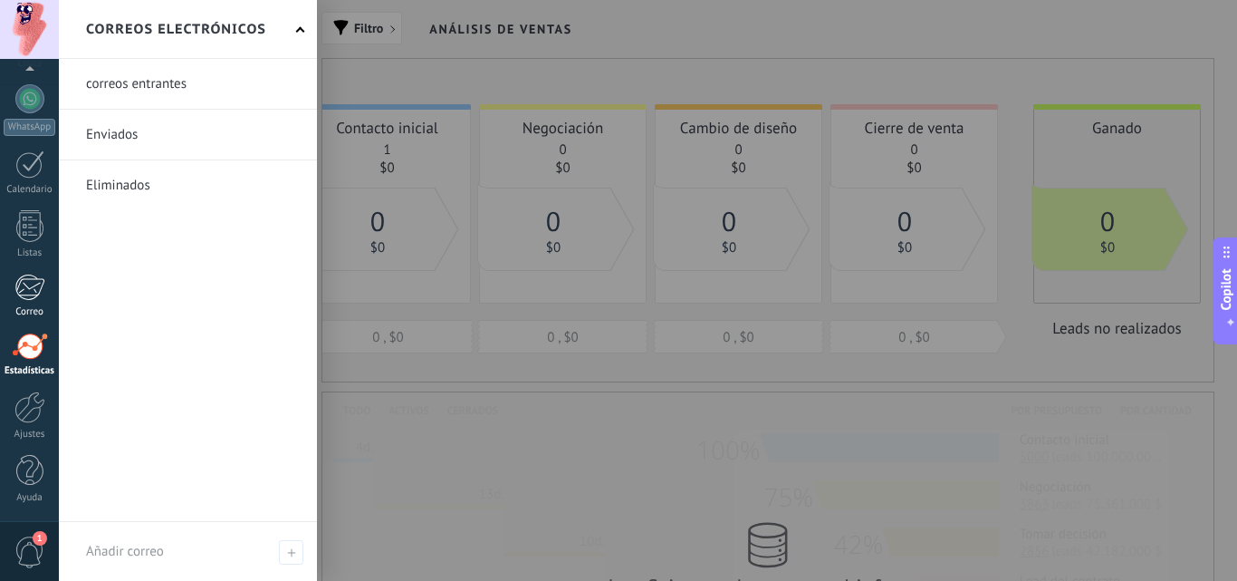
click at [20, 291] on div at bounding box center [29, 287] width 30 height 27
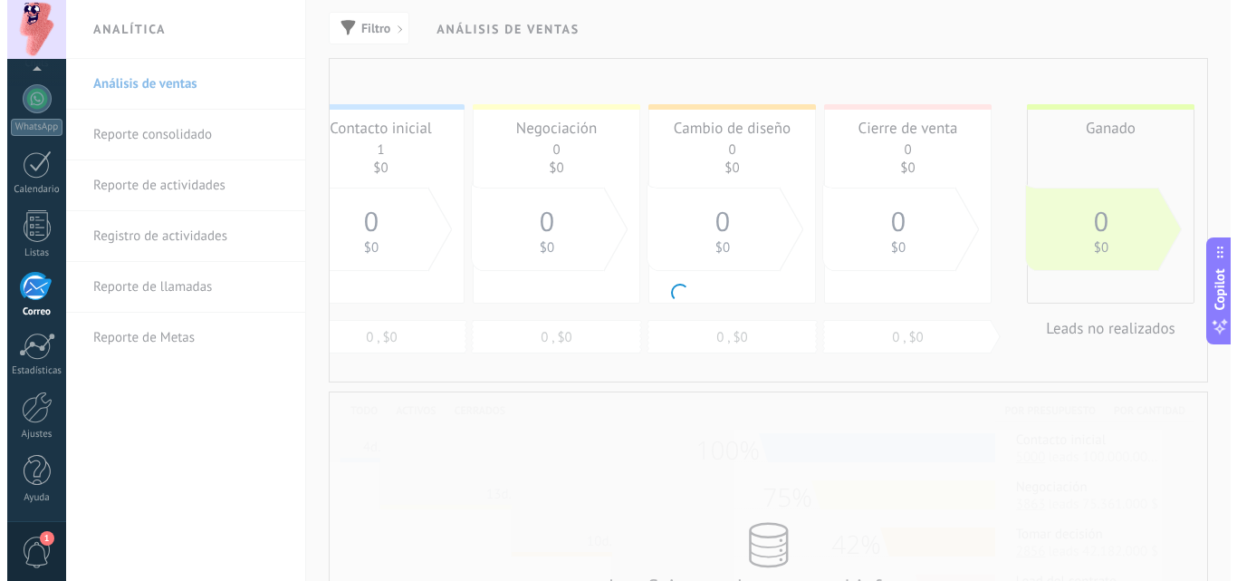
scroll to position [0, 240]
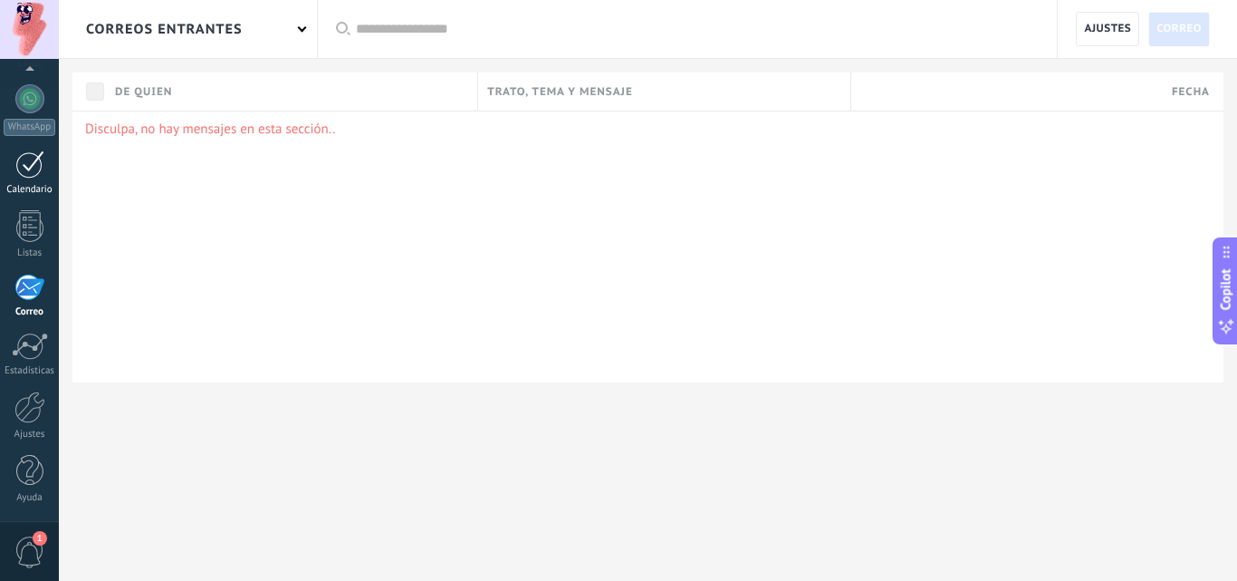
click at [25, 152] on div at bounding box center [29, 164] width 29 height 28
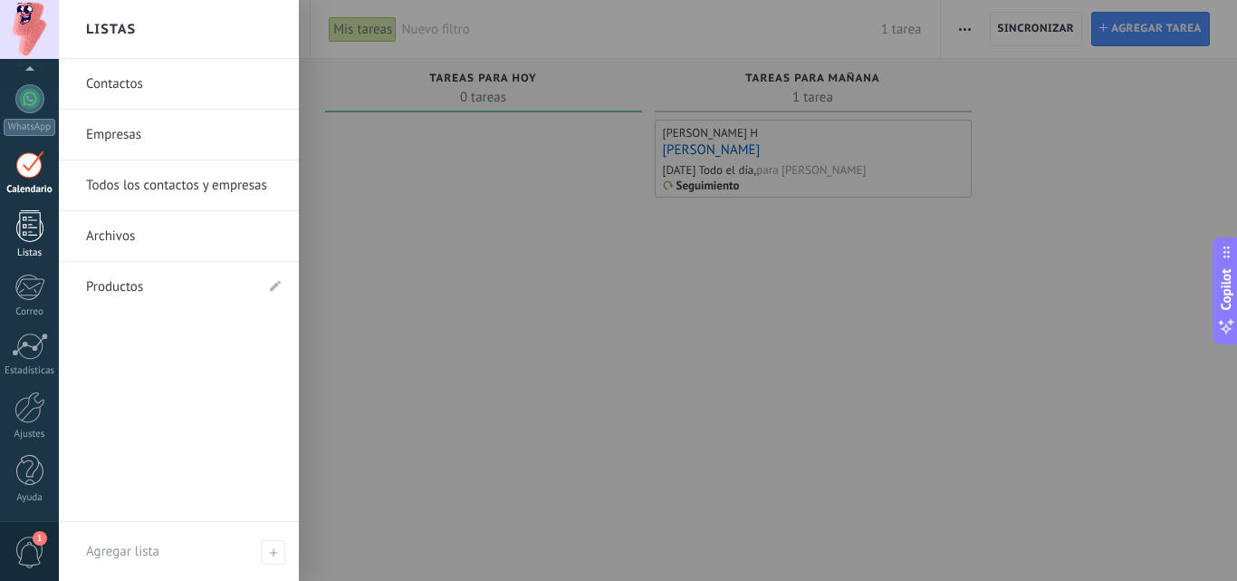
click at [39, 247] on div "Listas" at bounding box center [30, 253] width 53 height 12
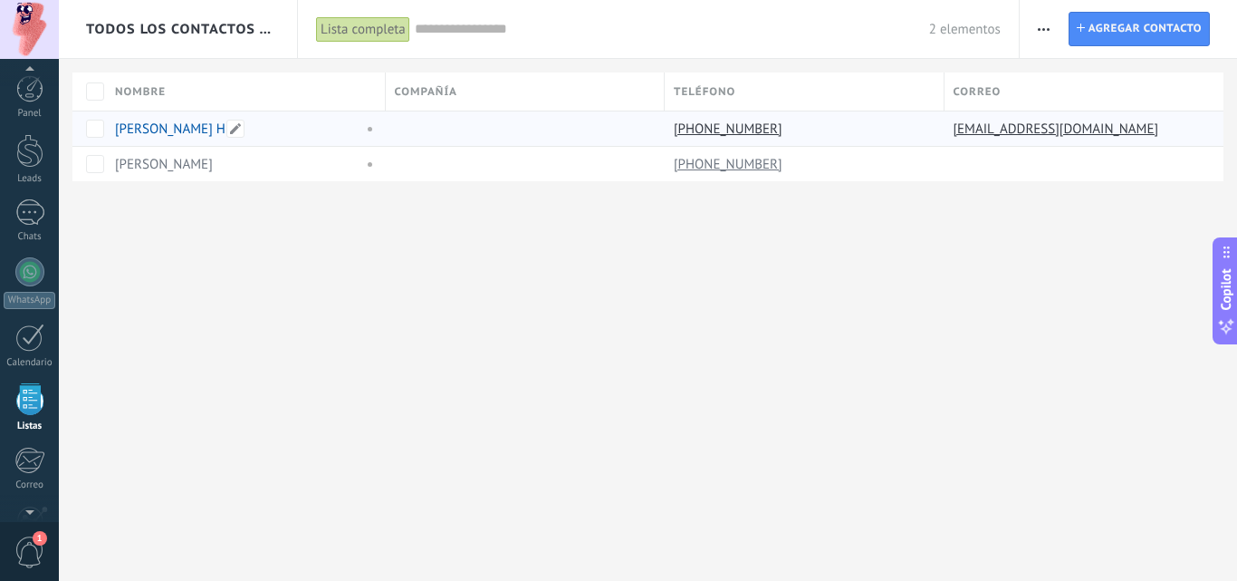
scroll to position [112, 0]
click at [707, 131] on link "319 4663459" at bounding box center [730, 128] width 112 height 16
click at [29, 101] on div at bounding box center [29, 88] width 27 height 27
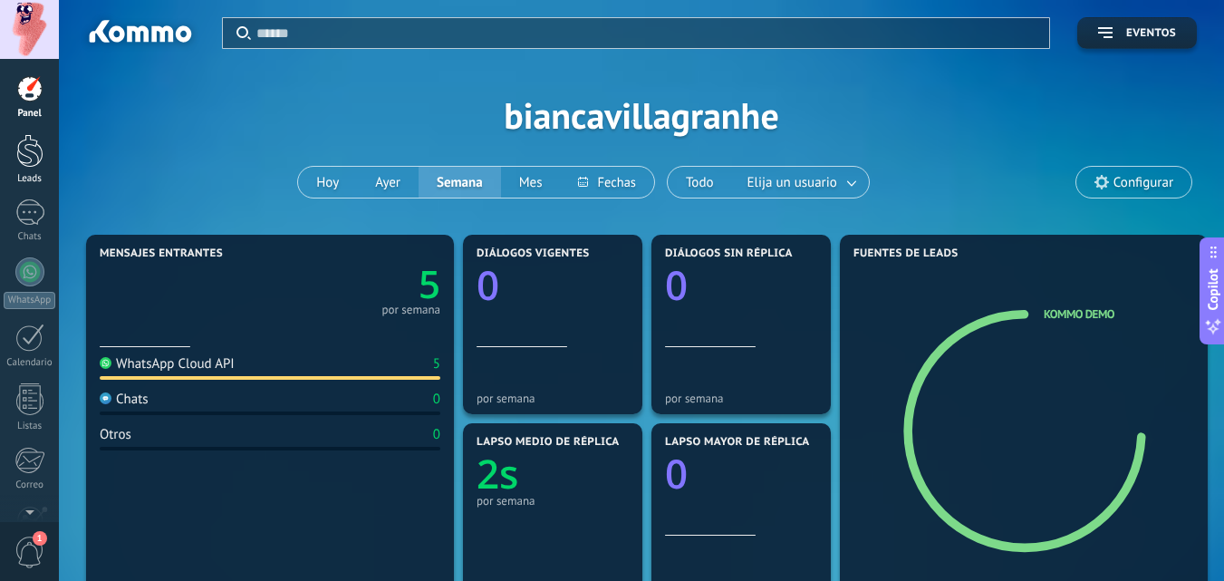
click at [30, 166] on div at bounding box center [29, 151] width 27 height 34
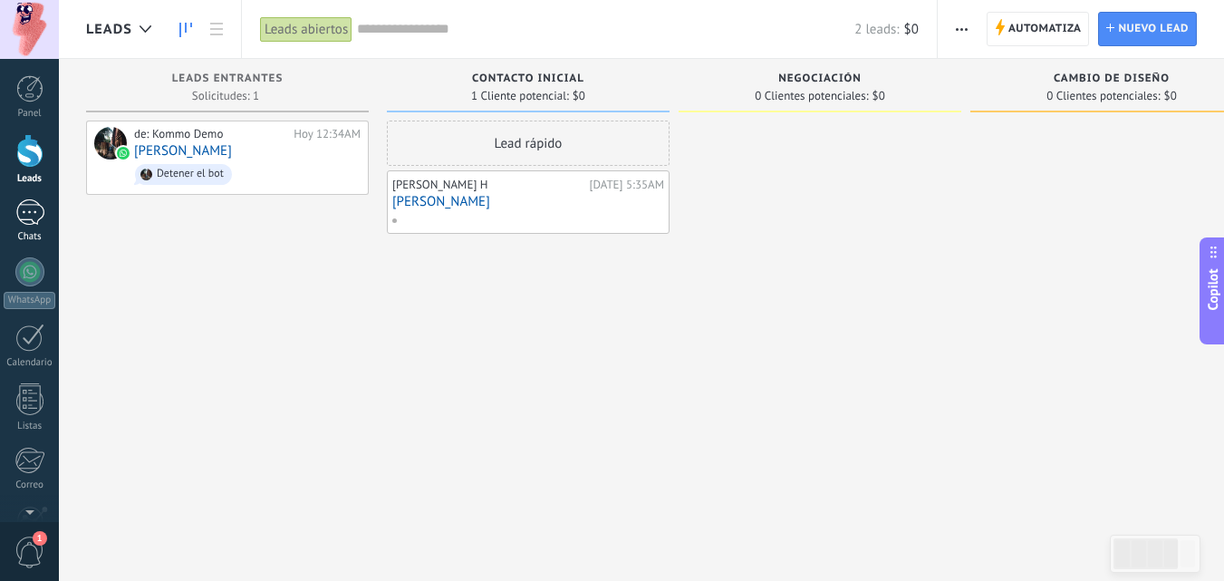
click at [23, 227] on link "Chats" at bounding box center [29, 220] width 59 height 43
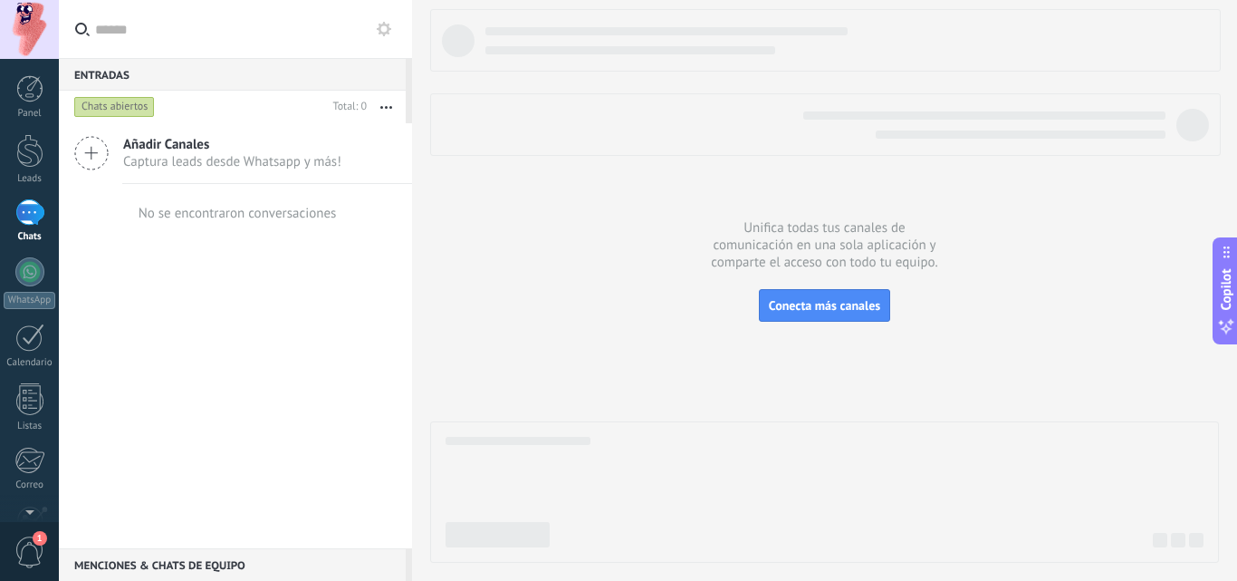
click at [382, 24] on icon at bounding box center [384, 29] width 14 height 14
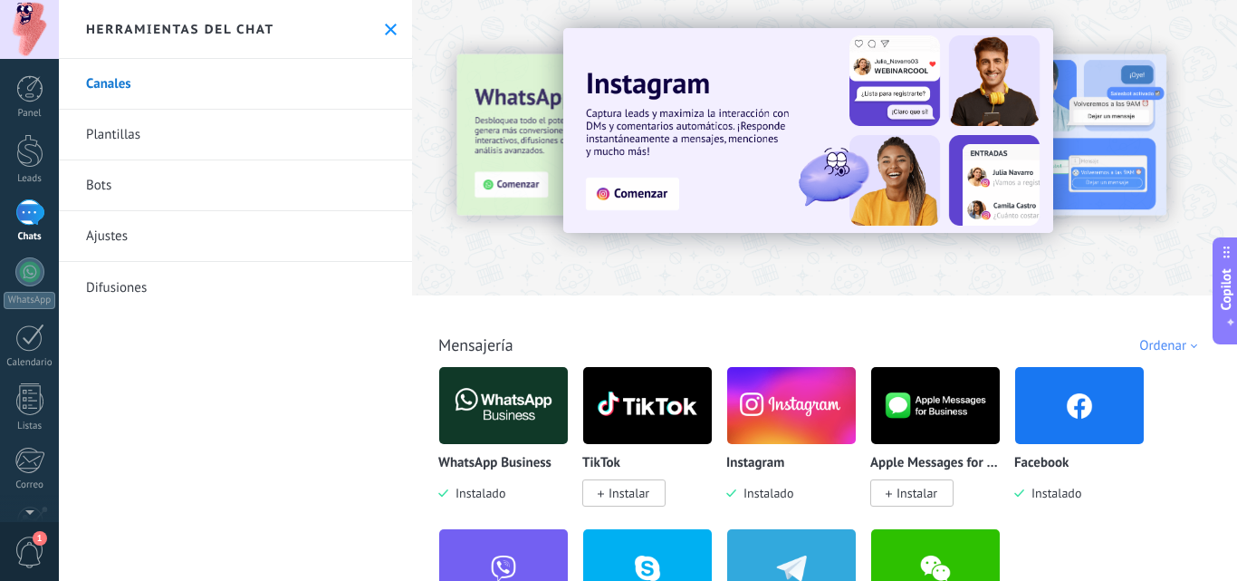
click at [207, 195] on link "Bots" at bounding box center [235, 185] width 353 height 51
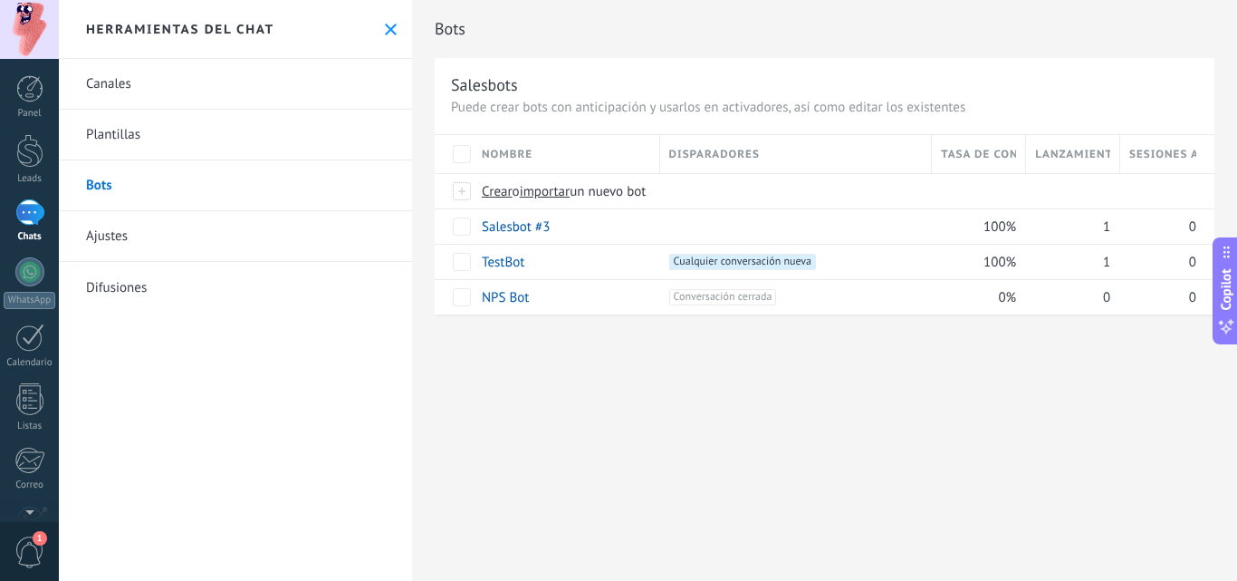
click at [136, 241] on link "Ajustes" at bounding box center [235, 236] width 353 height 51
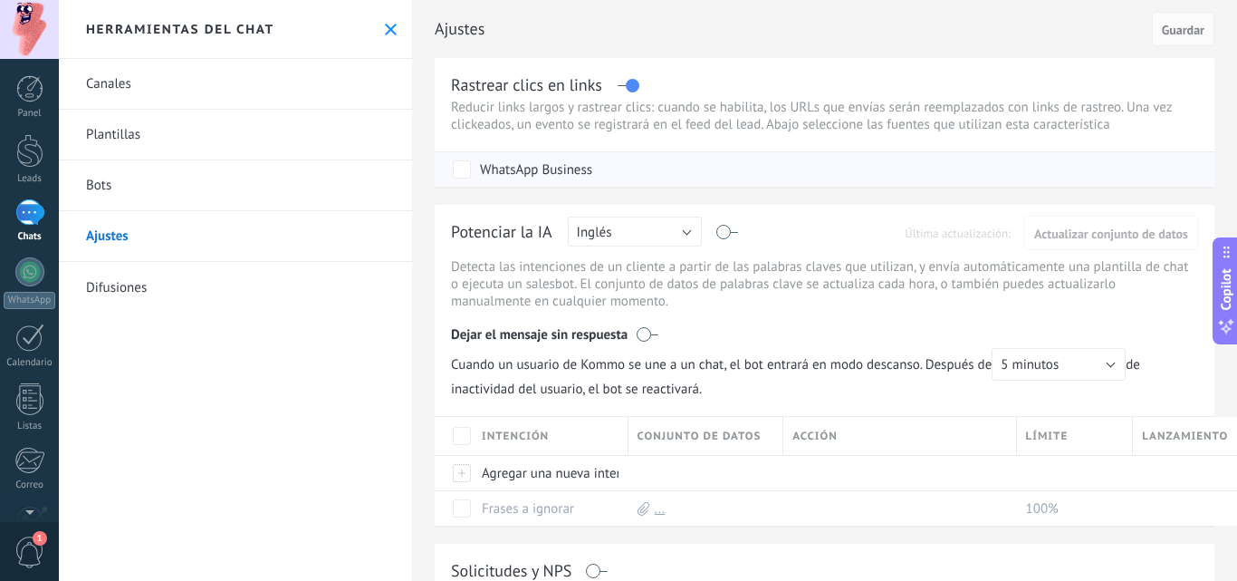
click at [580, 163] on div "WhatsApp Business" at bounding box center [536, 170] width 112 height 18
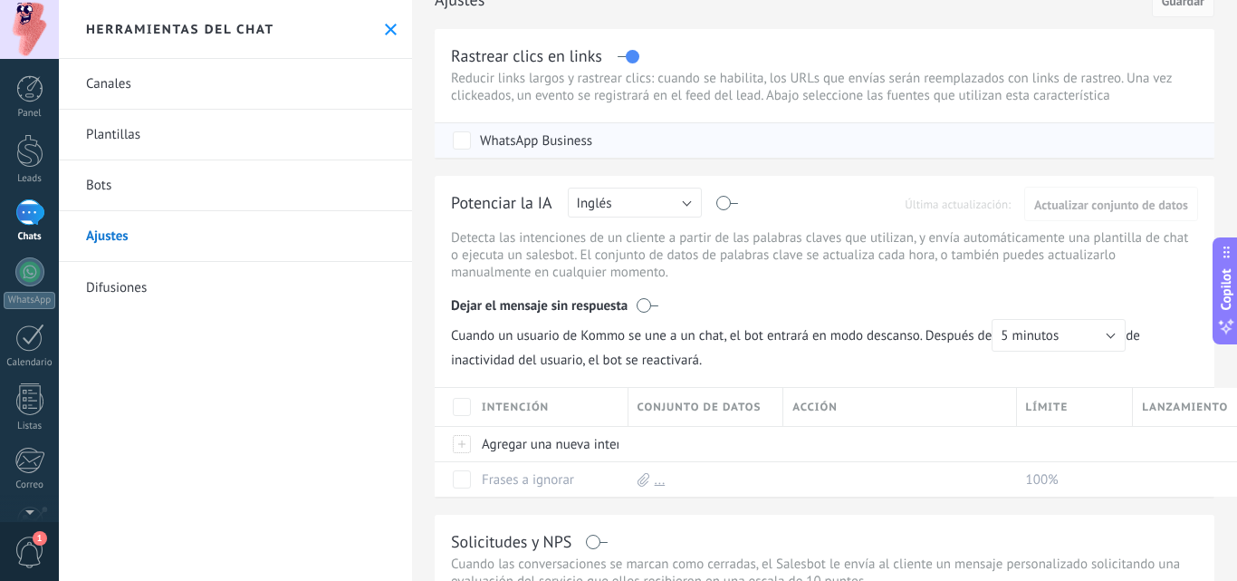
scroll to position [30, 0]
click at [152, 276] on link "Difusiones" at bounding box center [235, 287] width 353 height 51
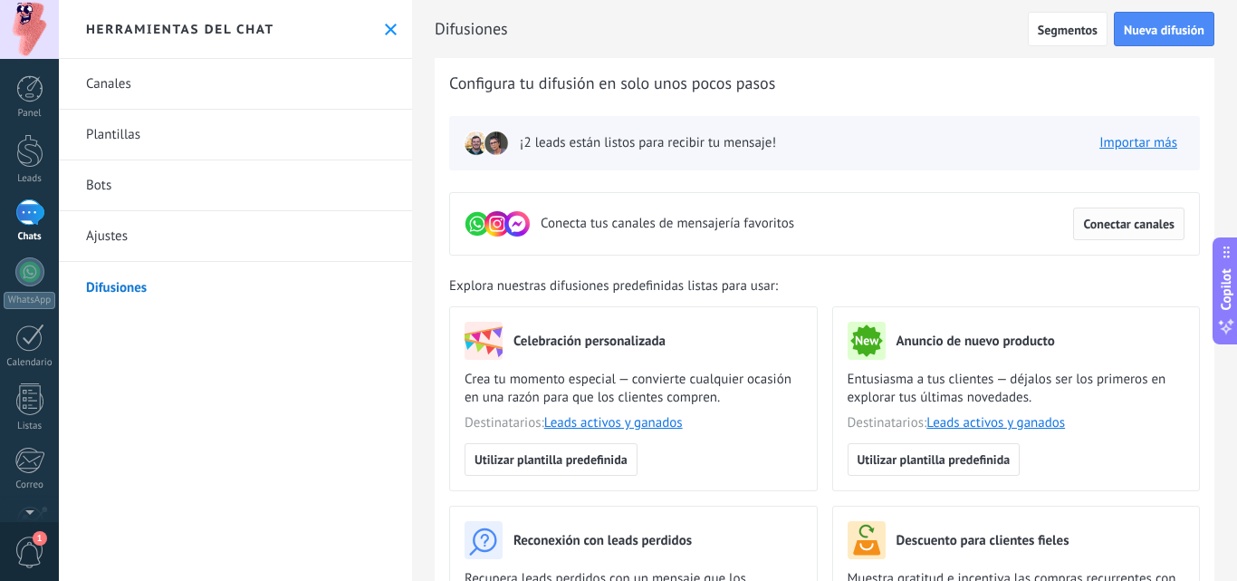
click at [1137, 220] on span "Conectar canales" at bounding box center [1128, 223] width 91 height 13
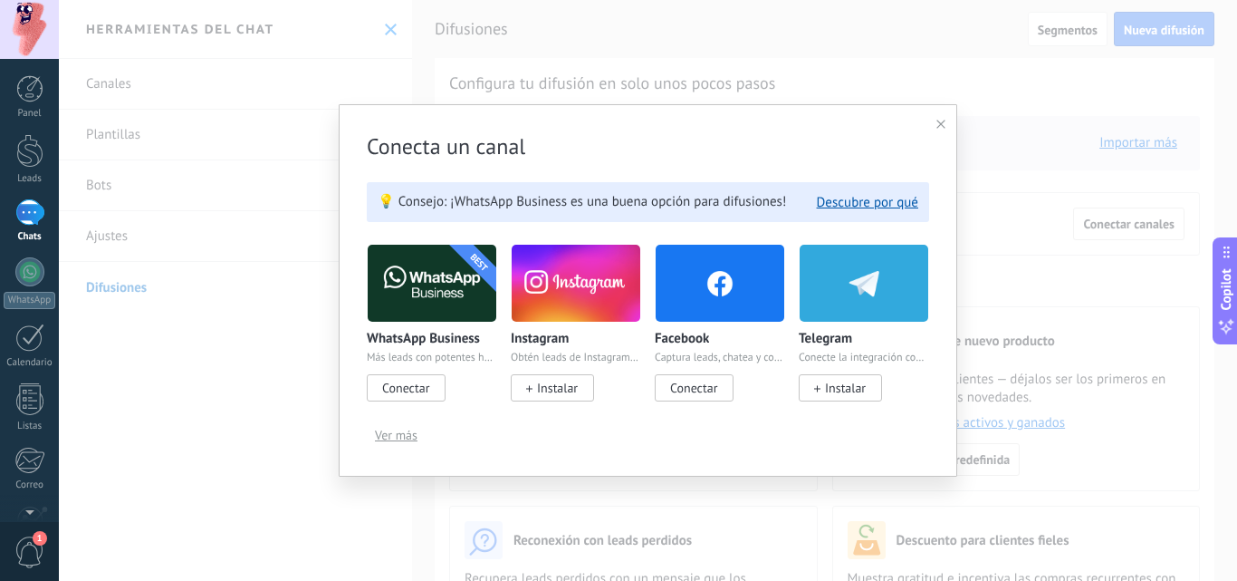
click at [416, 396] on span "Conectar" at bounding box center [405, 388] width 47 height 16
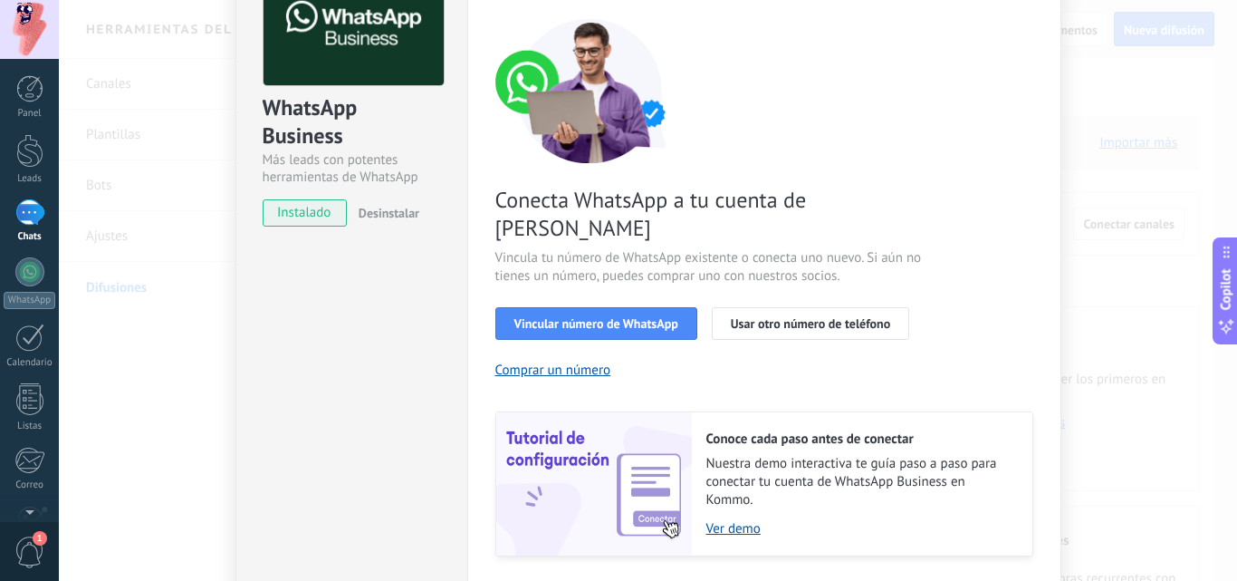
scroll to position [211, 0]
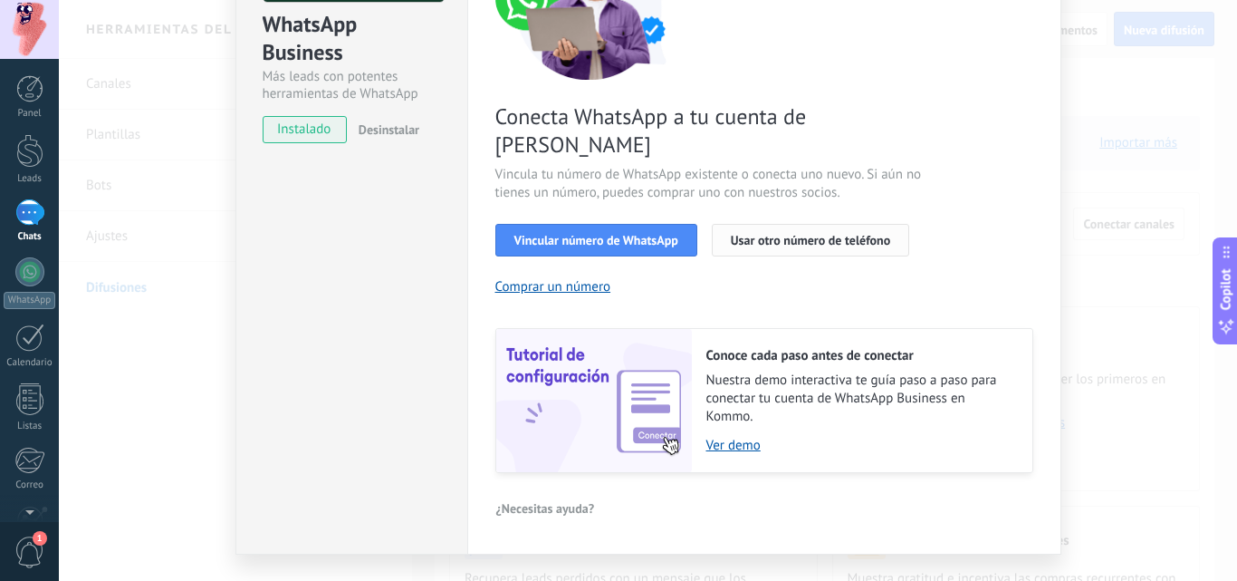
click at [737, 234] on span "Usar otro número de teléfono" at bounding box center [810, 240] width 159 height 13
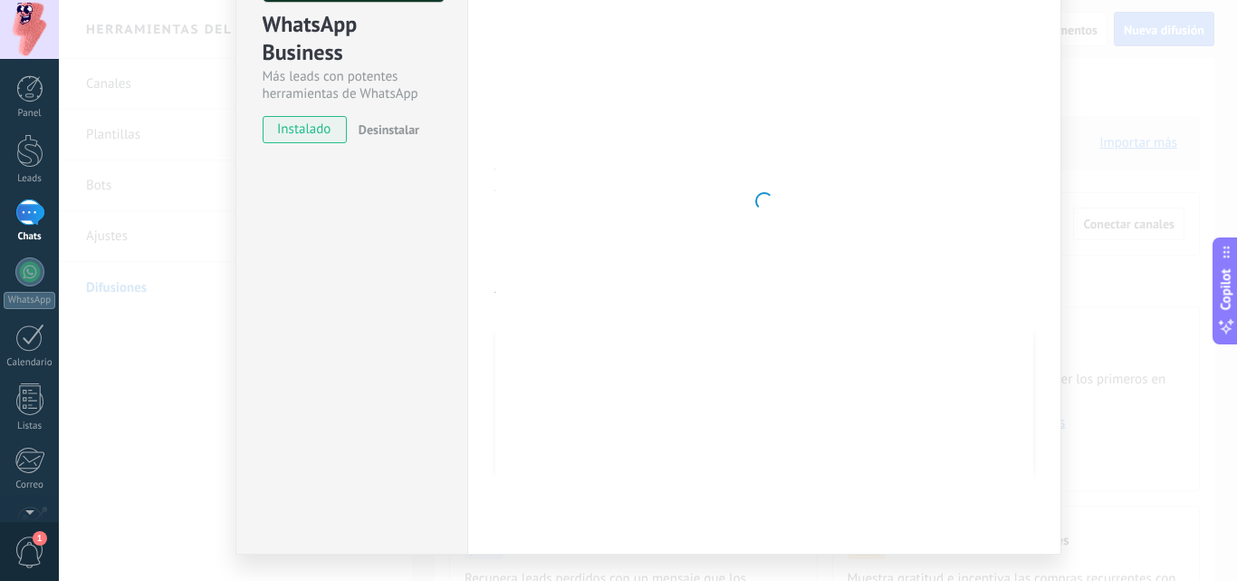
click at [1082, 335] on div "WhatsApp Business Más leads con potentes herramientas de WhatsApp instalado Des…" at bounding box center [648, 290] width 1179 height 581
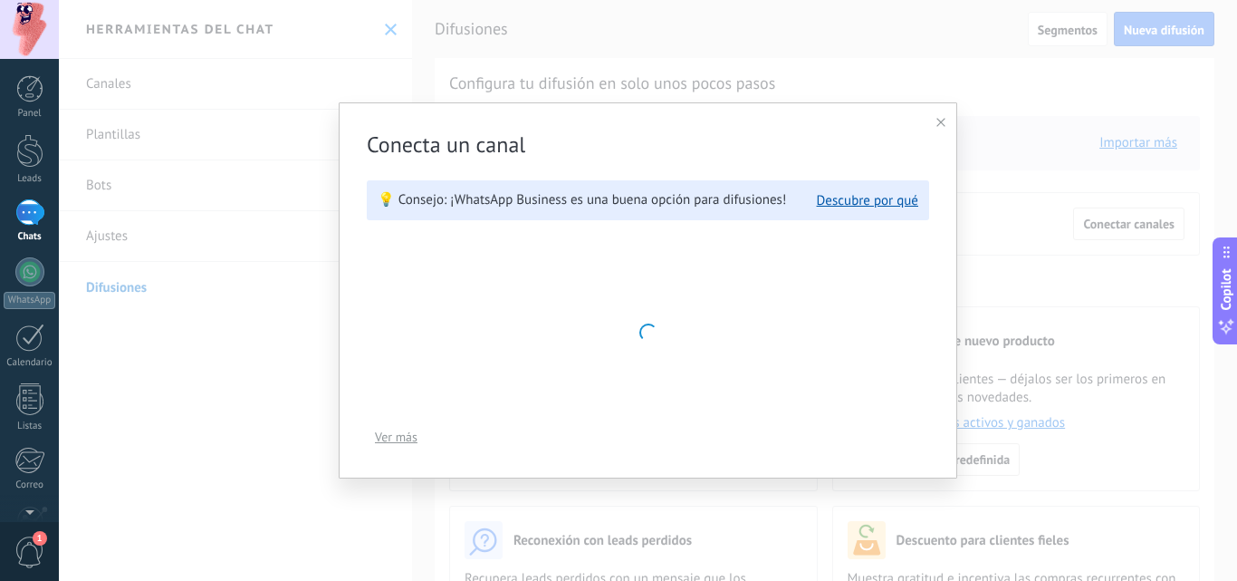
scroll to position [0, 0]
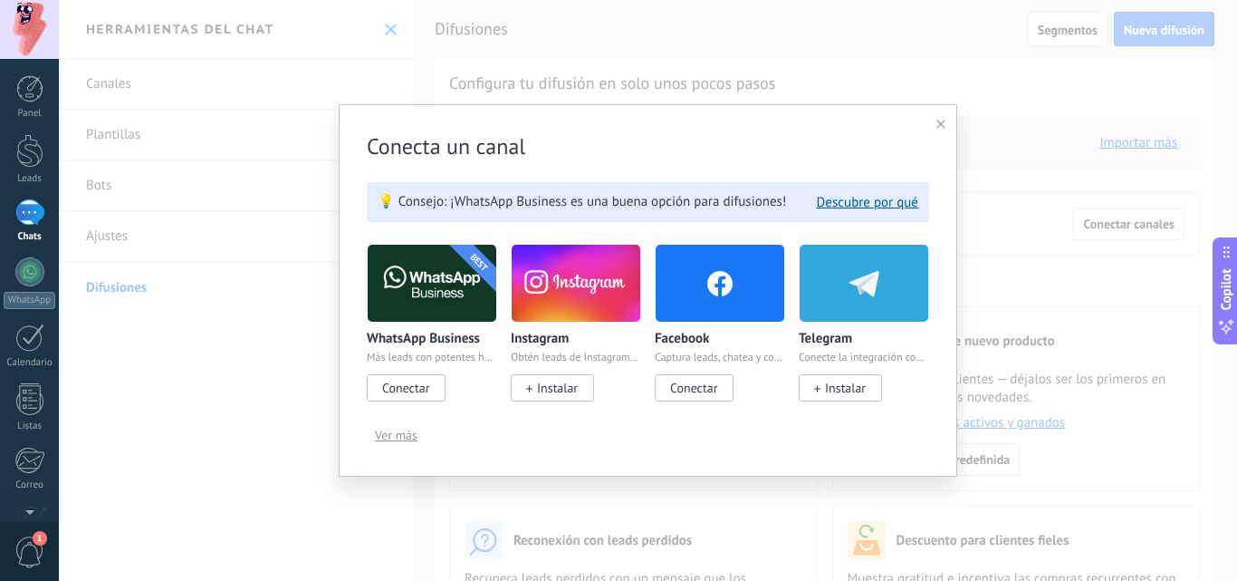
click at [689, 394] on span "Conectar" at bounding box center [693, 388] width 47 height 16
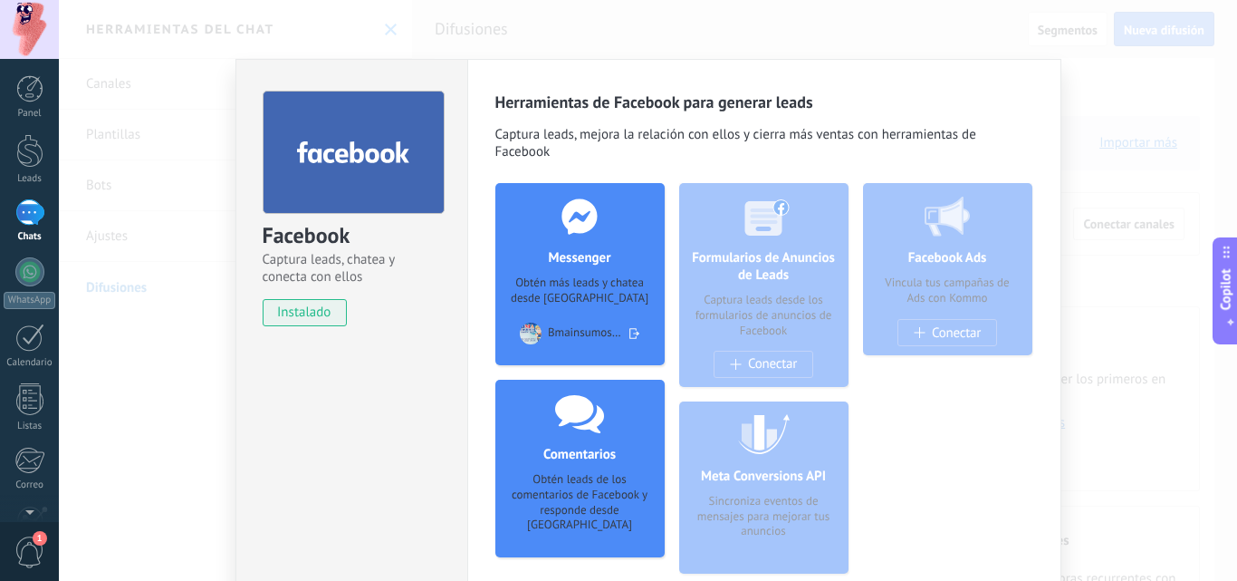
click at [553, 321] on div "Bmainsumosindustriales Bmainsumosindustrialesas Bmainsumosindustriales" at bounding box center [580, 333] width 120 height 27
click at [554, 325] on span "Bmainsumosindustriales Bmainsumosindustrialesas Bmainsumosindustriales" at bounding box center [585, 332] width 75 height 15
click at [563, 184] on div at bounding box center [579, 216] width 179 height 66
click at [257, 100] on div "Facebook Captura leads, chatea y conecta con ellos instalado Desinstalar" at bounding box center [351, 200] width 231 height 281
click at [1177, 58] on div "Facebook Captura leads, chatea y conecta con ellos instalado Desinstalar Herram…" at bounding box center [648, 290] width 1179 height 581
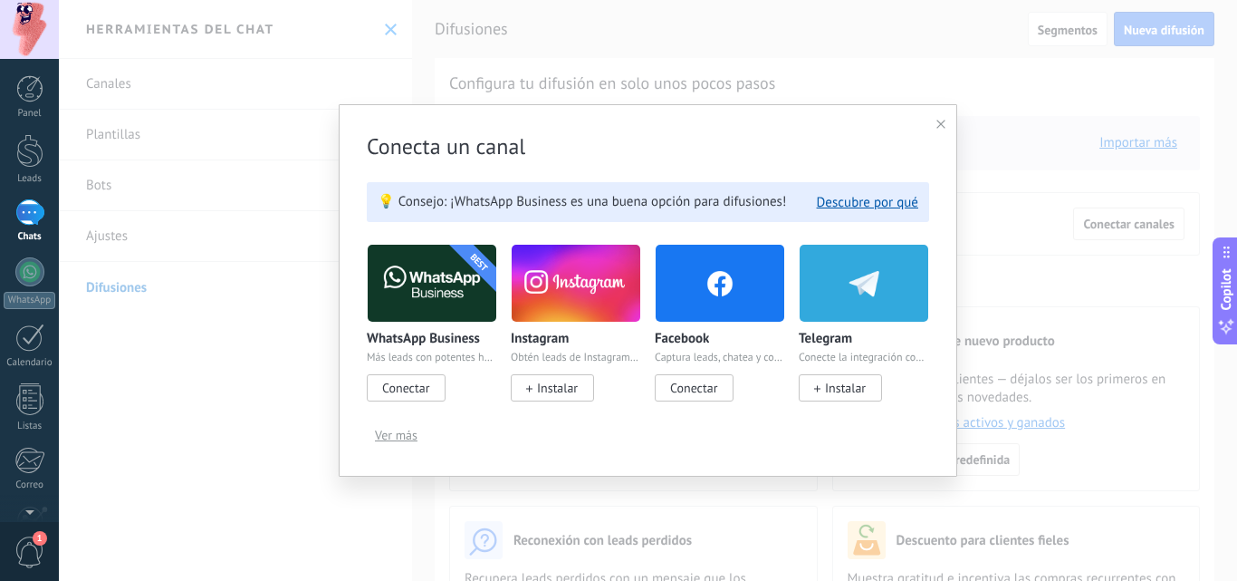
click at [322, 33] on div "Conecta un canal 💡 Consejo: ¡WhatsApp Business es una buena opción para difusio…" at bounding box center [648, 290] width 1179 height 581
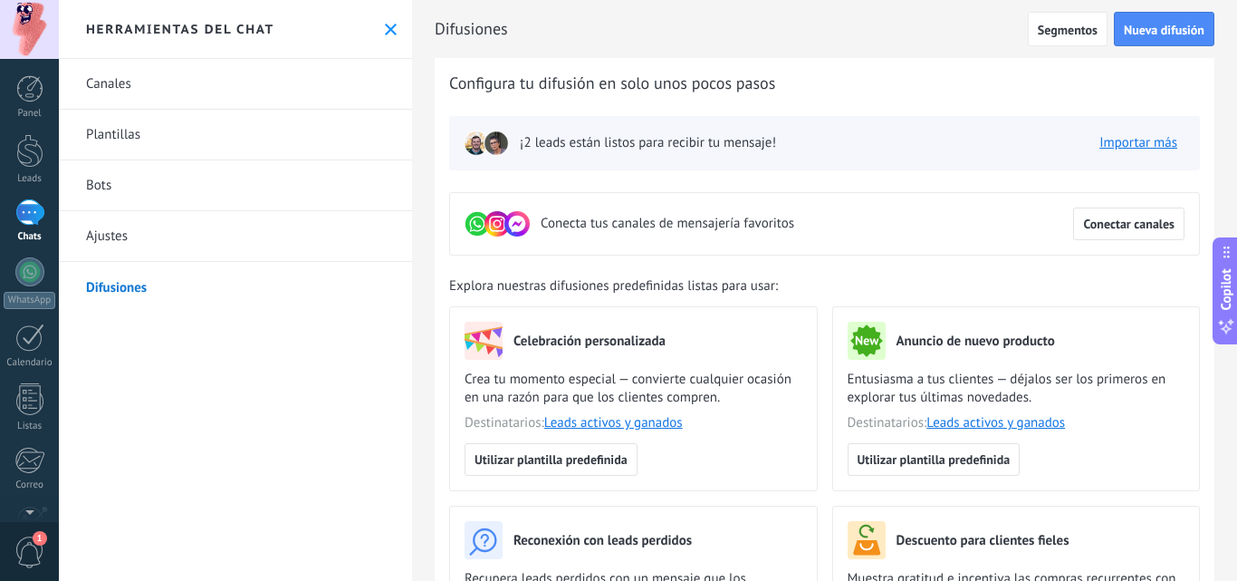
click at [24, 217] on div at bounding box center [29, 212] width 29 height 26
